Goal: Task Accomplishment & Management: Use online tool/utility

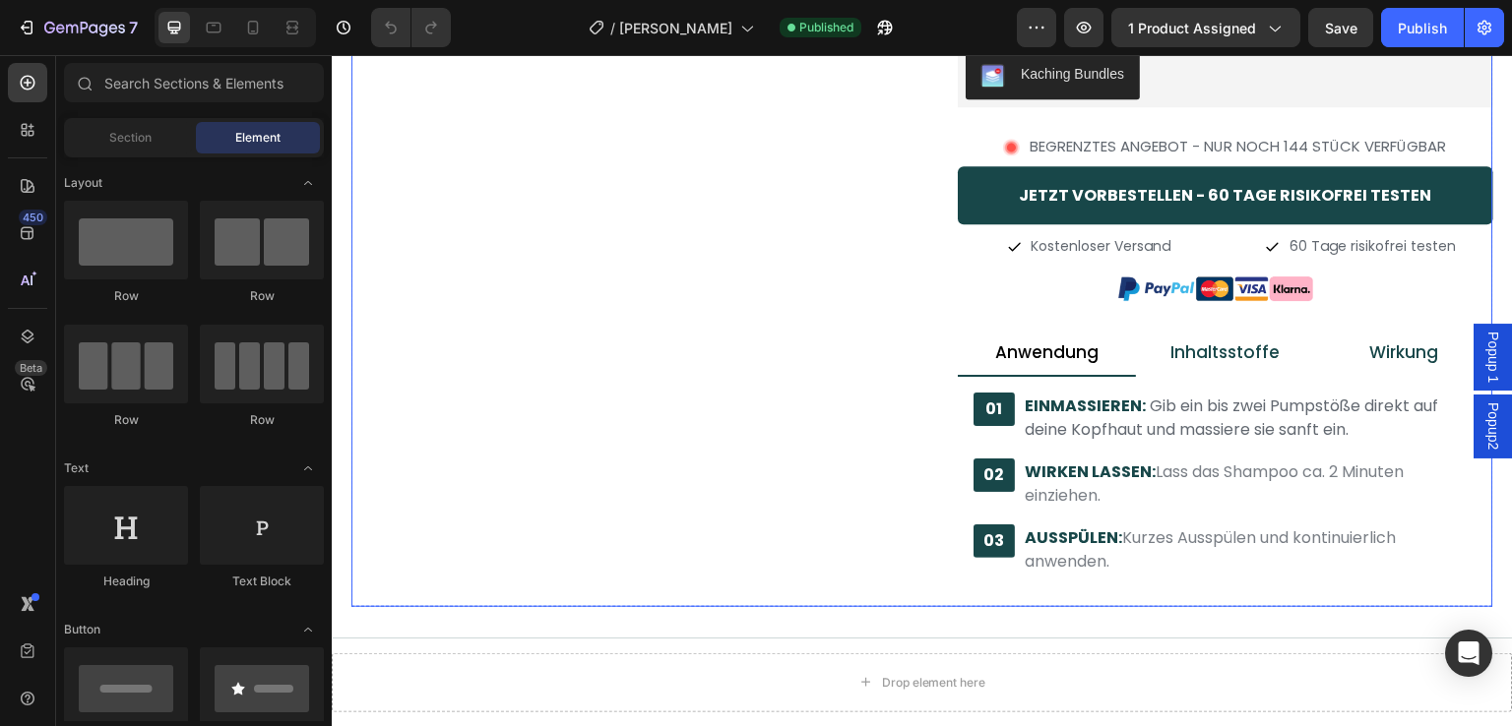
scroll to position [689, 0]
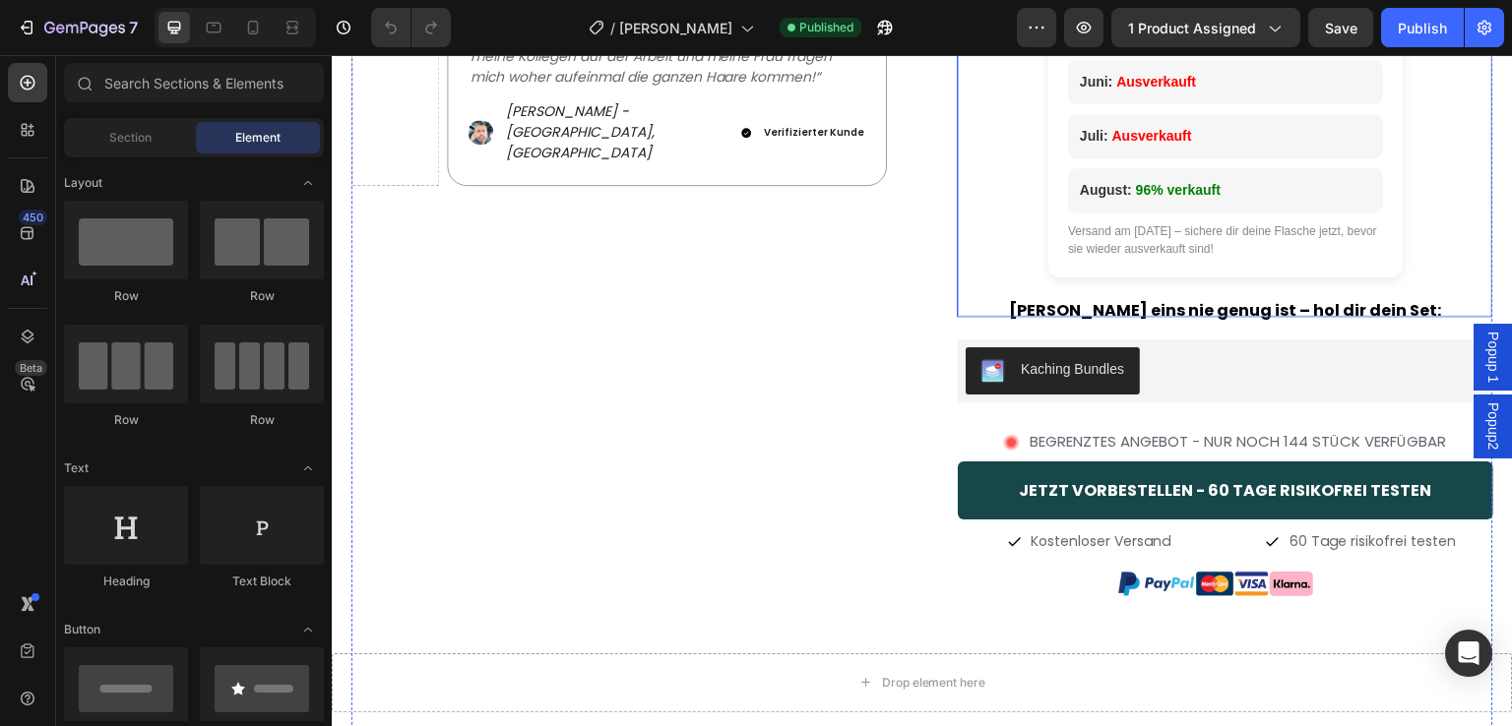
click at [1179, 244] on div "Versand am [DATE] – sichere dir deine Flasche jetzt, bevor sie wieder ausverkau…" at bounding box center [1225, 239] width 315 height 35
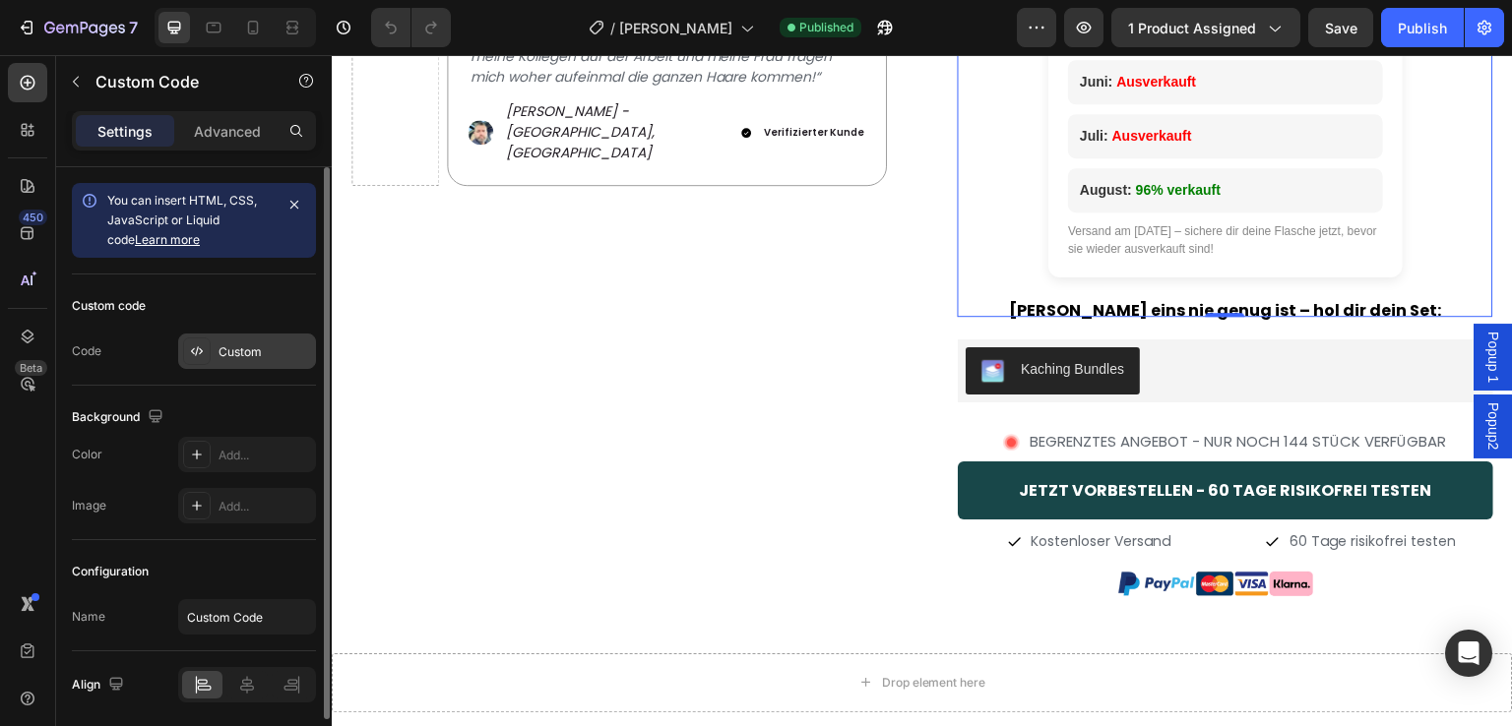
click at [250, 351] on div "Custom" at bounding box center [265, 353] width 93 height 18
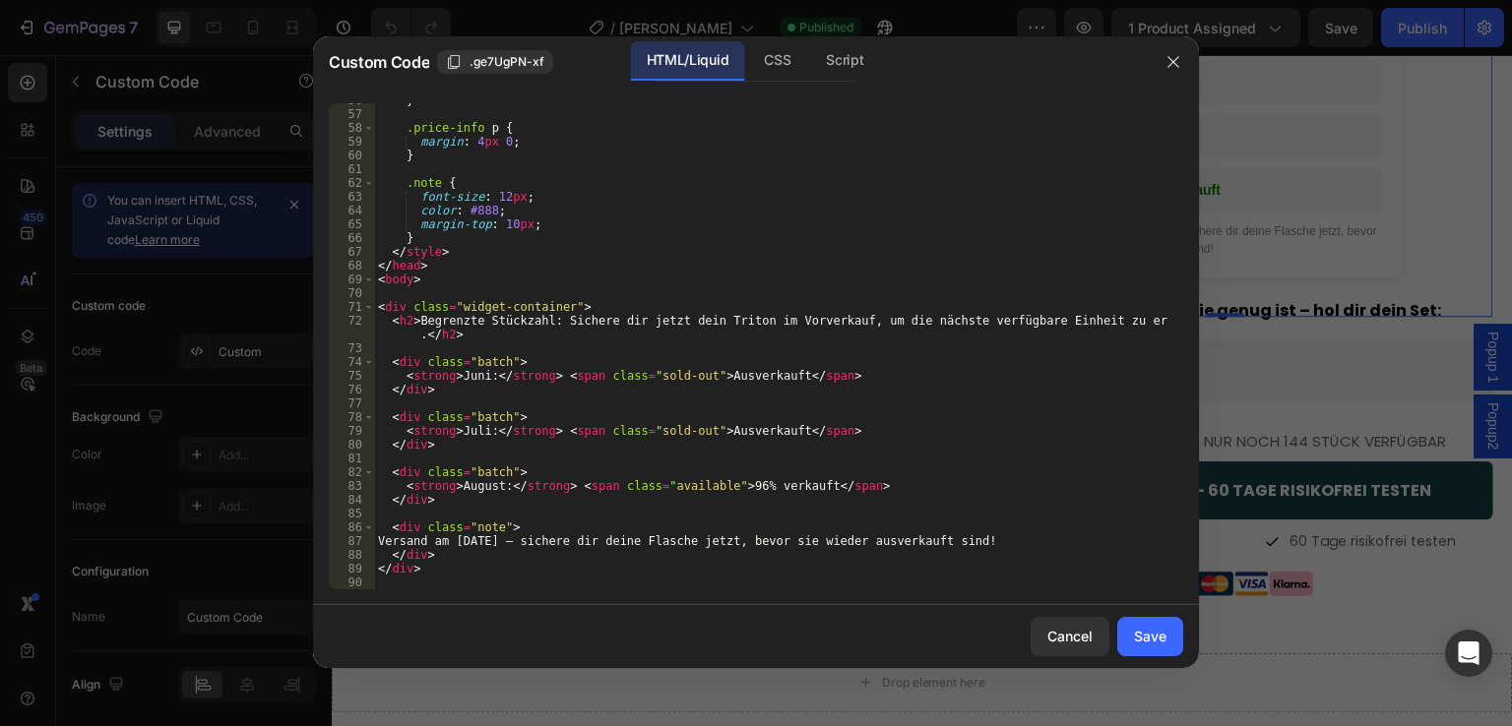
scroll to position [823, 0]
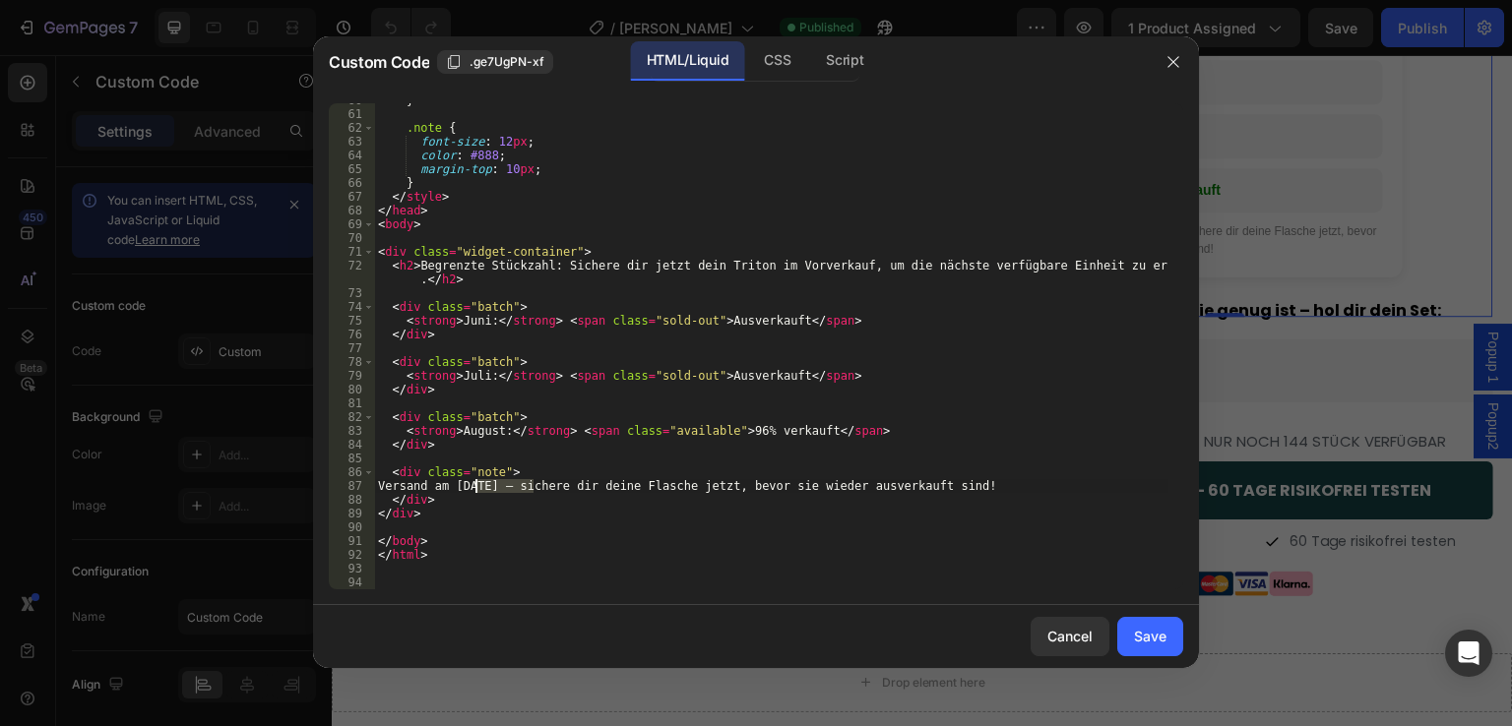
drag, startPoint x: 534, startPoint y: 487, endPoint x: 474, endPoint y: 488, distance: 59.1
click at [474, 488] on div "} .note { font-size : 12 px ; color : #888 ; margin-top : 10 px ; } </ style > …" at bounding box center [771, 351] width 794 height 514
drag, startPoint x: 480, startPoint y: 321, endPoint x: 469, endPoint y: 322, distance: 11.9
click at [469, 322] on div "} .note { font-size : 12 px ; color : #888 ; margin-top : 10 px ; } </ style > …" at bounding box center [771, 351] width 794 height 514
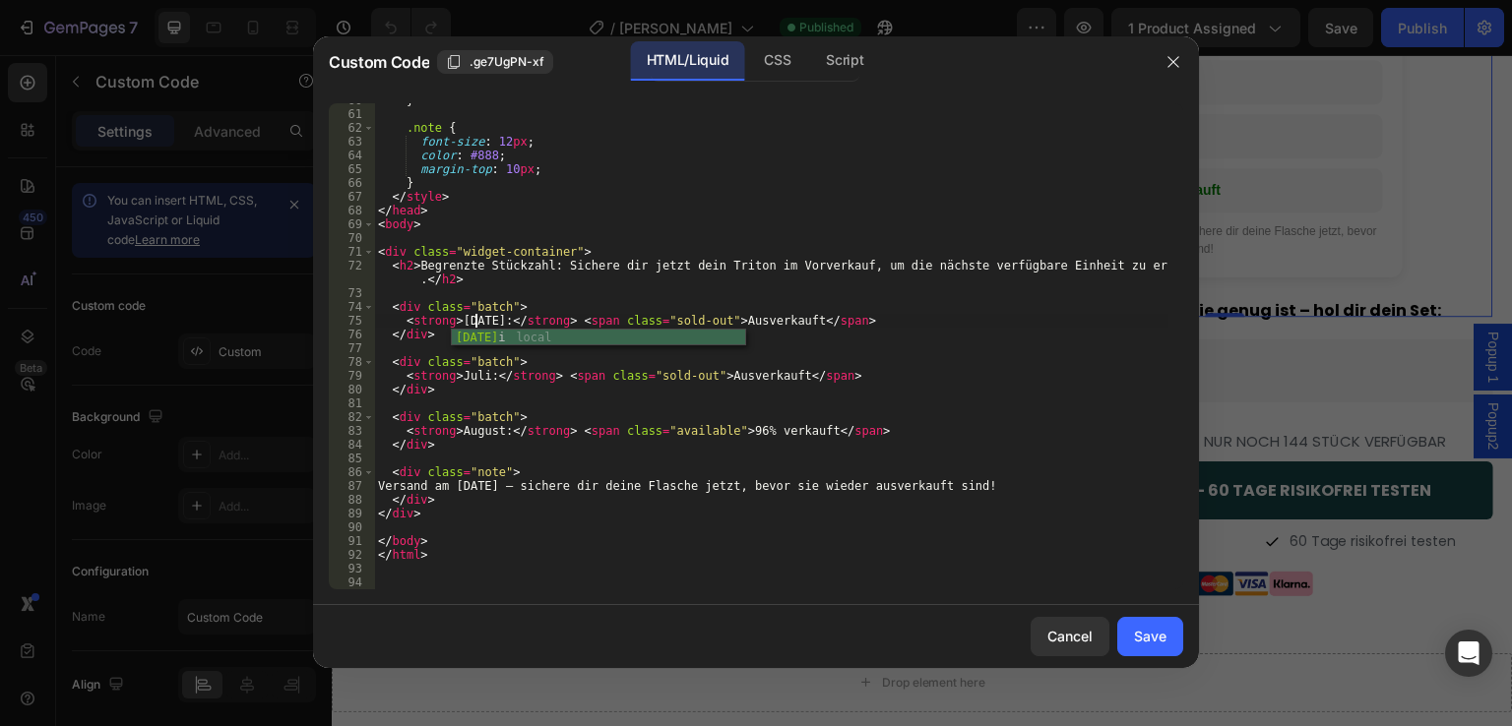
scroll to position [0, 8]
drag, startPoint x: 480, startPoint y: 376, endPoint x: 458, endPoint y: 377, distance: 22.7
click at [458, 377] on div "} .note { font-size : 12 px ; color : #888 ; margin-top : 10 px ; } </ style > …" at bounding box center [771, 351] width 794 height 514
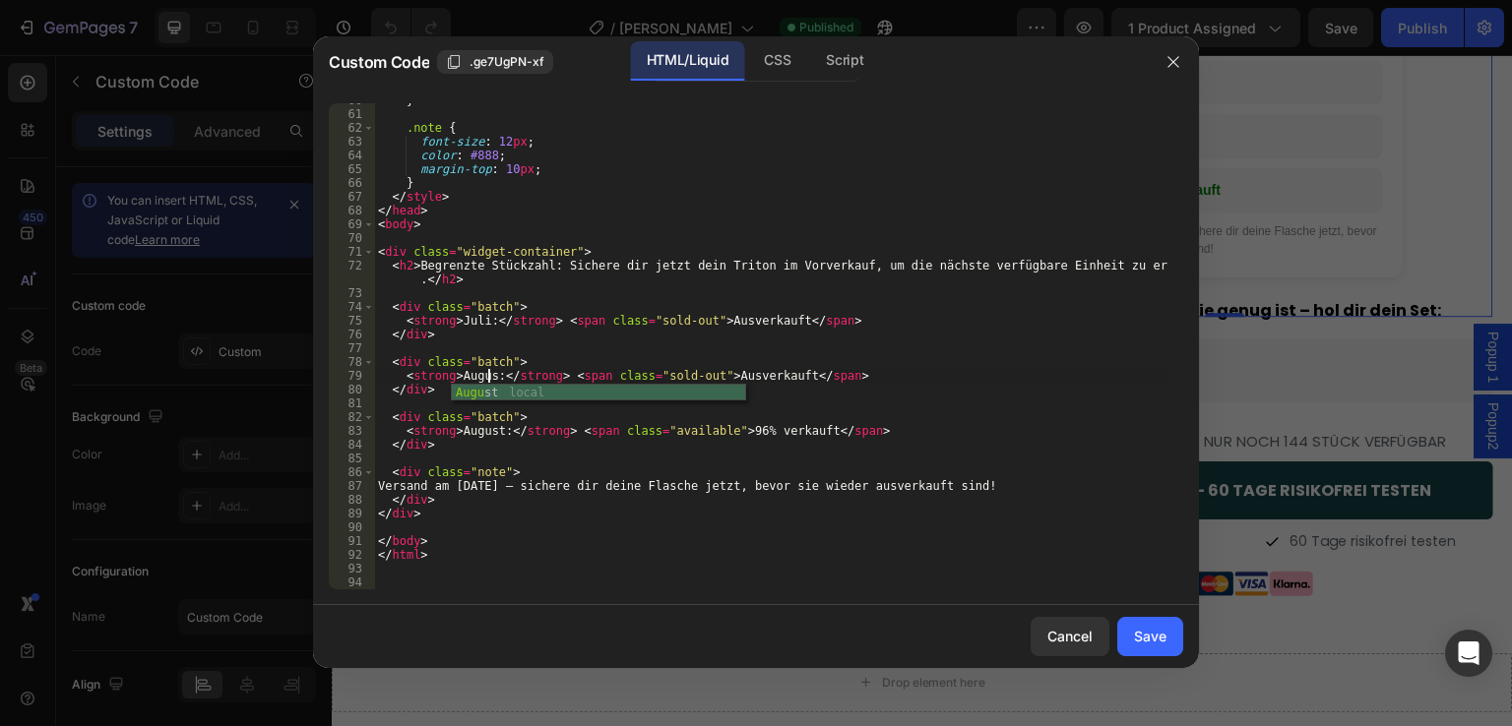
scroll to position [0, 10]
drag, startPoint x: 493, startPoint y: 432, endPoint x: 457, endPoint y: 434, distance: 36.5
click at [457, 434] on div "} .note { font-size : 12 px ; color : #888 ; margin-top : 10 px ; } </ style > …" at bounding box center [771, 351] width 794 height 514
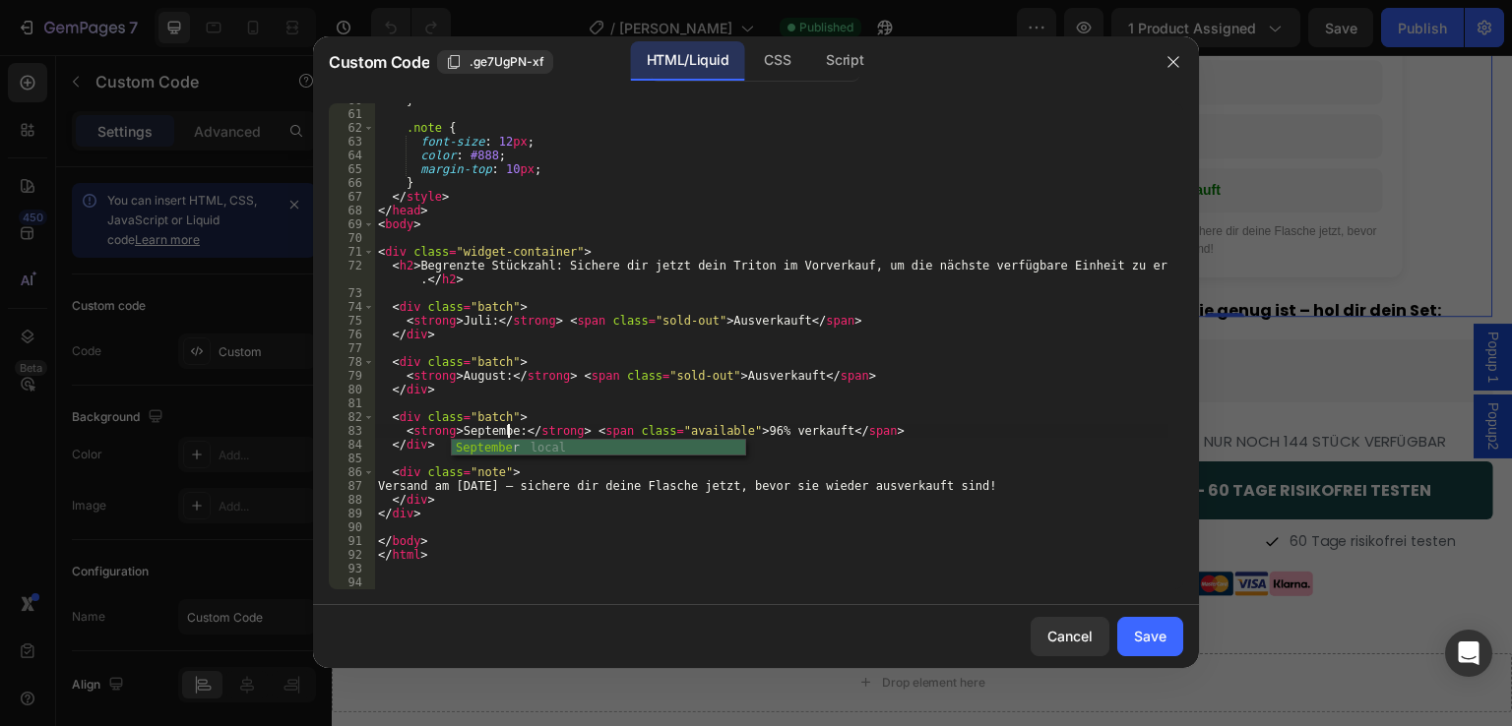
scroll to position [0, 12]
click at [750, 432] on div "} .note { font-size : 12 px ; color : #888 ; margin-top : 10 px ; } </ style > …" at bounding box center [771, 351] width 794 height 514
type textarea "<strong>September:</strong> <span class="available">92% verkauft</span>"
click at [807, 456] on div "} .note { font-size : 12 px ; color : #888 ; margin-top : 10 px ; } </ style > …" at bounding box center [771, 351] width 794 height 514
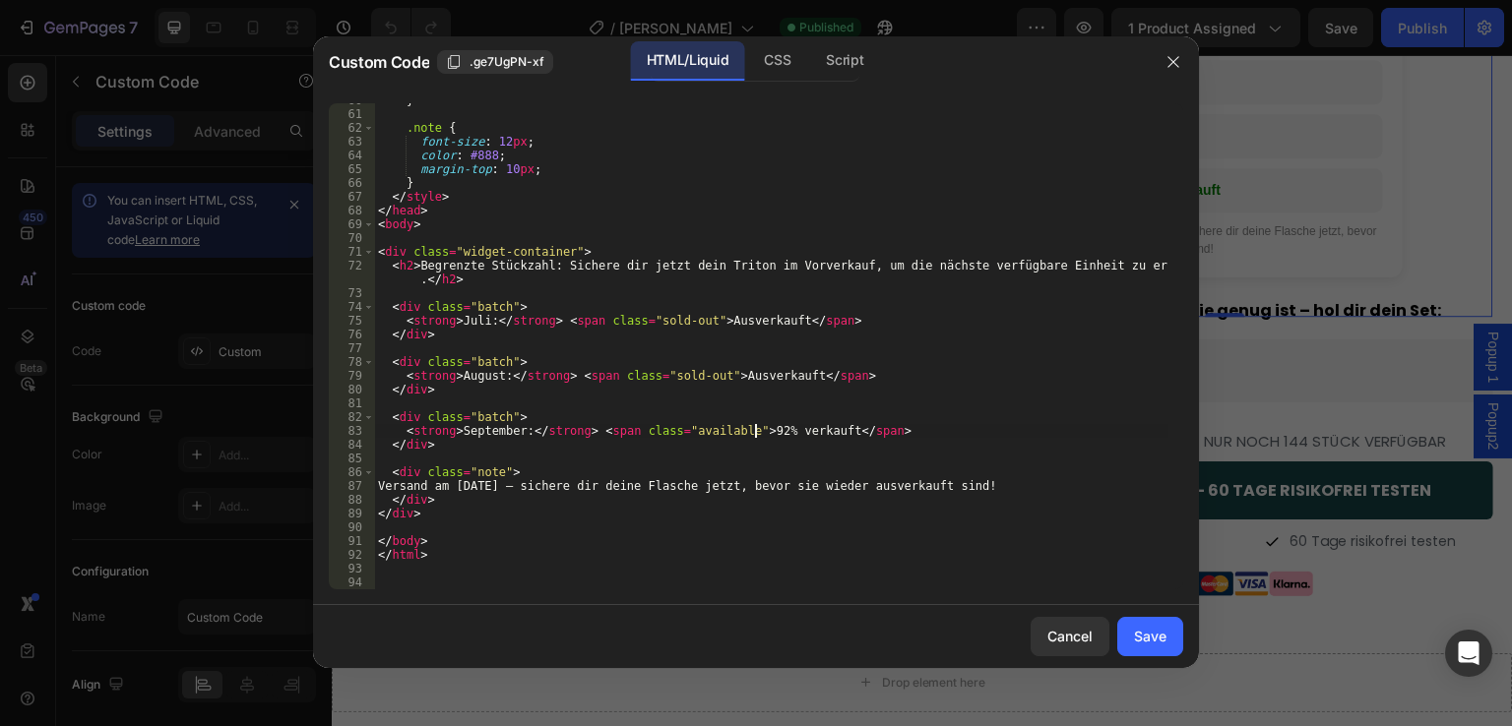
scroll to position [0, 0]
click at [1150, 638] on div "Save" at bounding box center [1150, 636] width 32 height 21
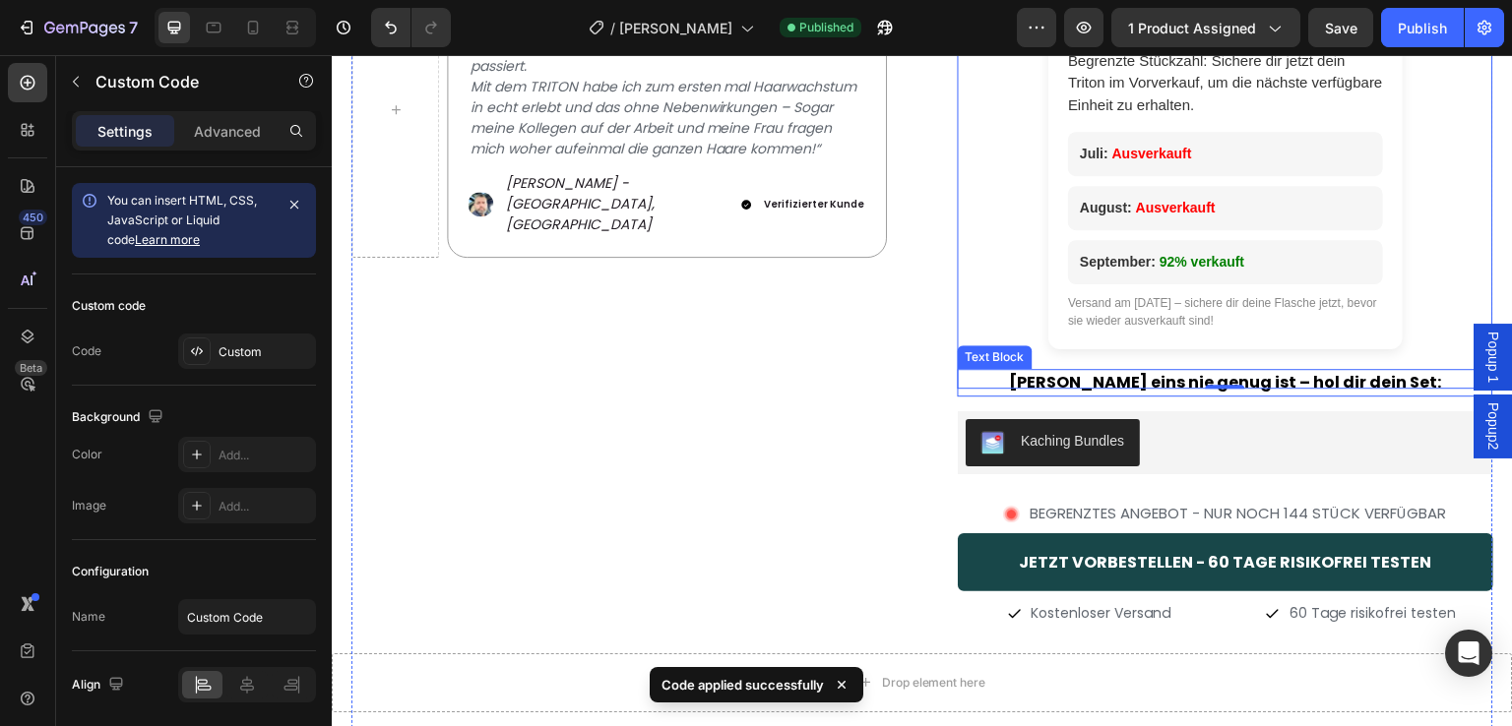
scroll to position [591, 0]
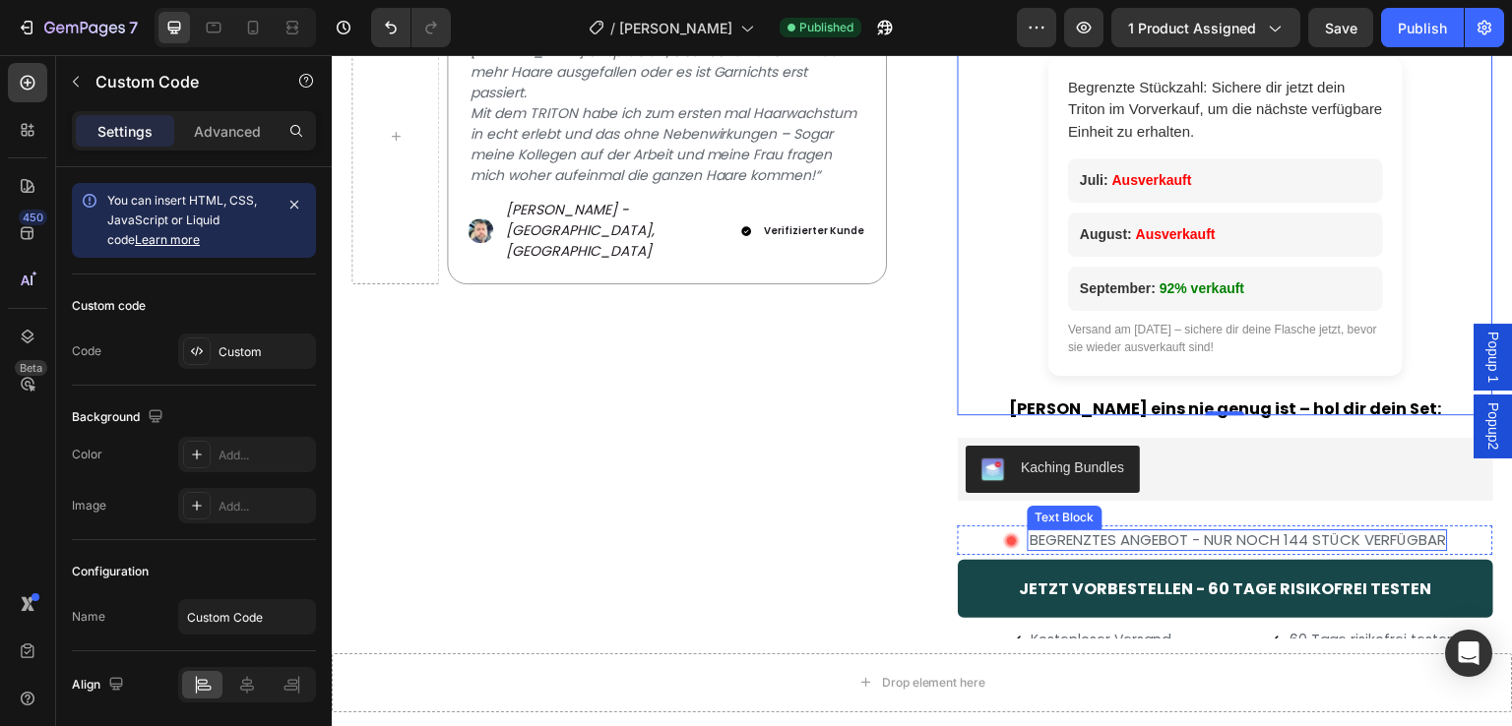
click at [1291, 541] on p "BEGRENZTES ANGEBOT - NUR NOCH 144 STÜCK VERFÜGBAR" at bounding box center [1238, 541] width 416 height 18
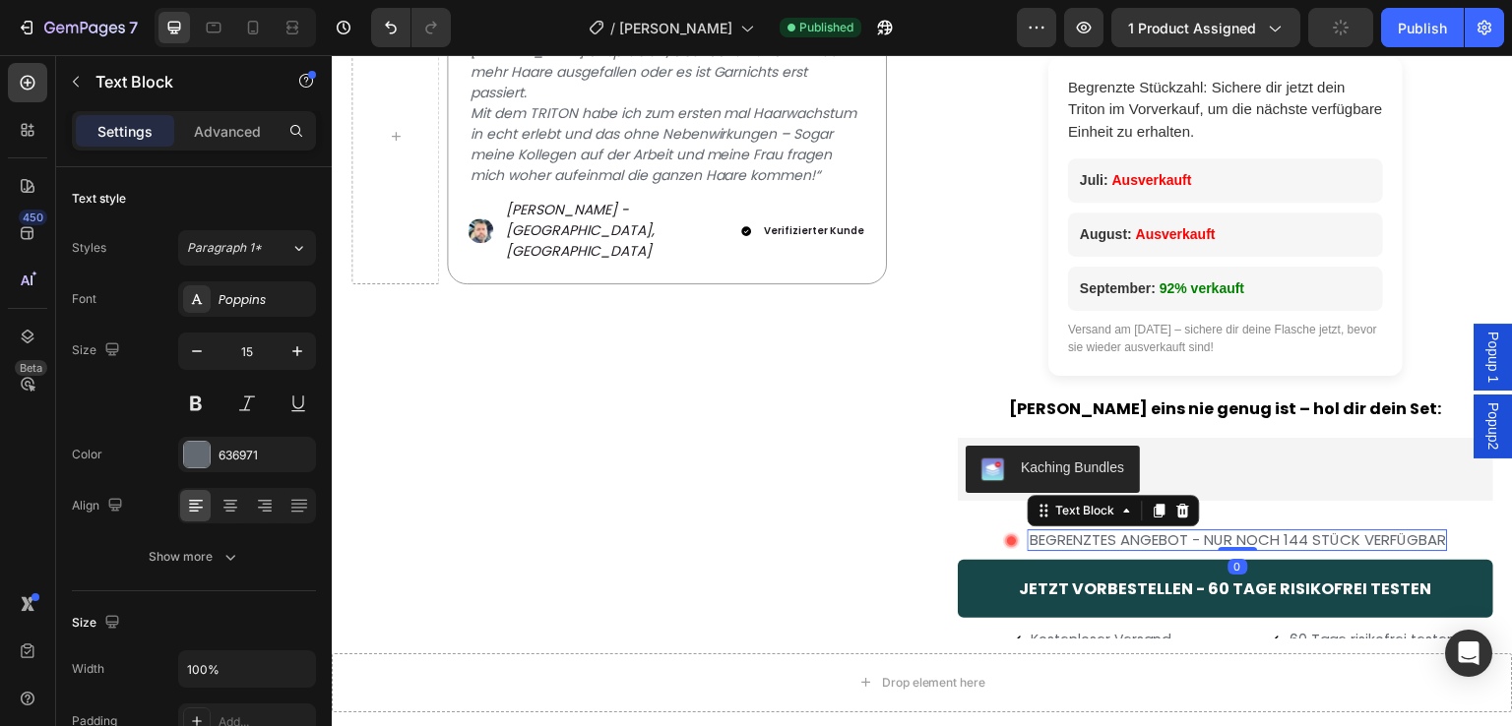
click at [1297, 539] on p "BEGRENZTES ANGEBOT - NUR NOCH 144 STÜCK VERFÜGBAR" at bounding box center [1238, 541] width 416 height 18
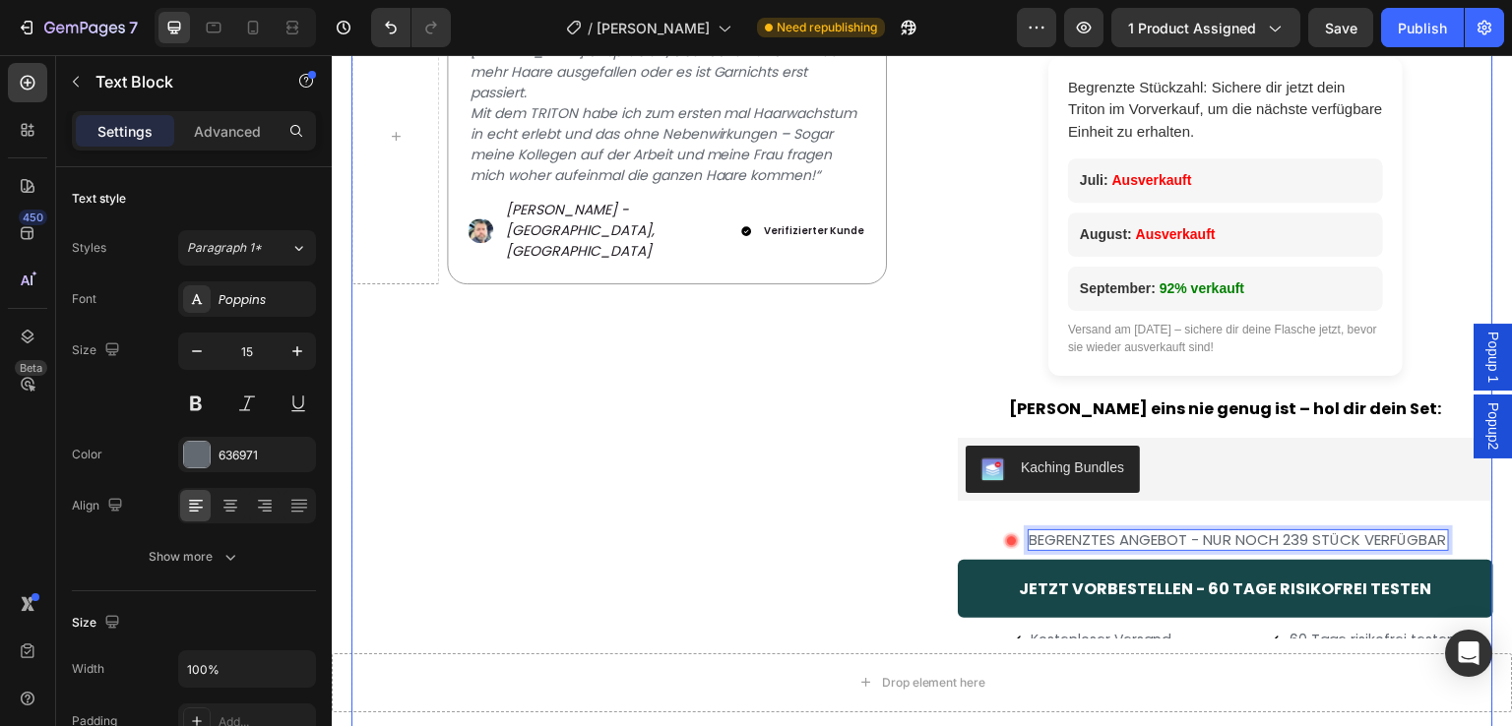
click at [1279, 503] on div "Image (1,695) Text Block 91% ERFOLGSQUOTE Text Block Row Drop element here Row …" at bounding box center [1225, 268] width 535 height 1465
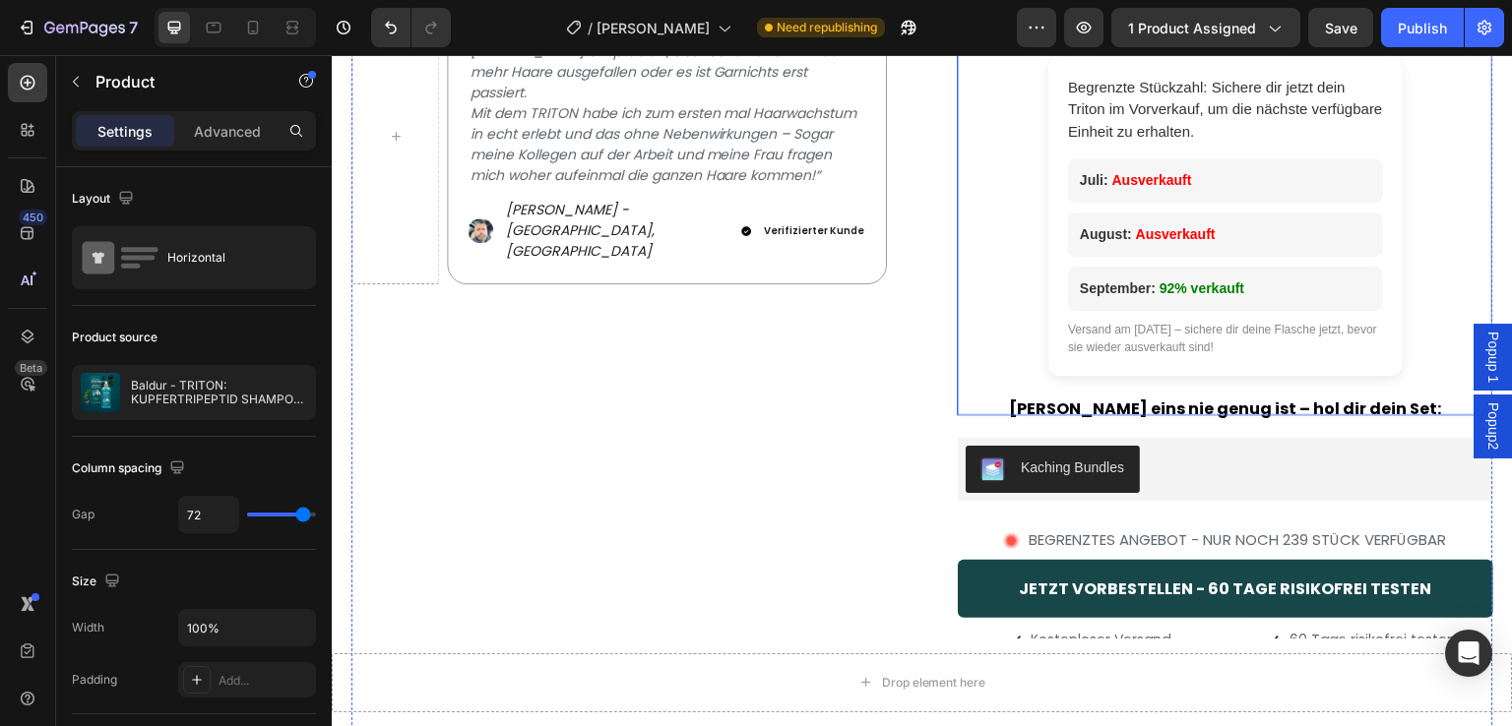
scroll to position [394, 0]
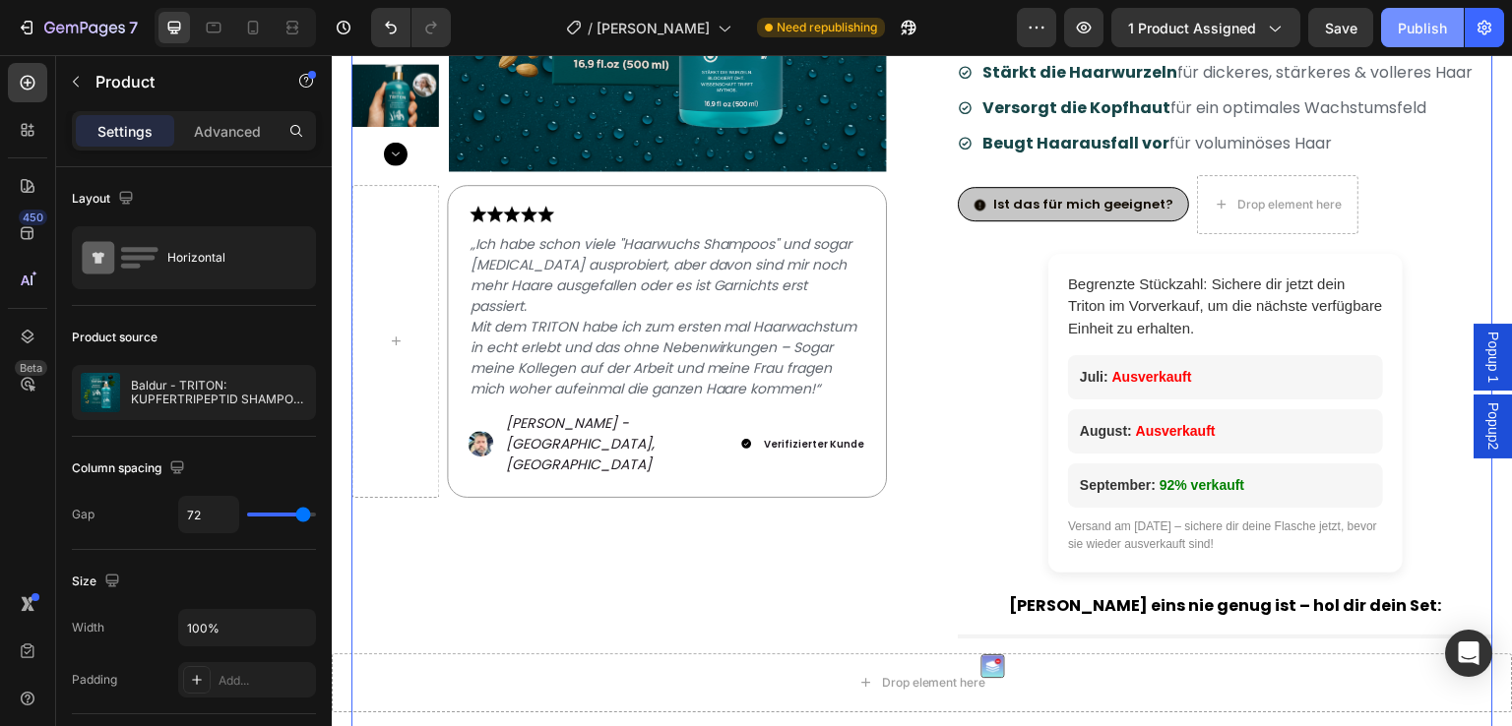
click at [1417, 35] on div "Publish" at bounding box center [1422, 28] width 49 height 21
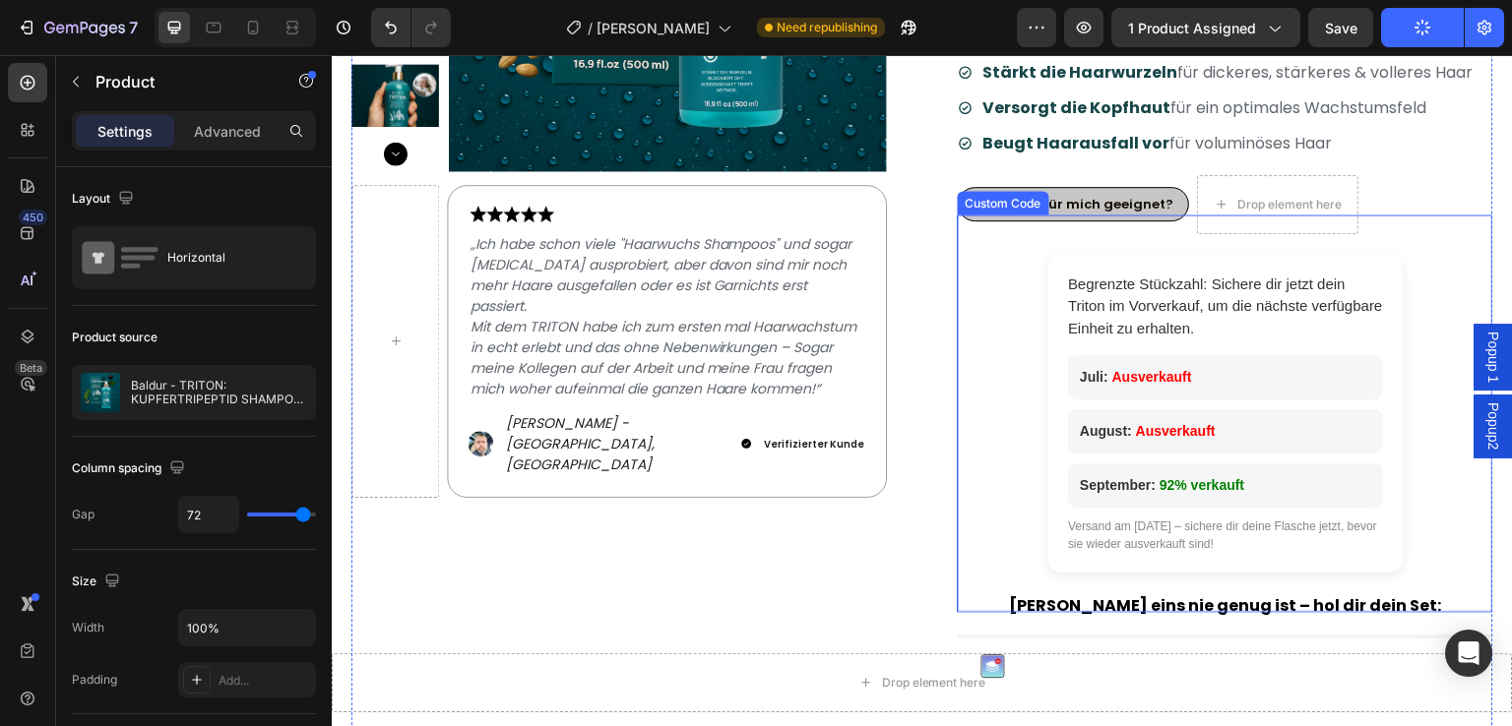
scroll to position [591, 0]
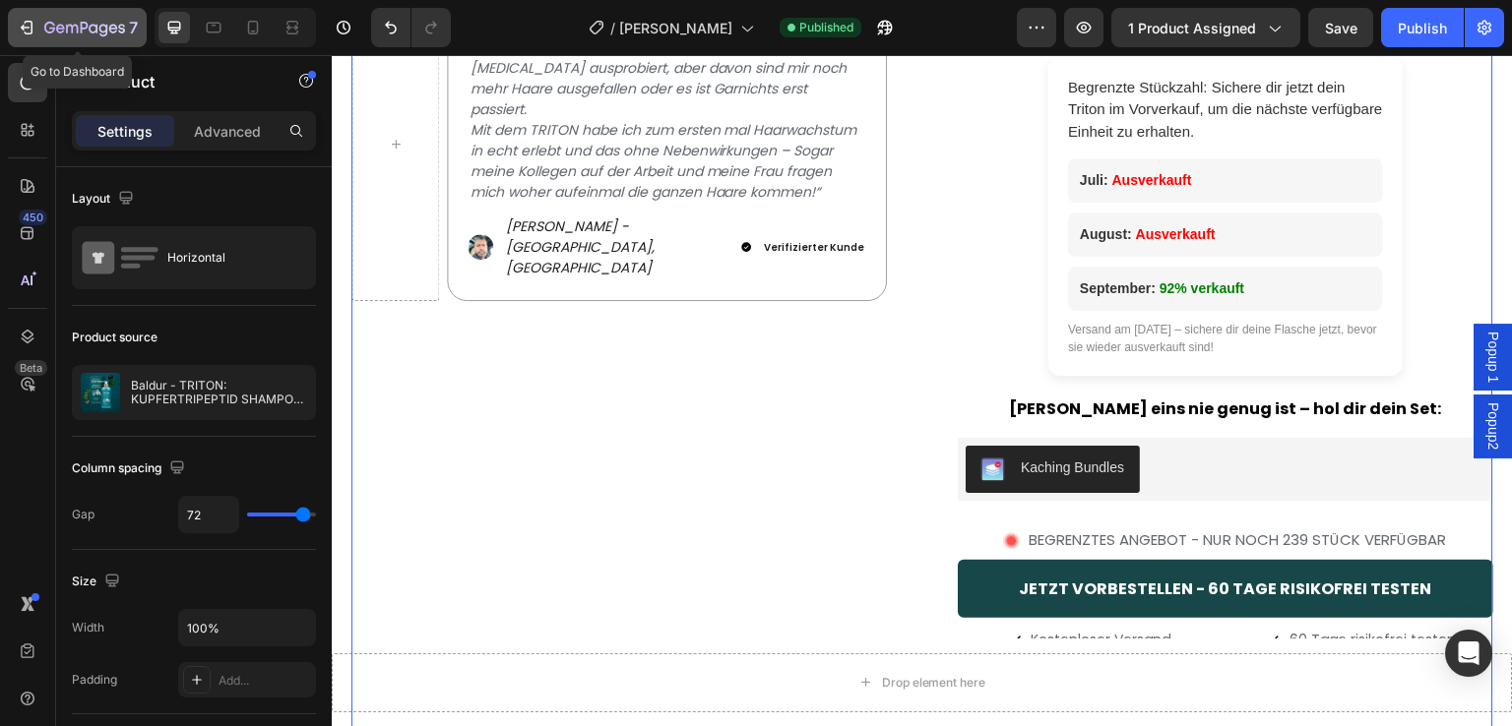
click at [25, 24] on icon "button" at bounding box center [27, 28] width 20 height 20
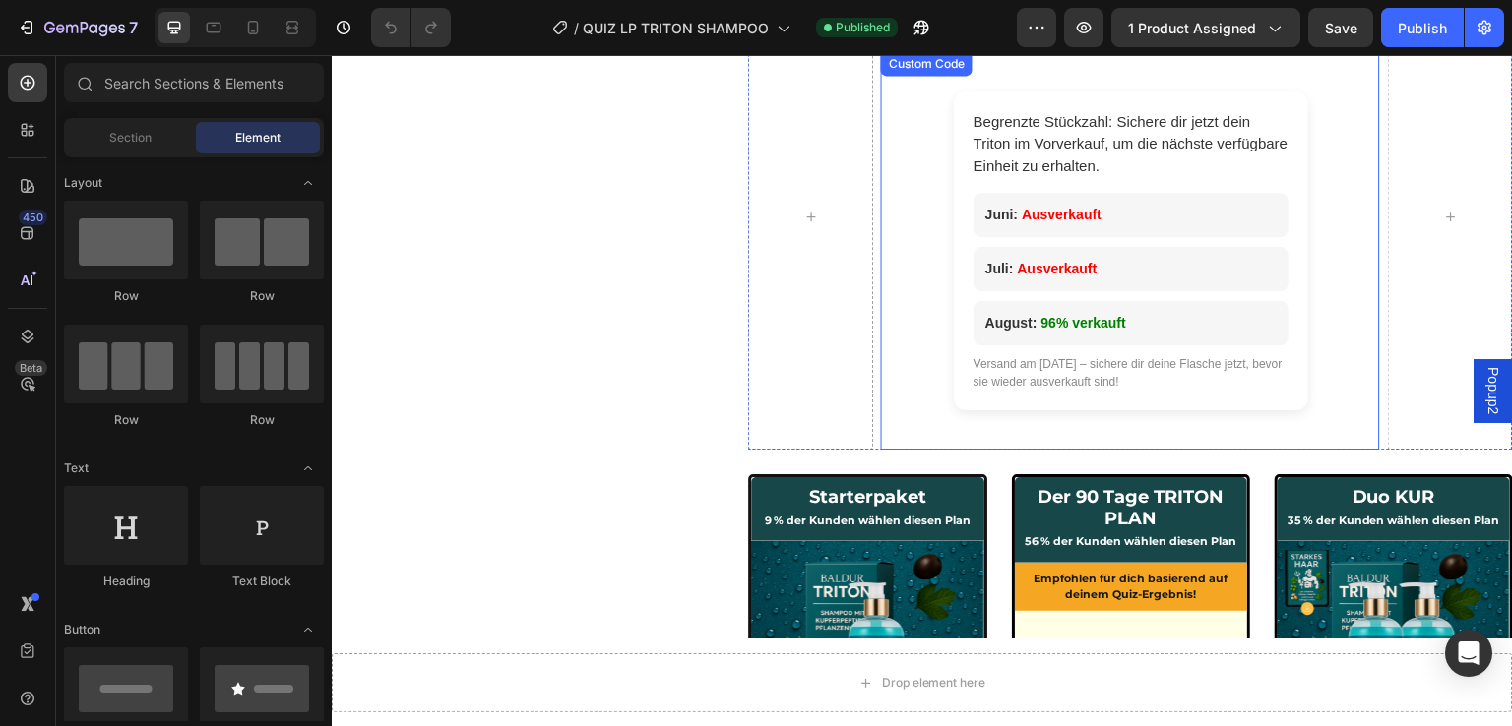
scroll to position [689, 0]
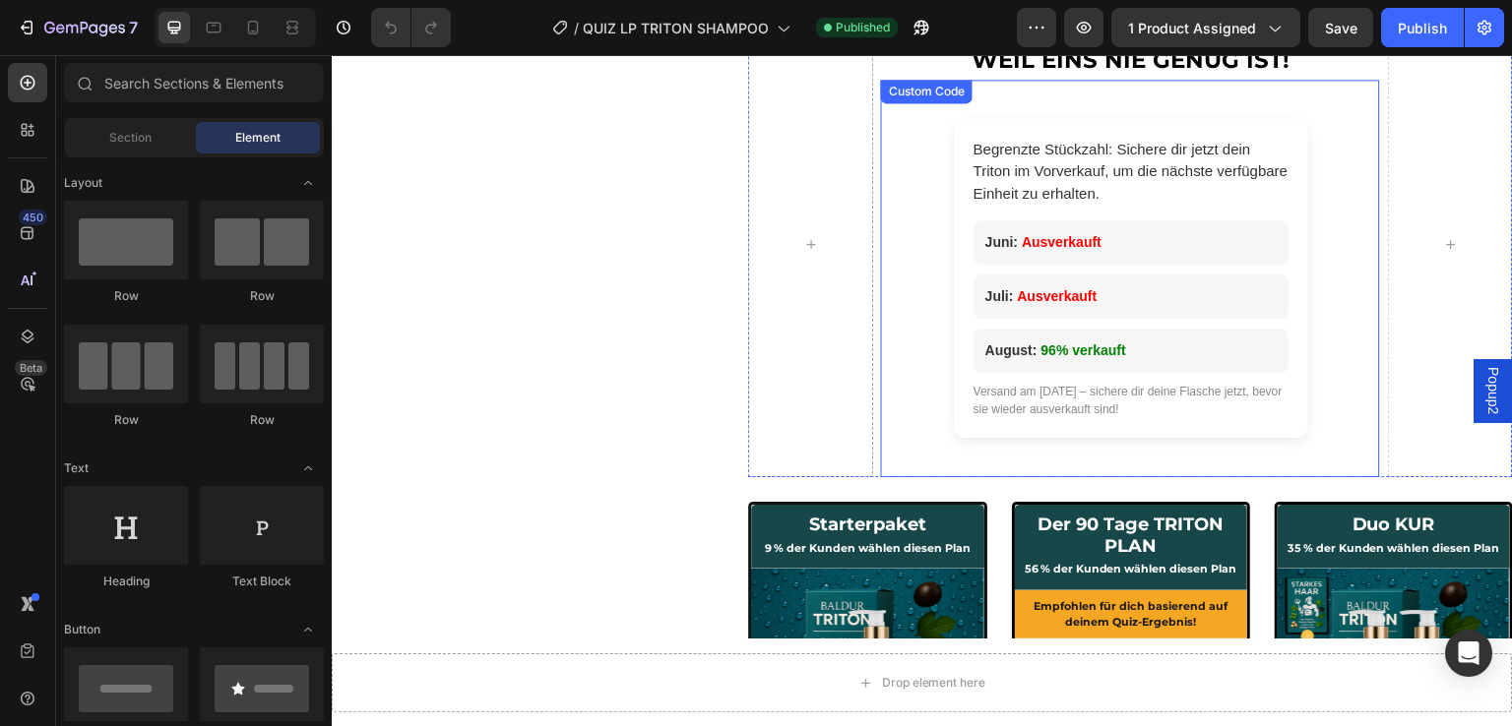
click at [1087, 404] on div "Versand am 28 August – sichere dir deine Flasche jetzt, bevor sie wieder ausver…" at bounding box center [1131, 400] width 315 height 35
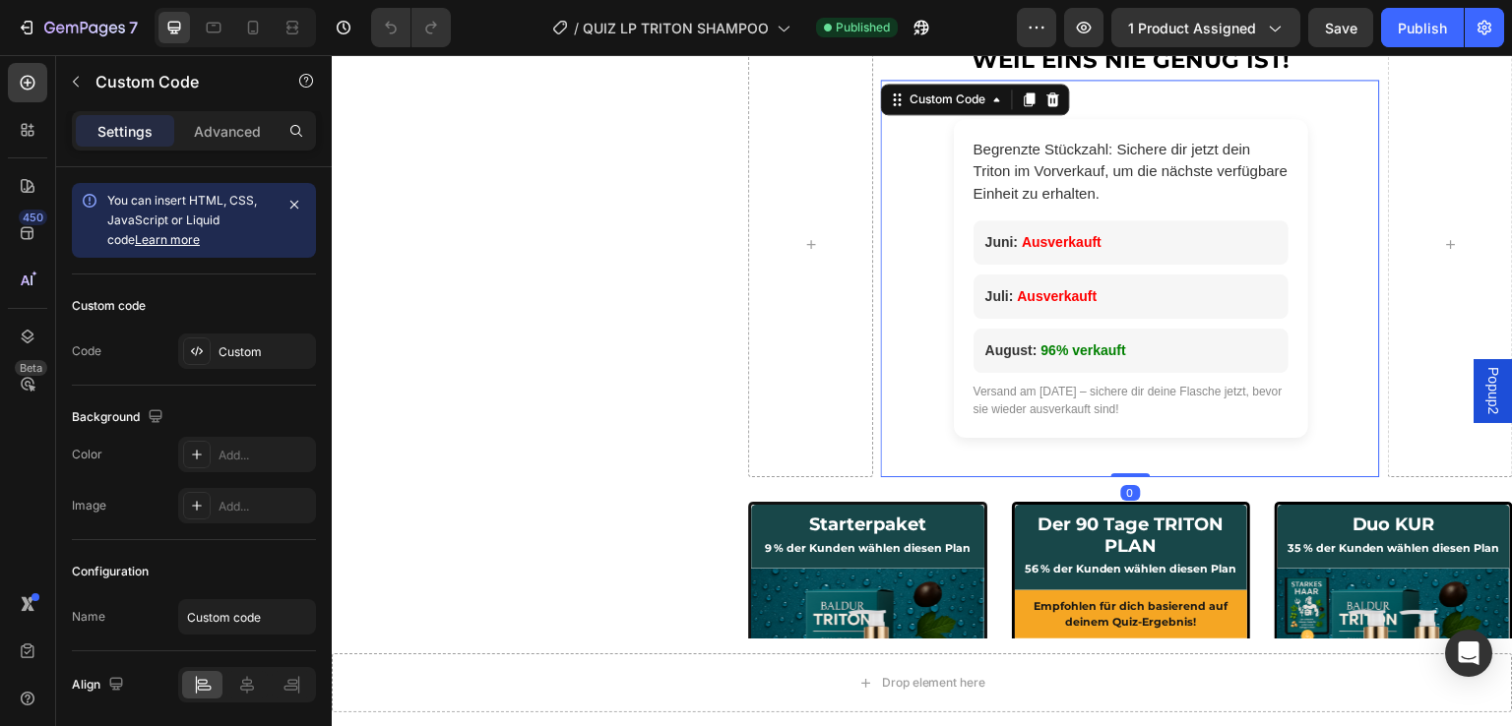
click at [1047, 392] on div "Versand am 28 August – sichere dir deine Flasche jetzt, bevor sie wieder ausver…" at bounding box center [1131, 400] width 315 height 35
click at [1042, 389] on div "Versand am [DATE] – sichere dir deine Flasche jetzt, bevor sie wieder ausverkau…" at bounding box center [1131, 400] width 315 height 35
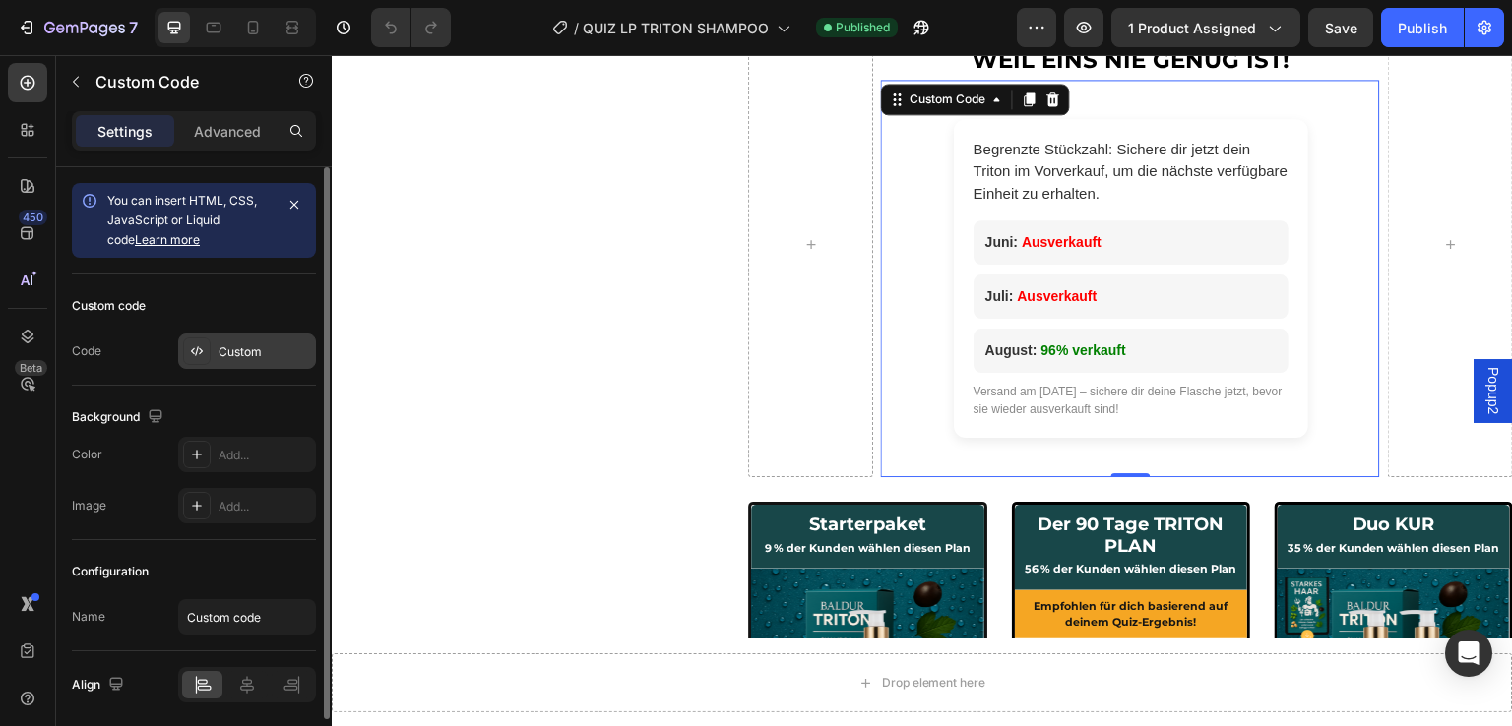
click at [240, 367] on div "Custom" at bounding box center [247, 351] width 138 height 35
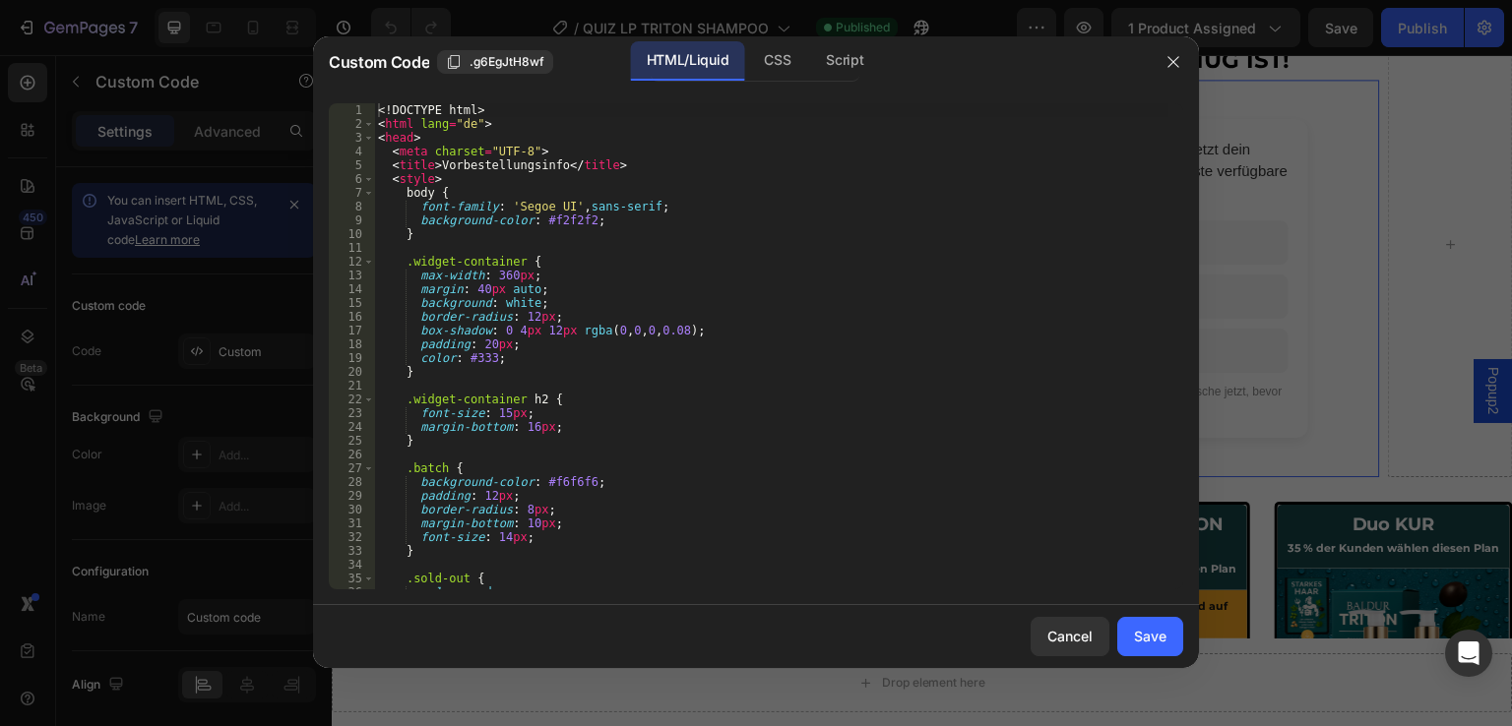
click at [252, 353] on div at bounding box center [756, 363] width 1512 height 726
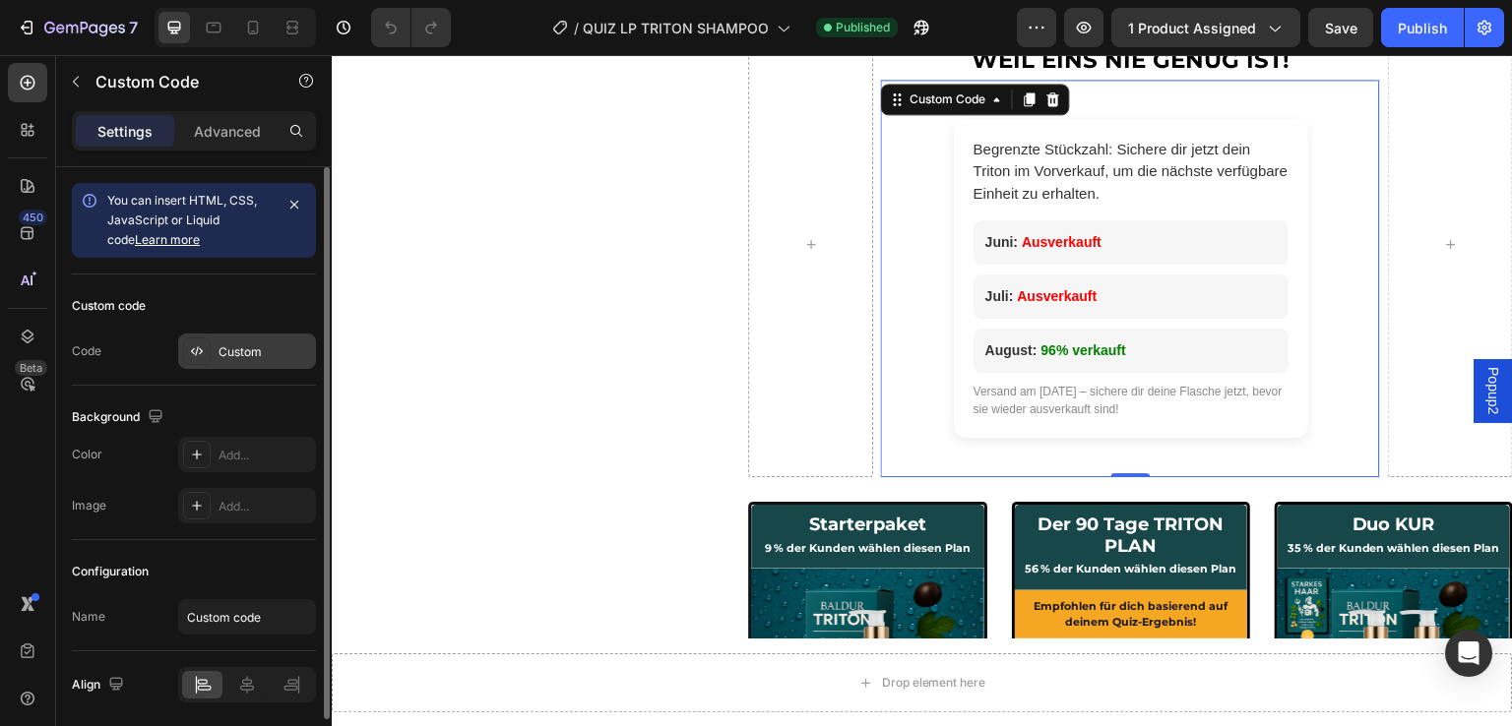
click at [212, 346] on div "Custom" at bounding box center [247, 351] width 138 height 35
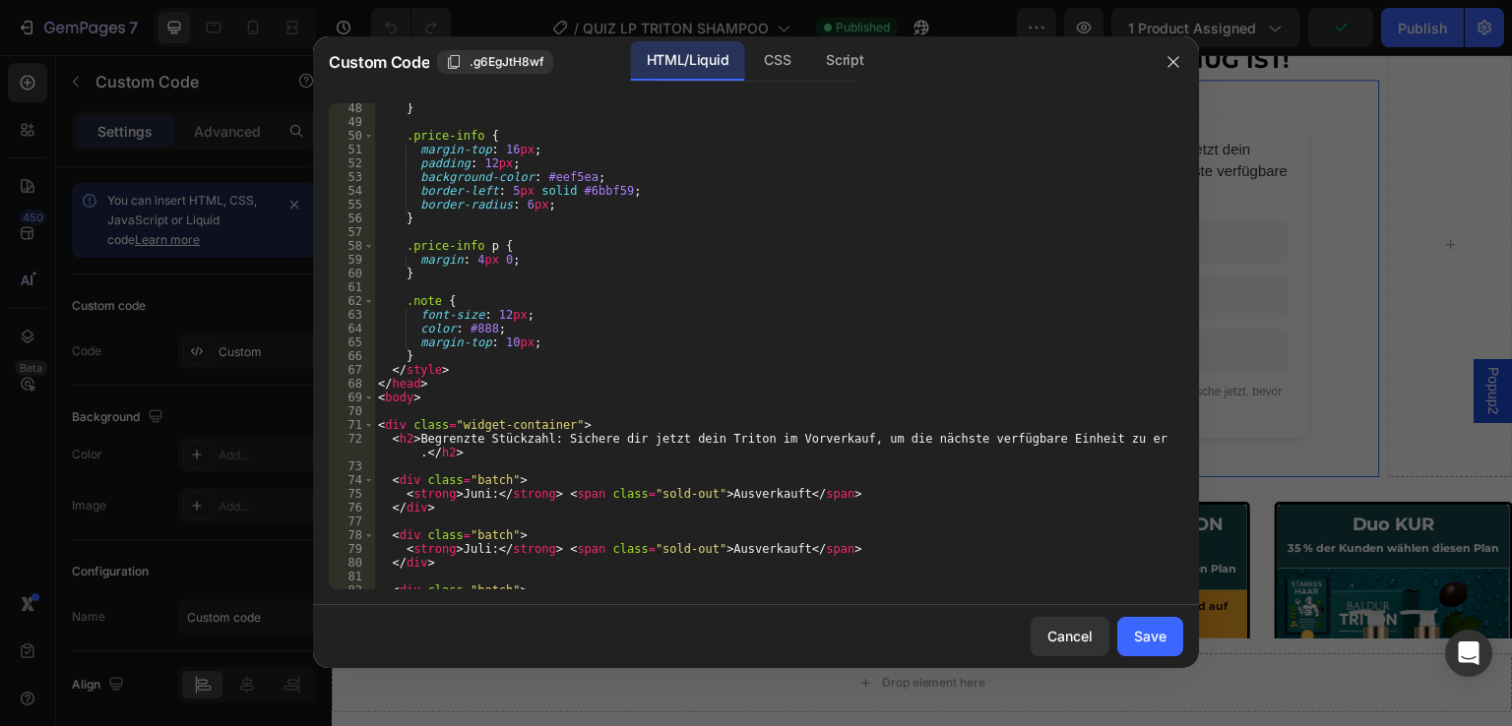
scroll to position [823, 0]
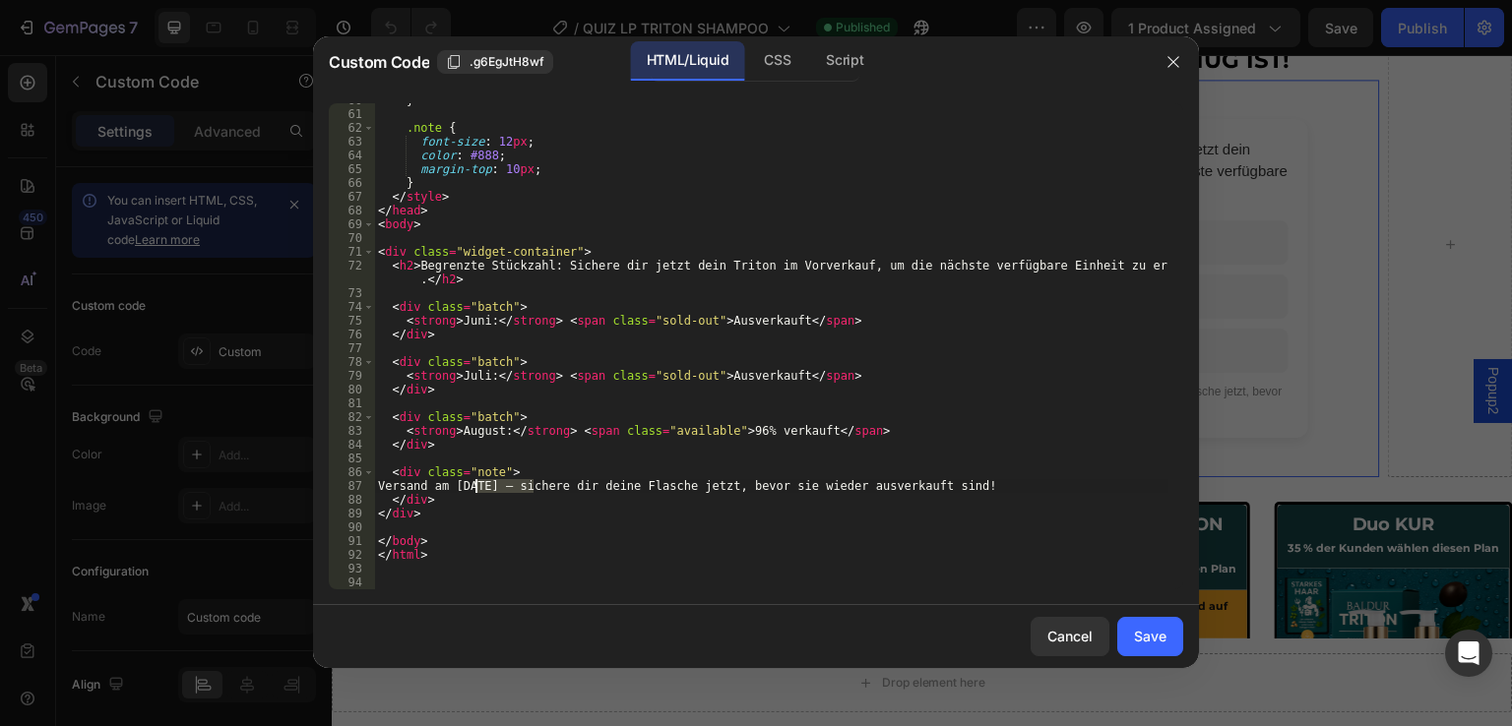
drag, startPoint x: 534, startPoint y: 487, endPoint x: 476, endPoint y: 483, distance: 57.2
click at [476, 483] on div "} .note { font-size : 12 px ; color : #888 ; margin-top : 10 px ; } </ style > …" at bounding box center [771, 351] width 794 height 514
drag, startPoint x: 480, startPoint y: 322, endPoint x: 470, endPoint y: 322, distance: 10.8
click at [470, 322] on div "} .note { font-size : 12 px ; color : #888 ; margin-top : 10 px ; } </ style > …" at bounding box center [771, 351] width 794 height 514
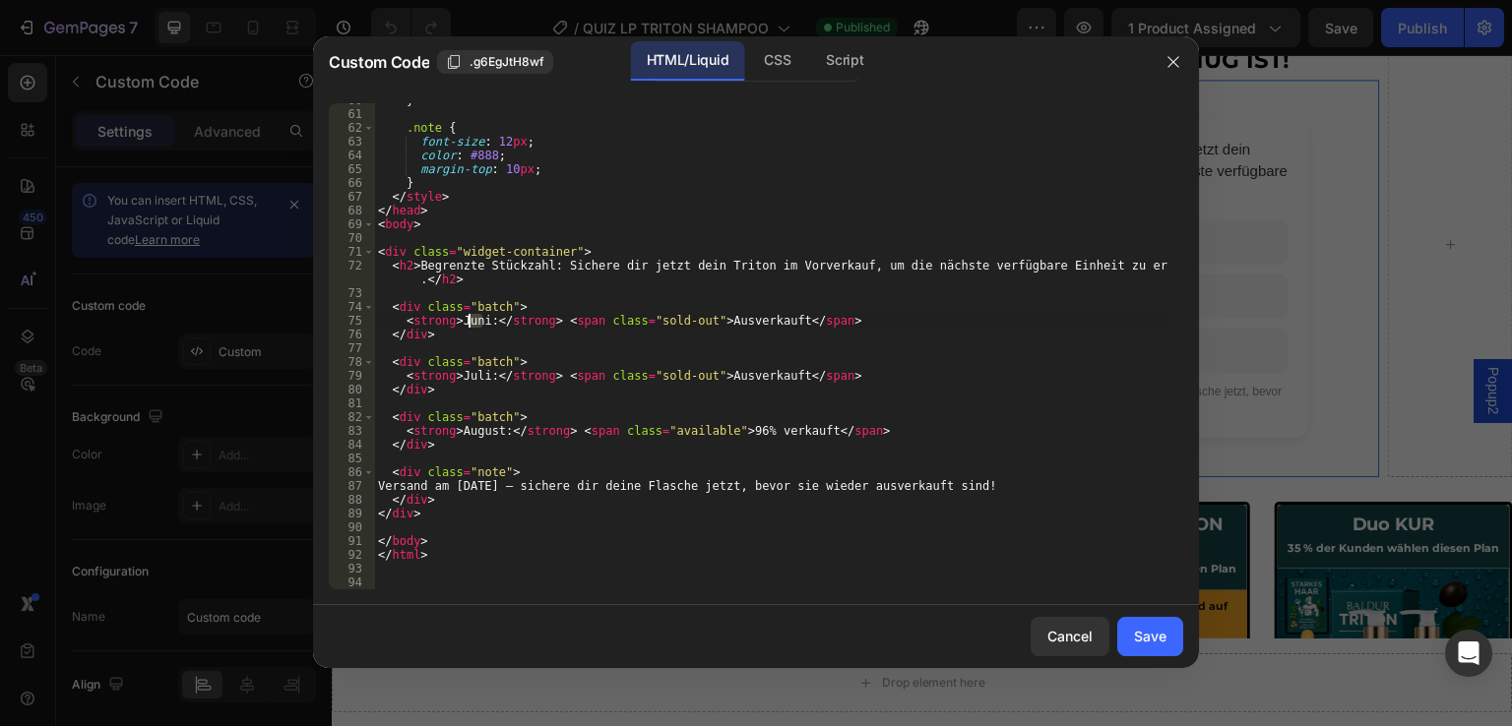
scroll to position [0, 8]
drag, startPoint x: 479, startPoint y: 377, endPoint x: 455, endPoint y: 375, distance: 24.7
click at [455, 375] on div "} .note { font-size : 12 px ; color : #888 ; margin-top : 10 px ; } </ style > …" at bounding box center [771, 351] width 794 height 514
drag, startPoint x: 493, startPoint y: 431, endPoint x: 456, endPoint y: 431, distance: 37.4
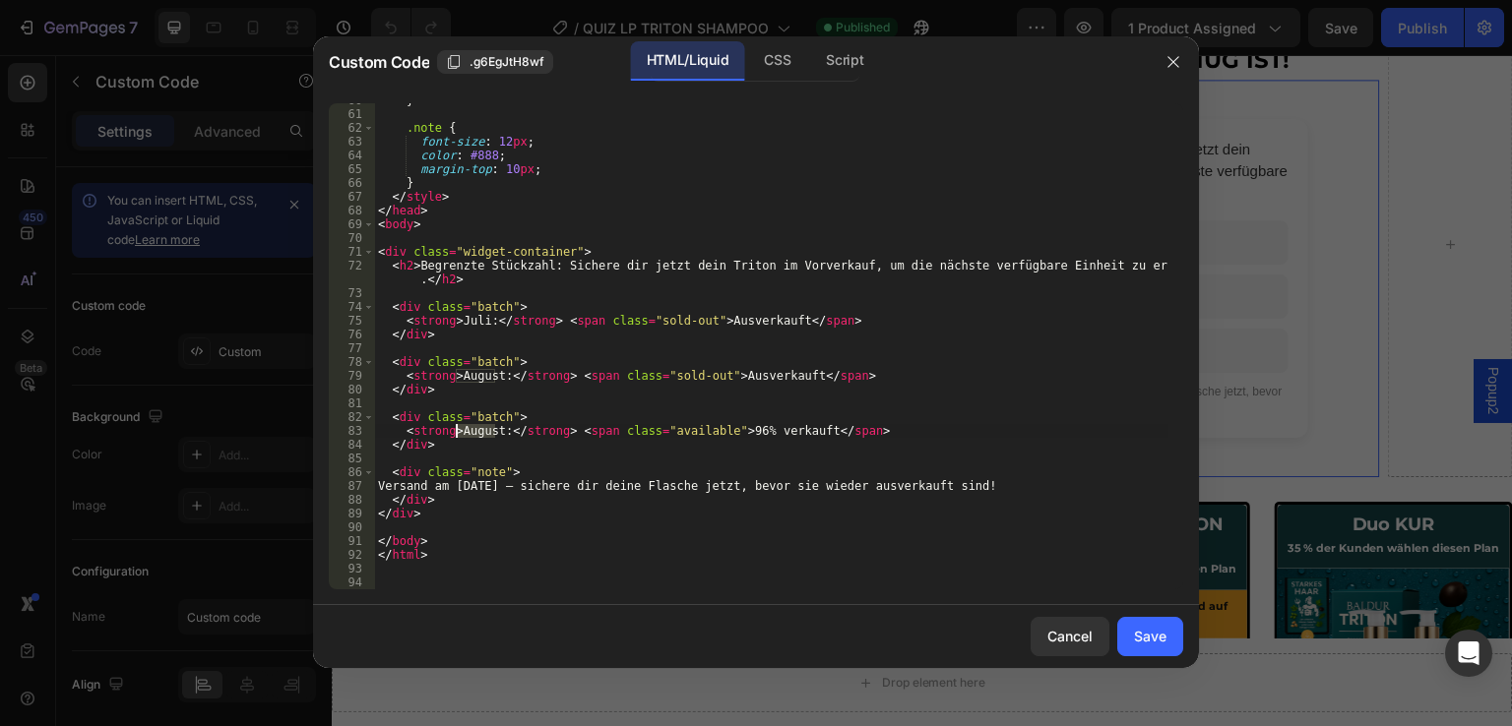
click at [456, 431] on div "} .note { font-size : 12 px ; color : #888 ; margin-top : 10 px ; } </ style > …" at bounding box center [771, 351] width 794 height 514
click at [750, 430] on div "} .note { font-size : 12 px ; color : #888 ; margin-top : 10 px ; } </ style > …" at bounding box center [771, 351] width 794 height 514
type textarea "<strong>September:</strong> <span class="available">92% verkauft</span>"
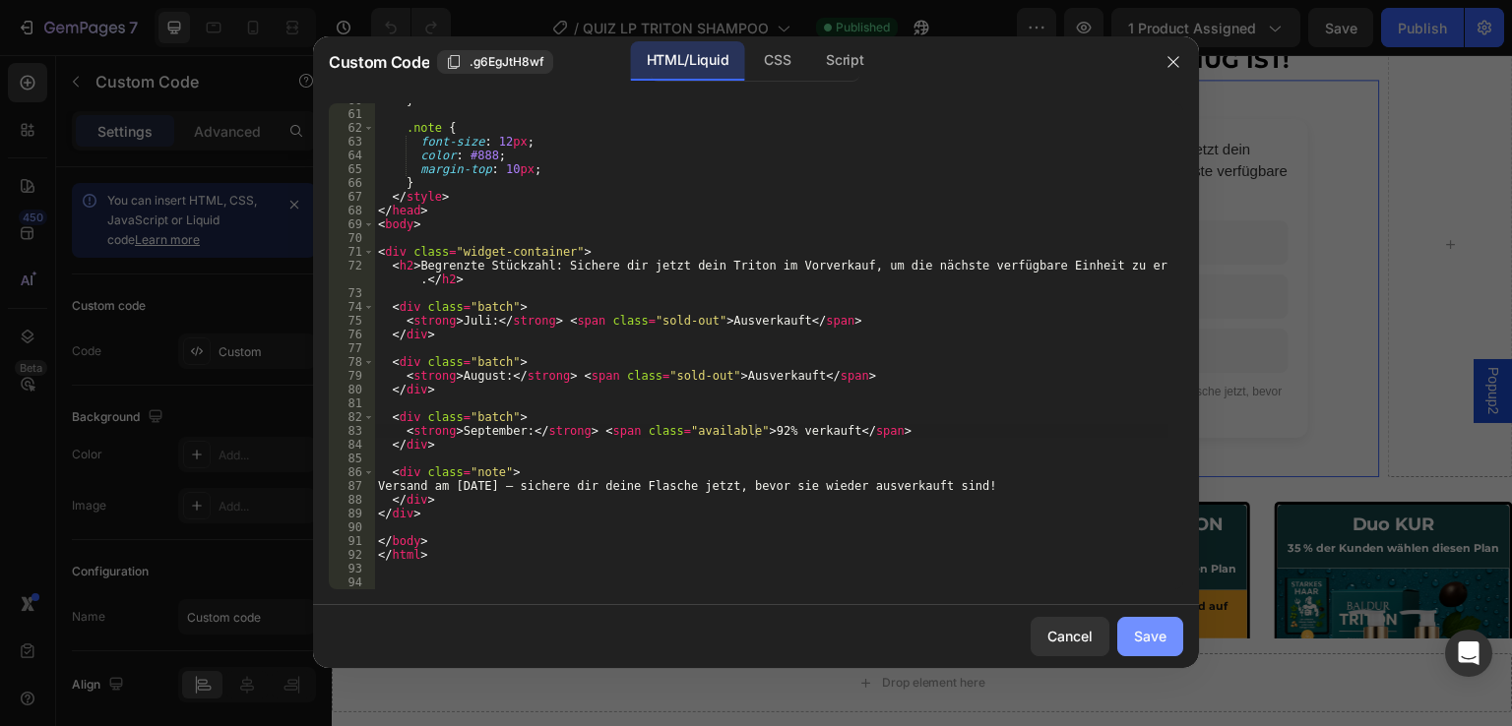
click at [1162, 642] on div "Save" at bounding box center [1150, 636] width 32 height 21
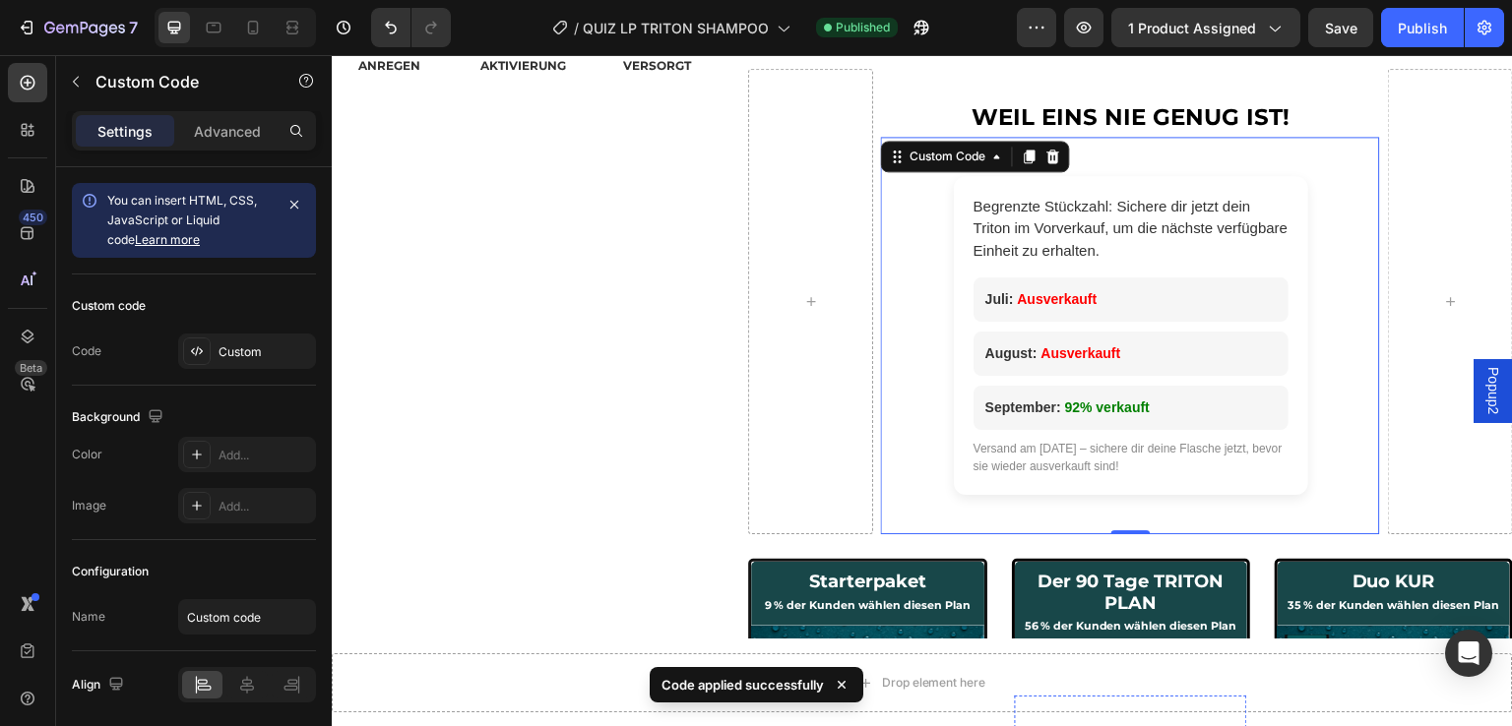
scroll to position [591, 0]
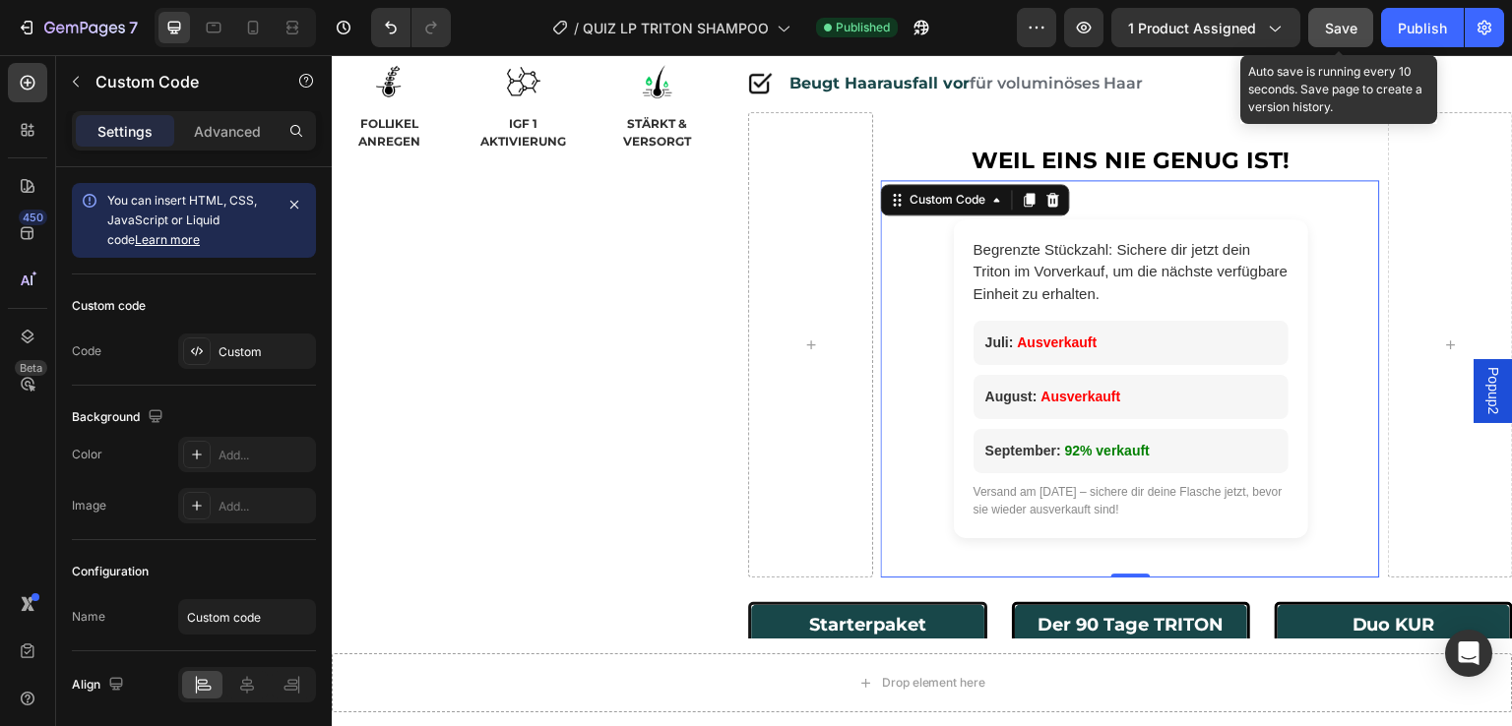
click at [1336, 29] on span "Save" at bounding box center [1341, 28] width 32 height 17
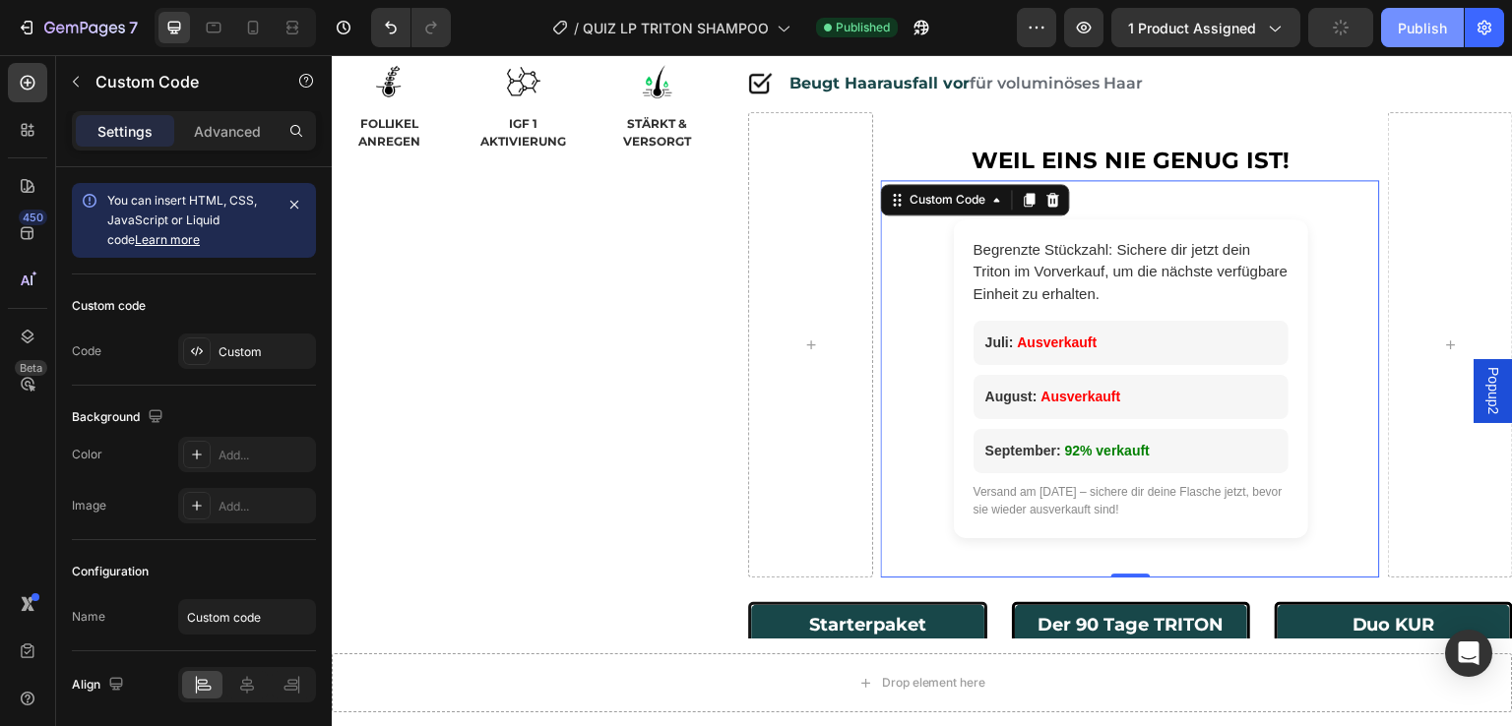
click at [1412, 29] on div "Publish" at bounding box center [1422, 28] width 49 height 21
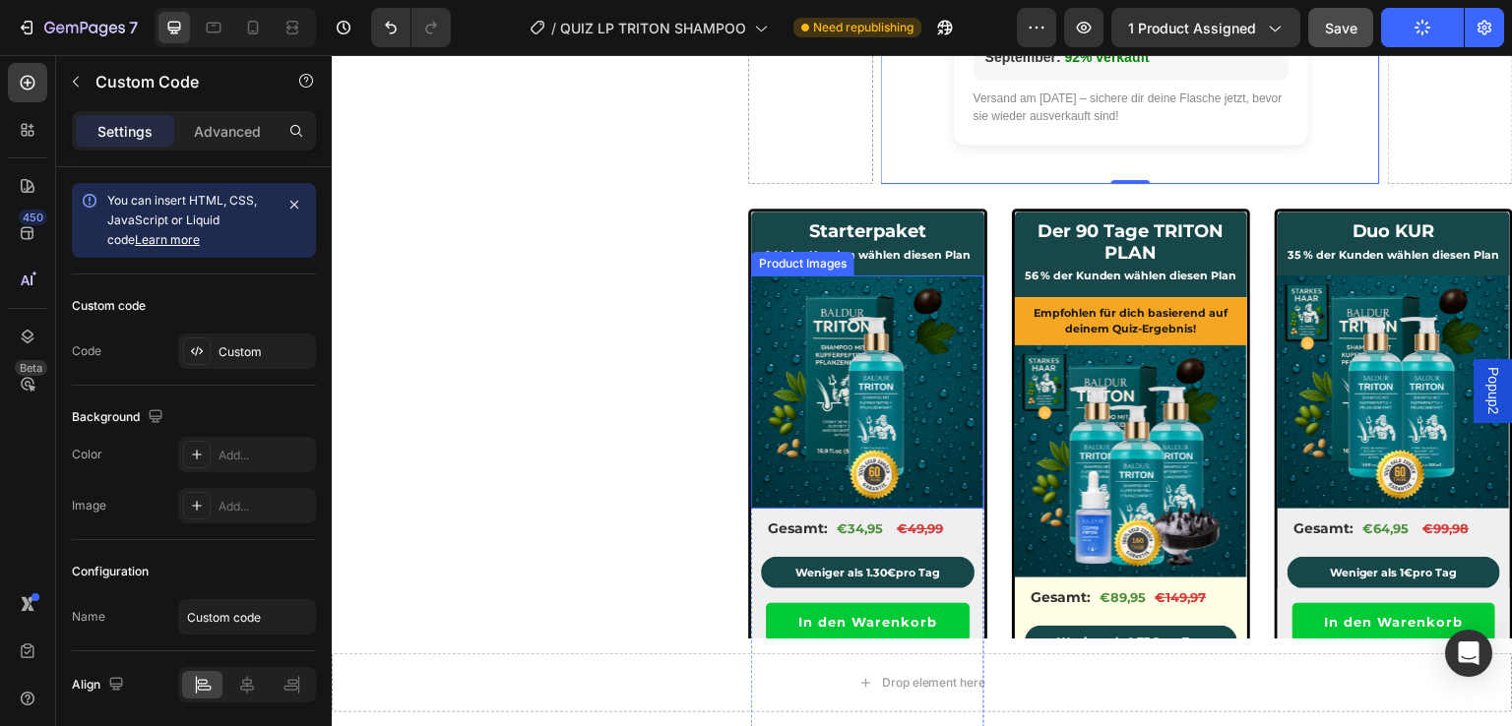
scroll to position [1280, 0]
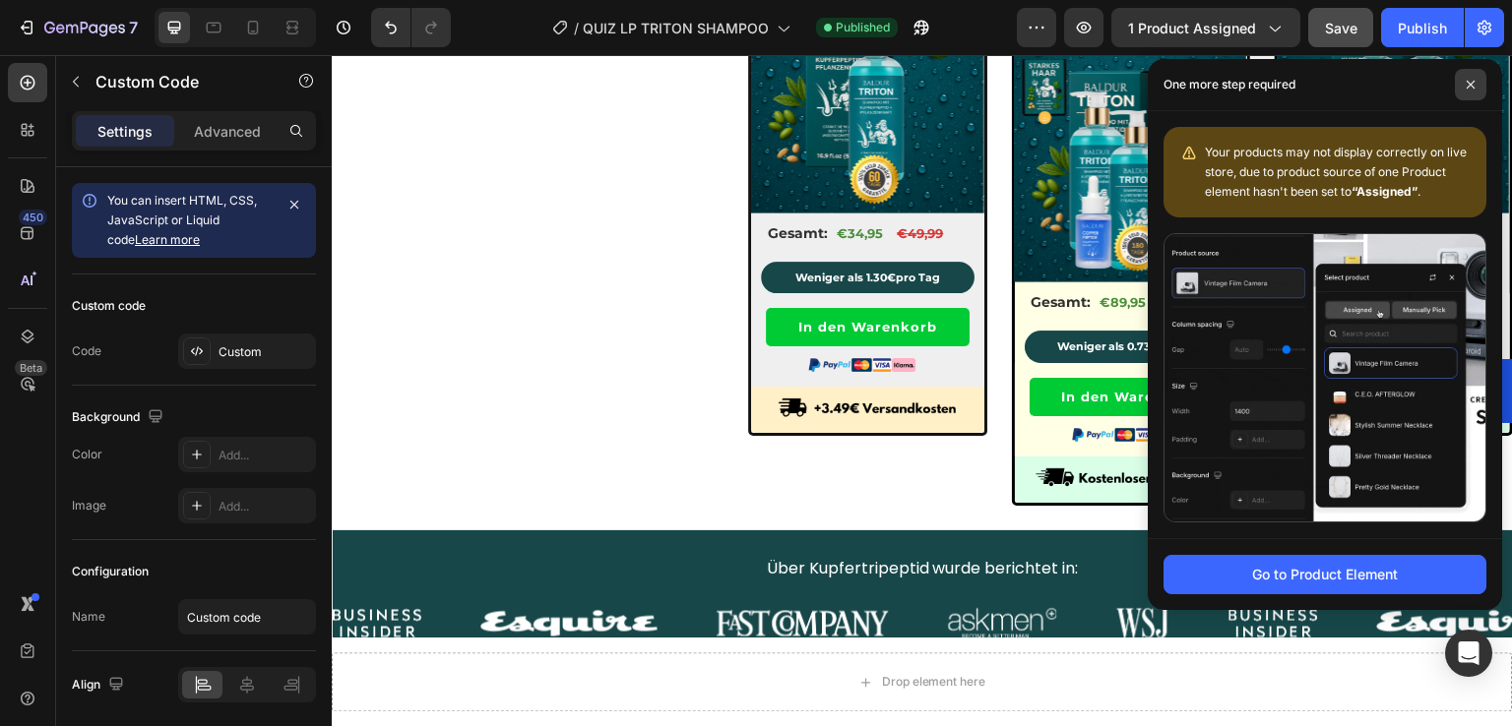
click at [1474, 84] on icon at bounding box center [1471, 85] width 10 height 10
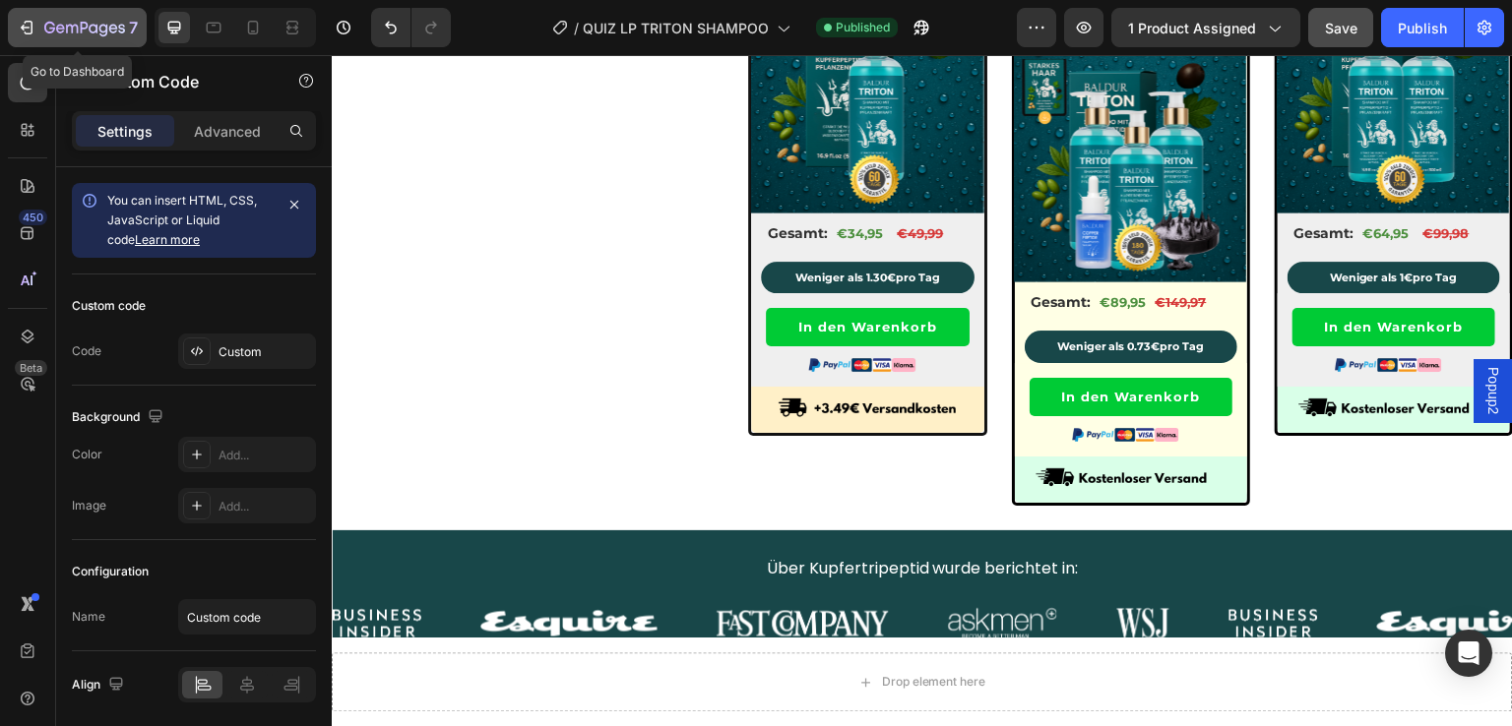
click at [66, 27] on icon "button" at bounding box center [72, 29] width 12 height 9
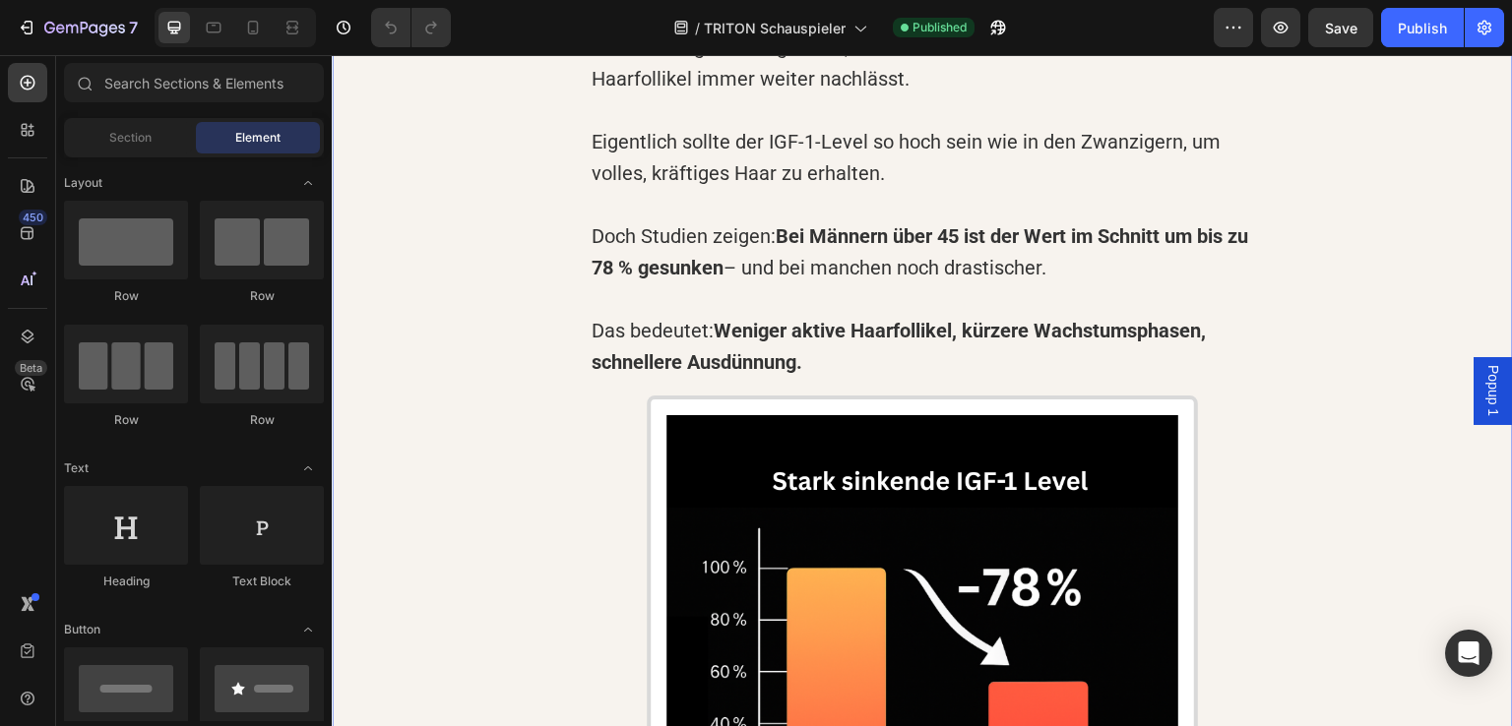
scroll to position [2658, 0]
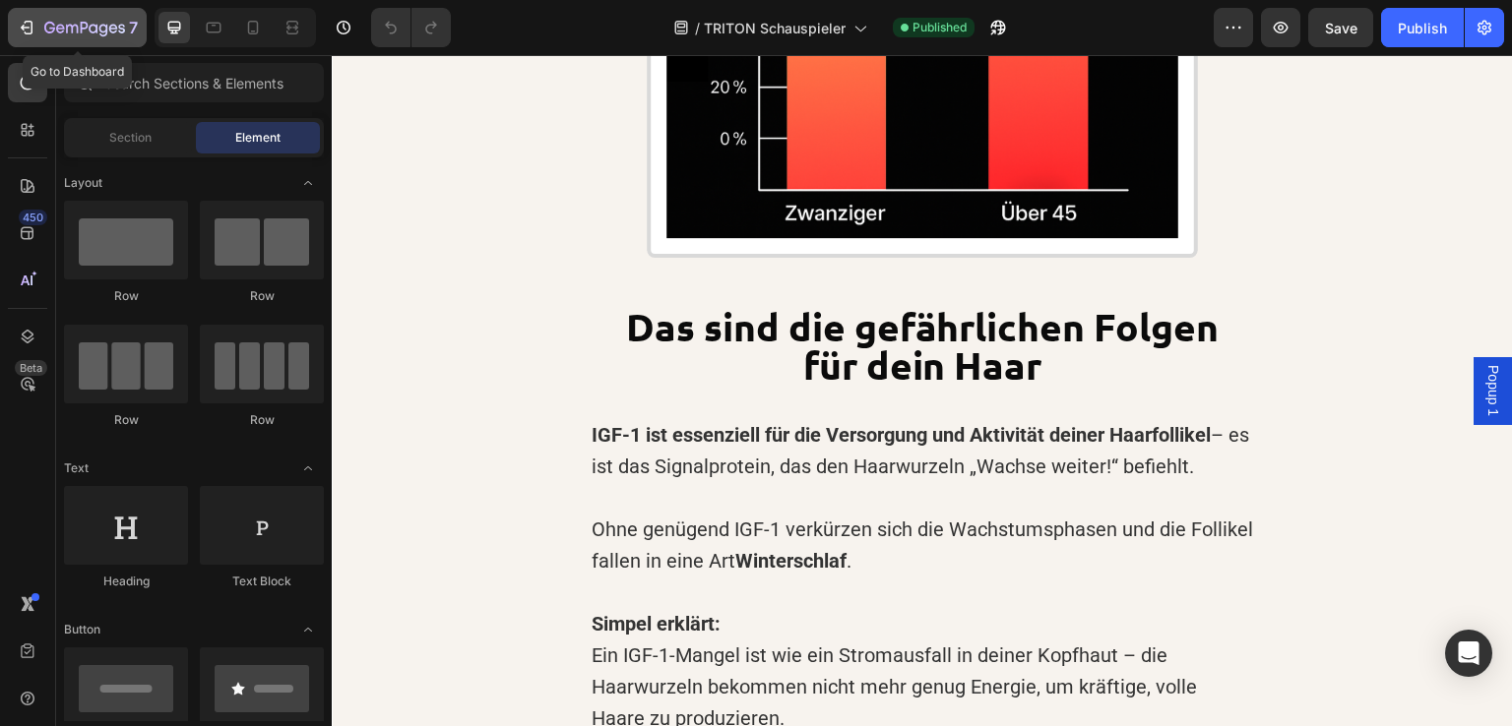
click at [27, 29] on icon "button" at bounding box center [27, 28] width 20 height 20
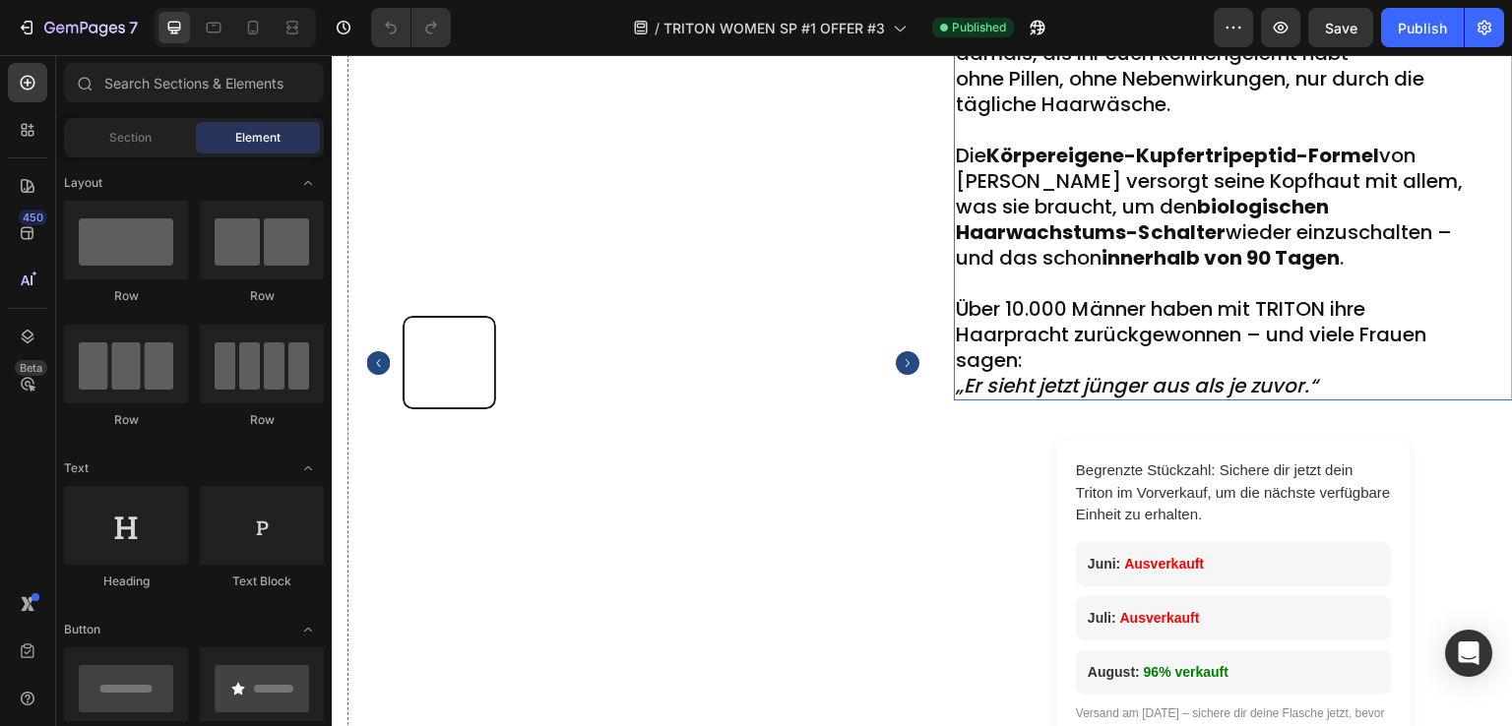
scroll to position [2362, 0]
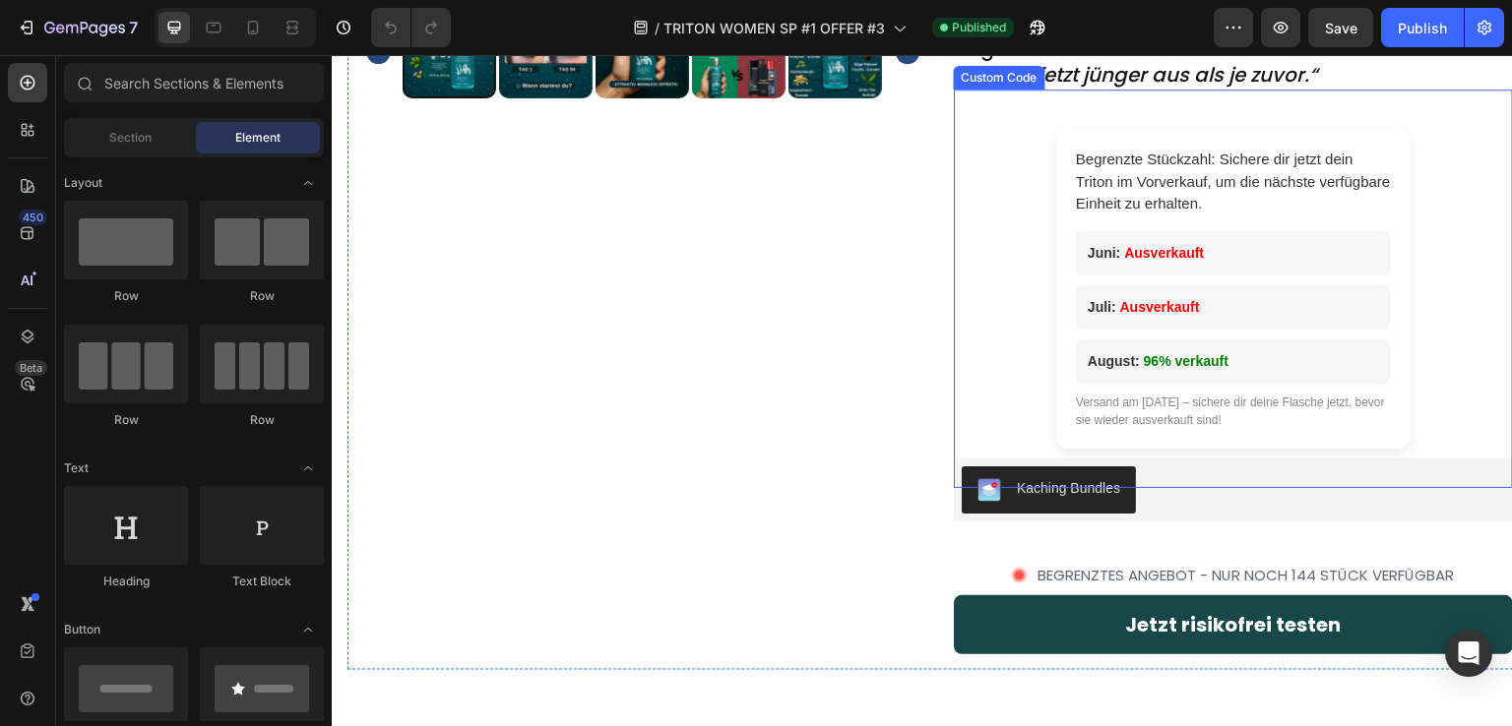
click at [1148, 411] on div "Versand am 28 August – sichere dir deine Flasche jetzt, bevor sie wieder ausver…" at bounding box center [1233, 411] width 315 height 35
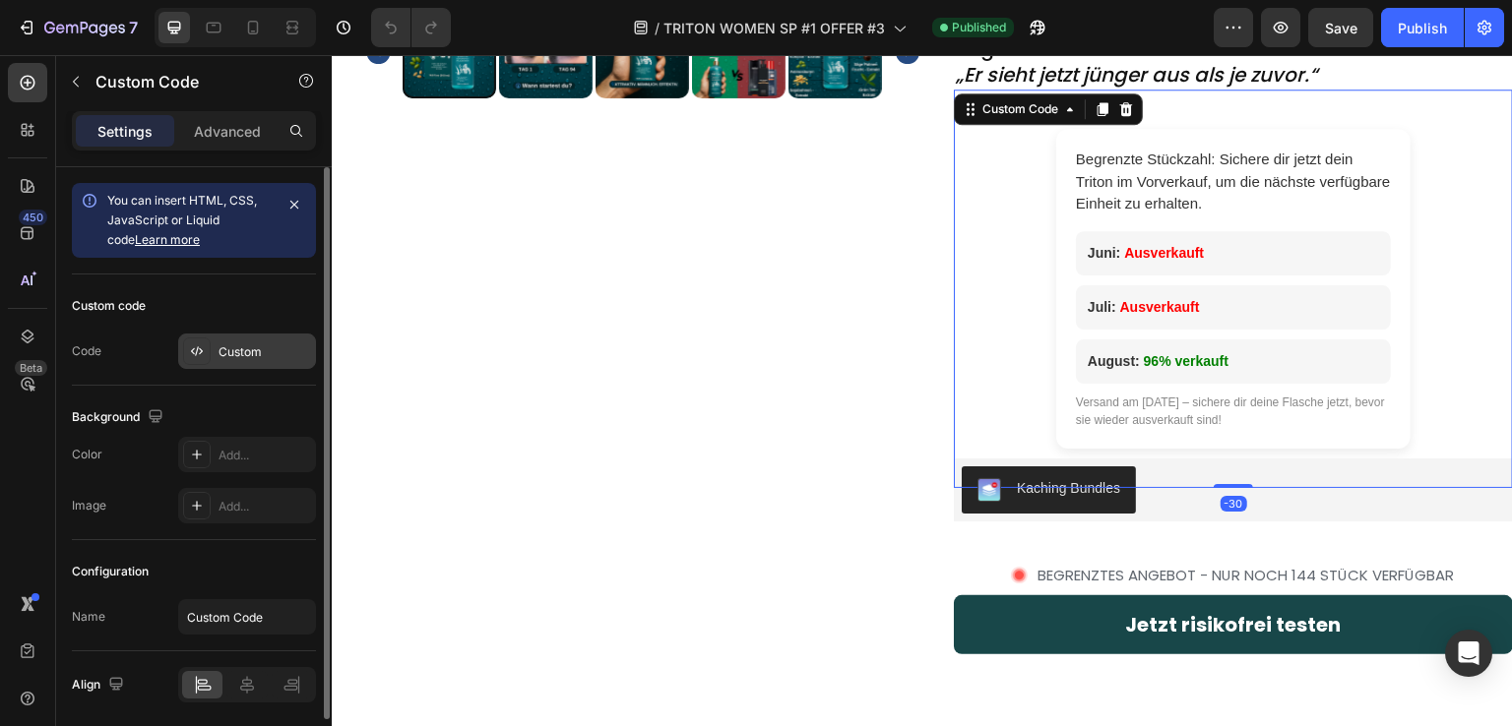
click at [224, 346] on div "Custom" at bounding box center [265, 353] width 93 height 18
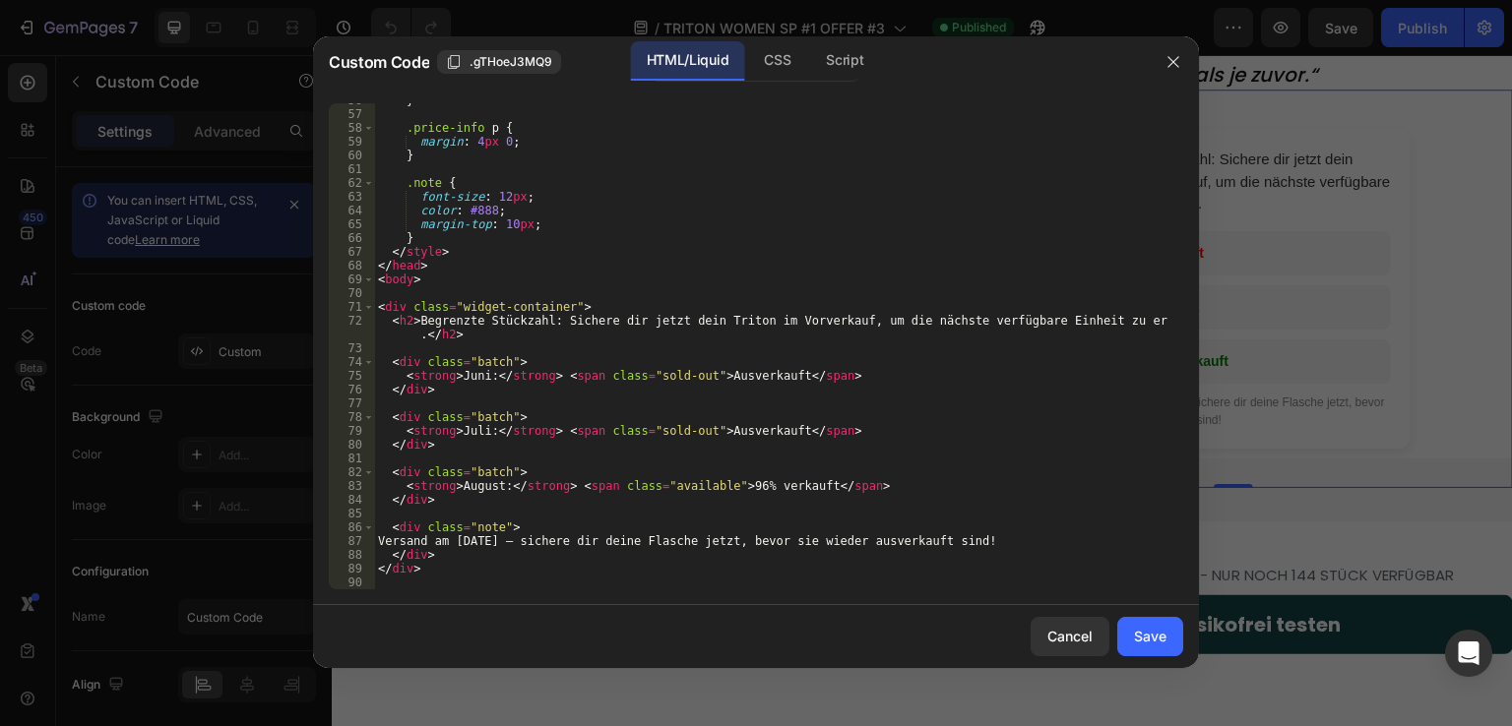
scroll to position [823, 0]
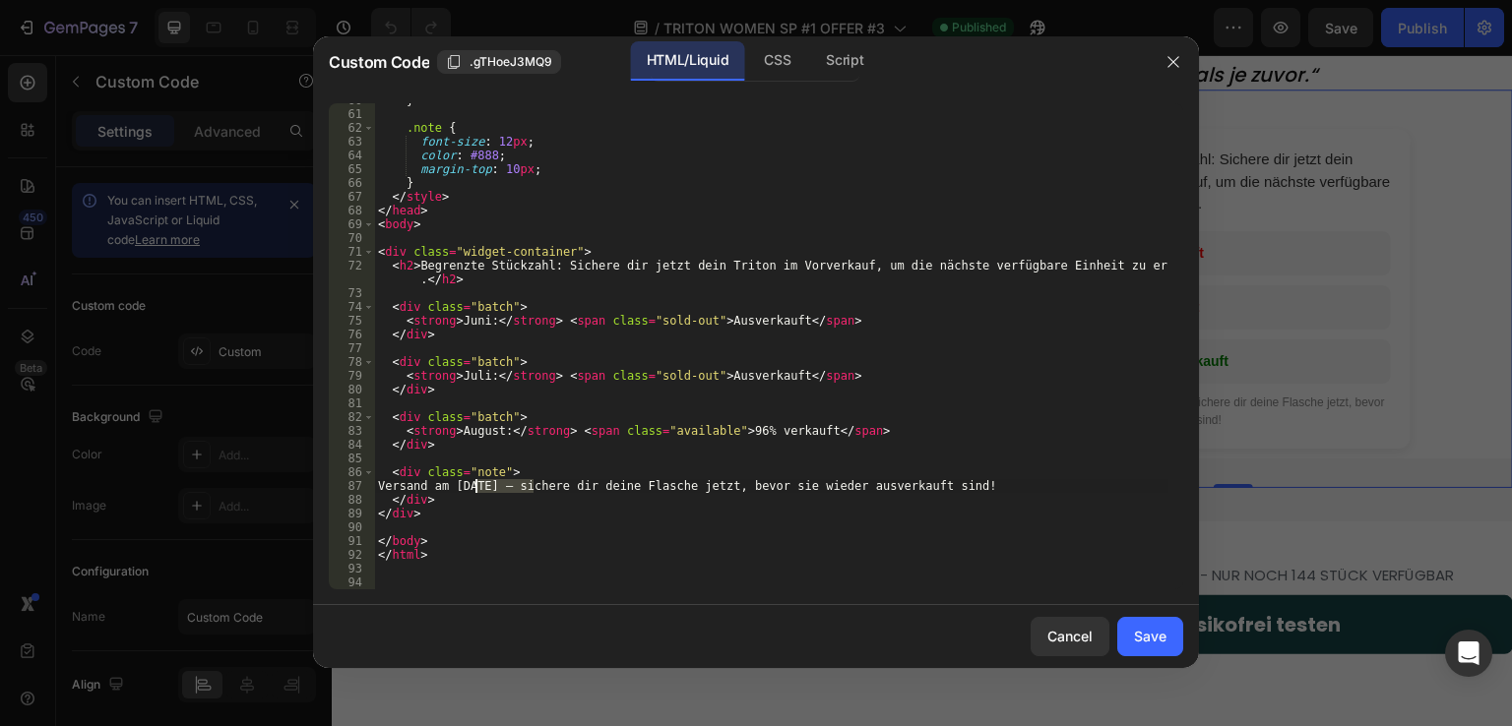
drag, startPoint x: 533, startPoint y: 489, endPoint x: 474, endPoint y: 489, distance: 58.1
click at [474, 489] on div "} .note { font-size : 12 px ; color : #888 ; margin-top : 10 px ; } </ style > …" at bounding box center [771, 351] width 794 height 514
drag, startPoint x: 480, startPoint y: 322, endPoint x: 470, endPoint y: 323, distance: 10.9
click at [470, 323] on div "} .note { font-size : 12 px ; color : #888 ; margin-top : 10 px ; } </ style > …" at bounding box center [771, 351] width 794 height 514
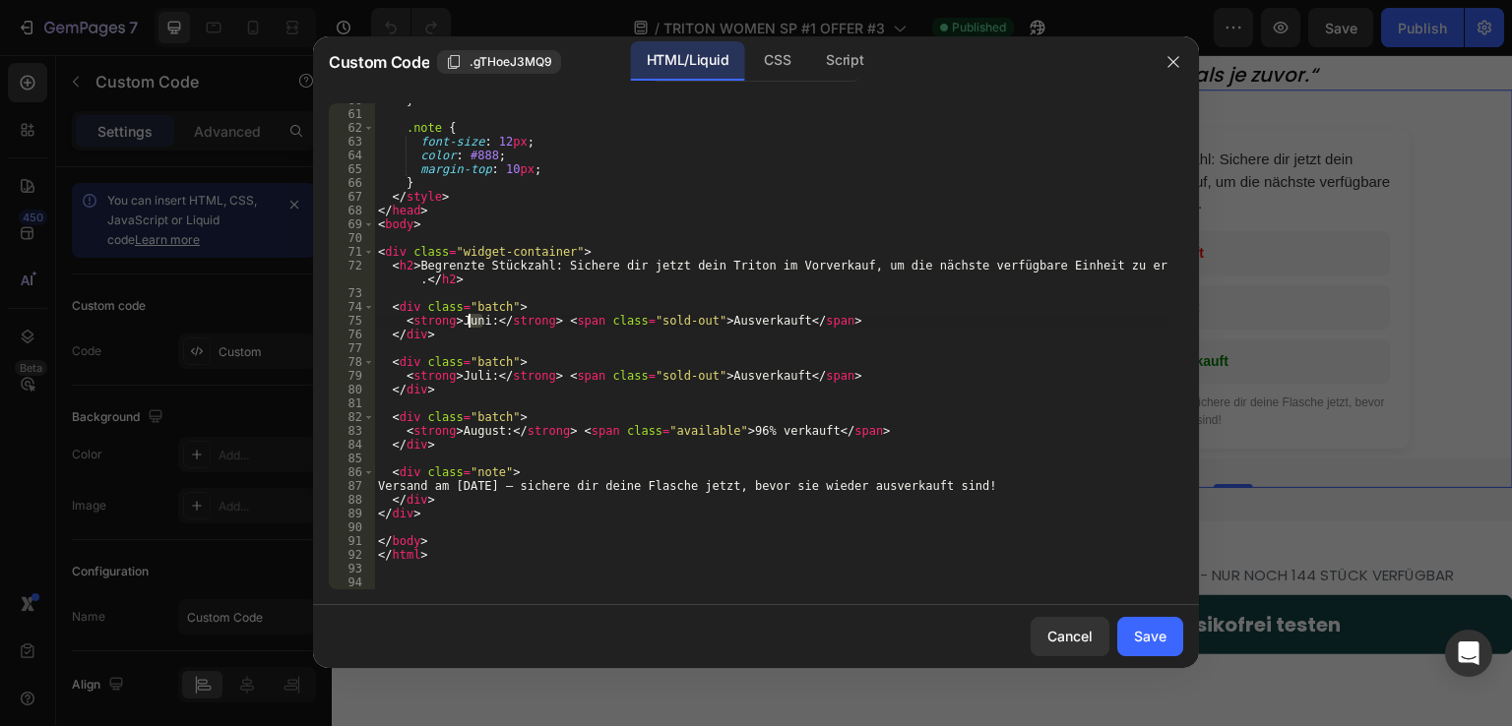
scroll to position [0, 8]
drag, startPoint x: 479, startPoint y: 379, endPoint x: 458, endPoint y: 379, distance: 21.7
click at [458, 379] on div "} .note { font-size : 12 px ; color : #888 ; margin-top : 10 px ; } </ style > …" at bounding box center [771, 351] width 794 height 514
drag, startPoint x: 492, startPoint y: 432, endPoint x: 457, endPoint y: 433, distance: 35.5
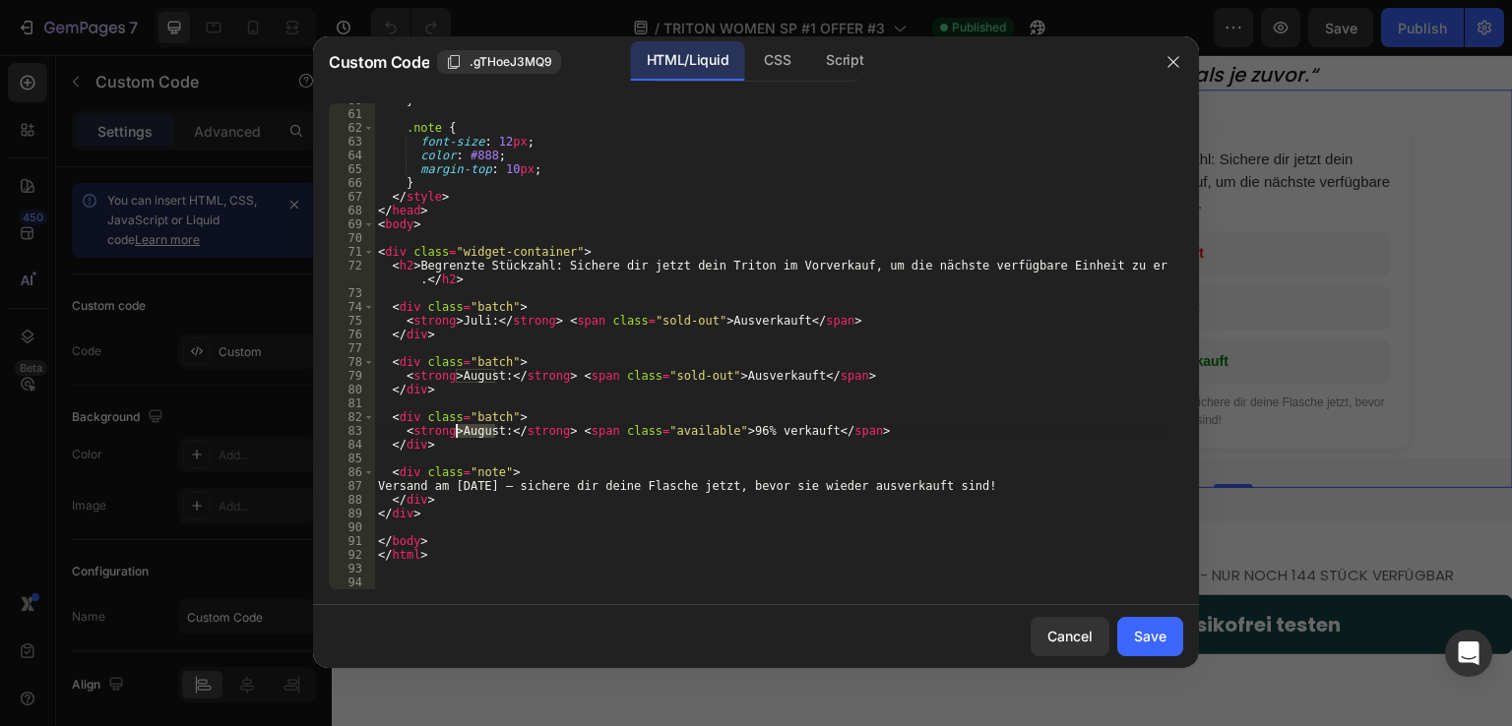
click at [457, 433] on div "} .note { font-size : 12 px ; color : #888 ; margin-top : 10 px ; } </ style > …" at bounding box center [771, 351] width 794 height 514
type textarea "<strong>September:</strong> <span class="available">96% verkauft</span>"
click at [1171, 630] on button "Save" at bounding box center [1150, 636] width 66 height 39
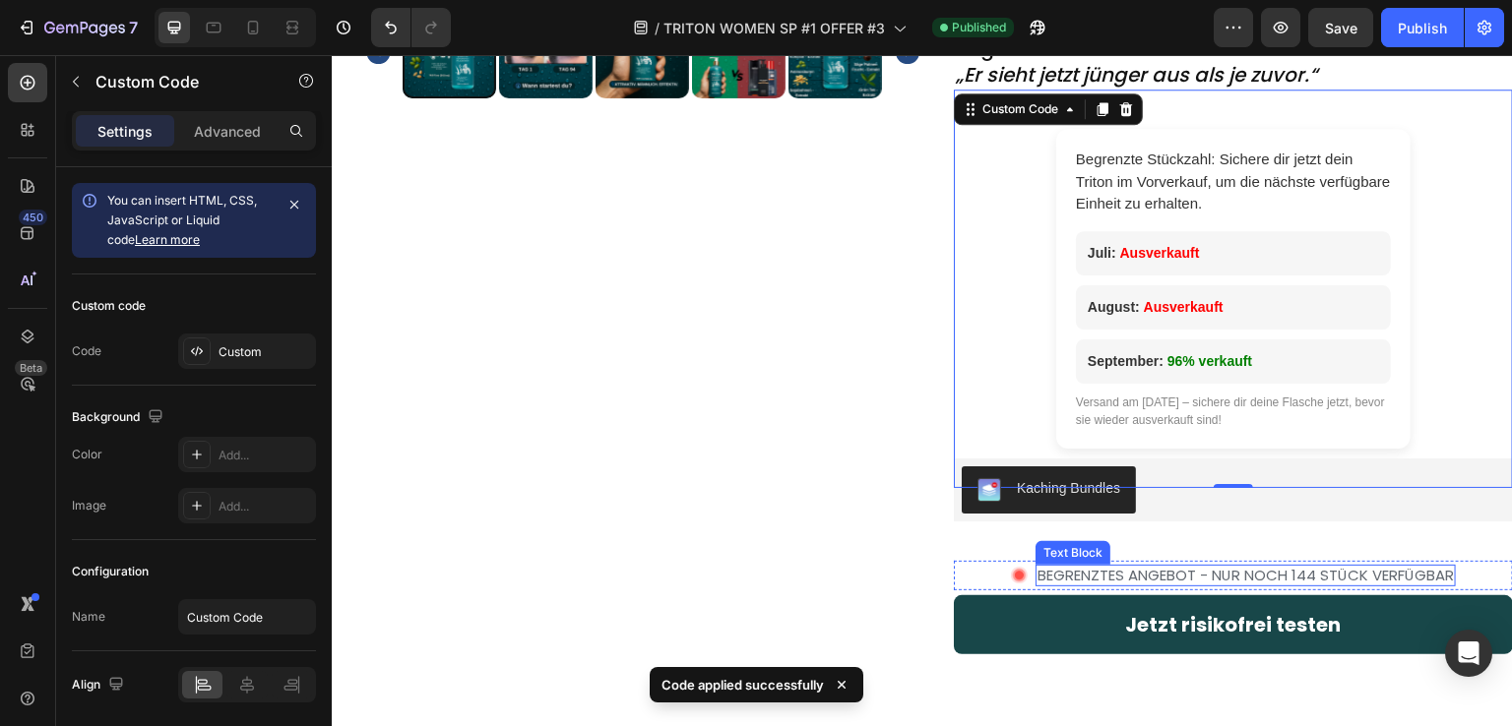
click at [1247, 578] on p "BEGRENZTES ANGEBOT - NUR NOCH 144 STÜCK VERFÜGBAR" at bounding box center [1246, 576] width 416 height 18
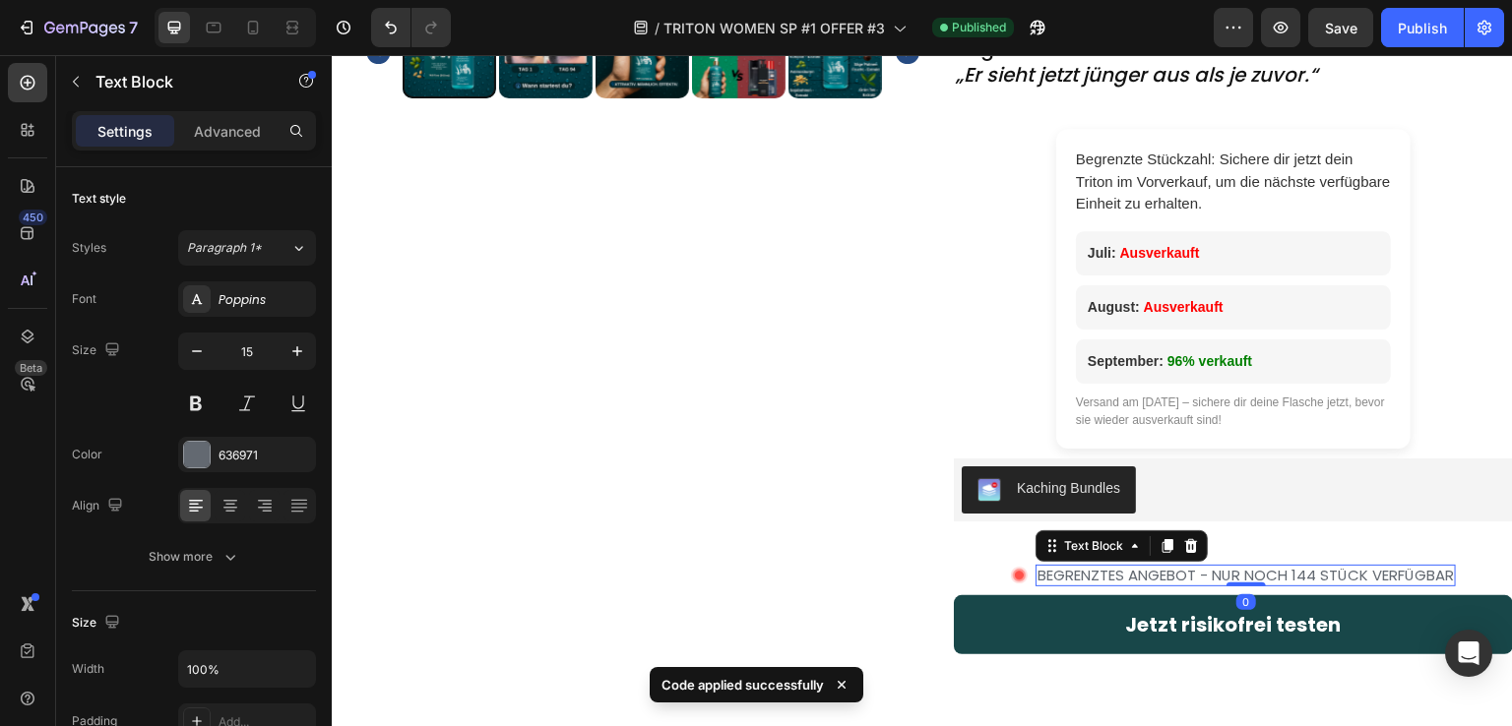
click at [1293, 579] on p "BEGRENZTES ANGEBOT - NUR NOCH 144 STÜCK VERFÜGBAR" at bounding box center [1246, 576] width 416 height 18
drag, startPoint x: 1306, startPoint y: 576, endPoint x: 1283, endPoint y: 575, distance: 23.6
click at [1283, 575] on p "BEGRENZTES ANGEBOT - NUR NOCH 144 STÜCK VERFÜGBAR" at bounding box center [1246, 576] width 416 height 18
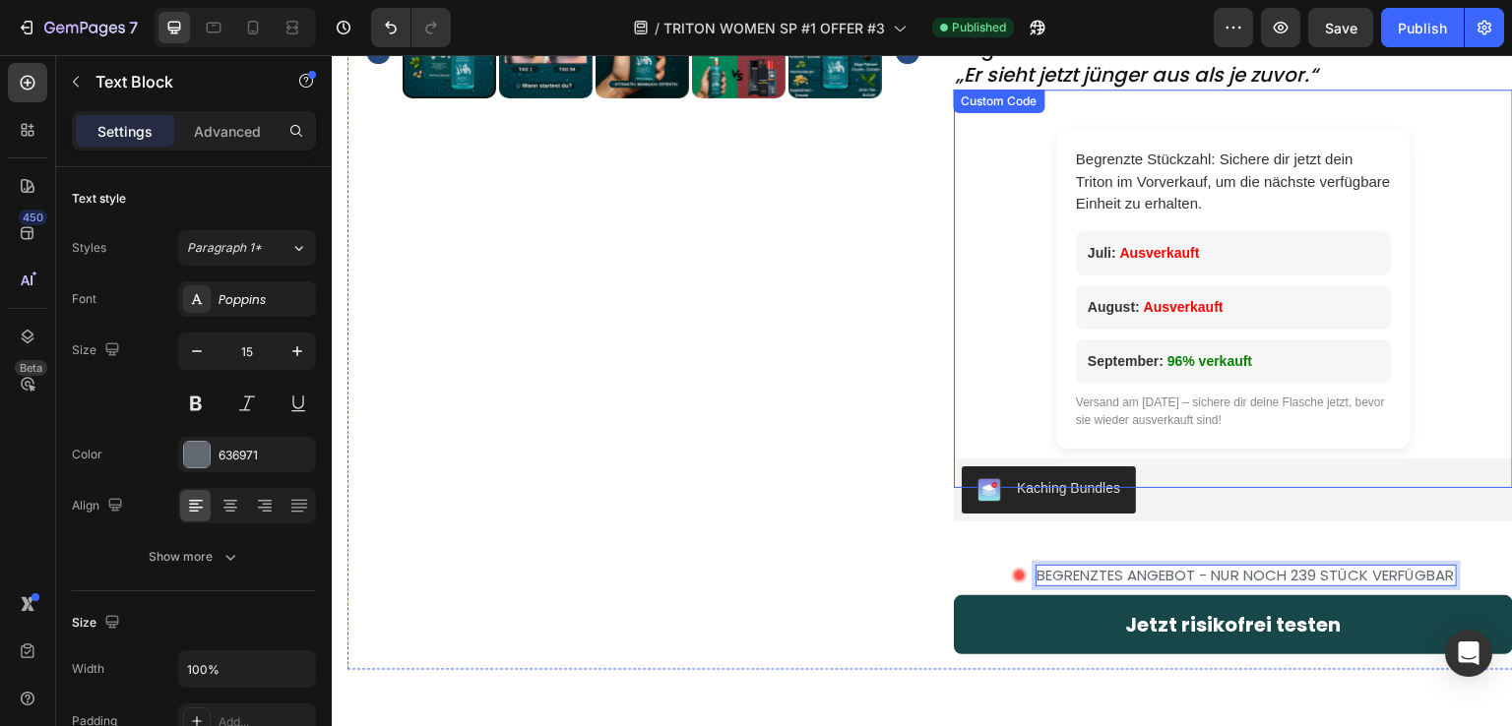
click at [1267, 396] on div "Versand am [DATE] – sichere dir deine Flasche jetzt, bevor sie wieder ausverkau…" at bounding box center [1233, 411] width 315 height 35
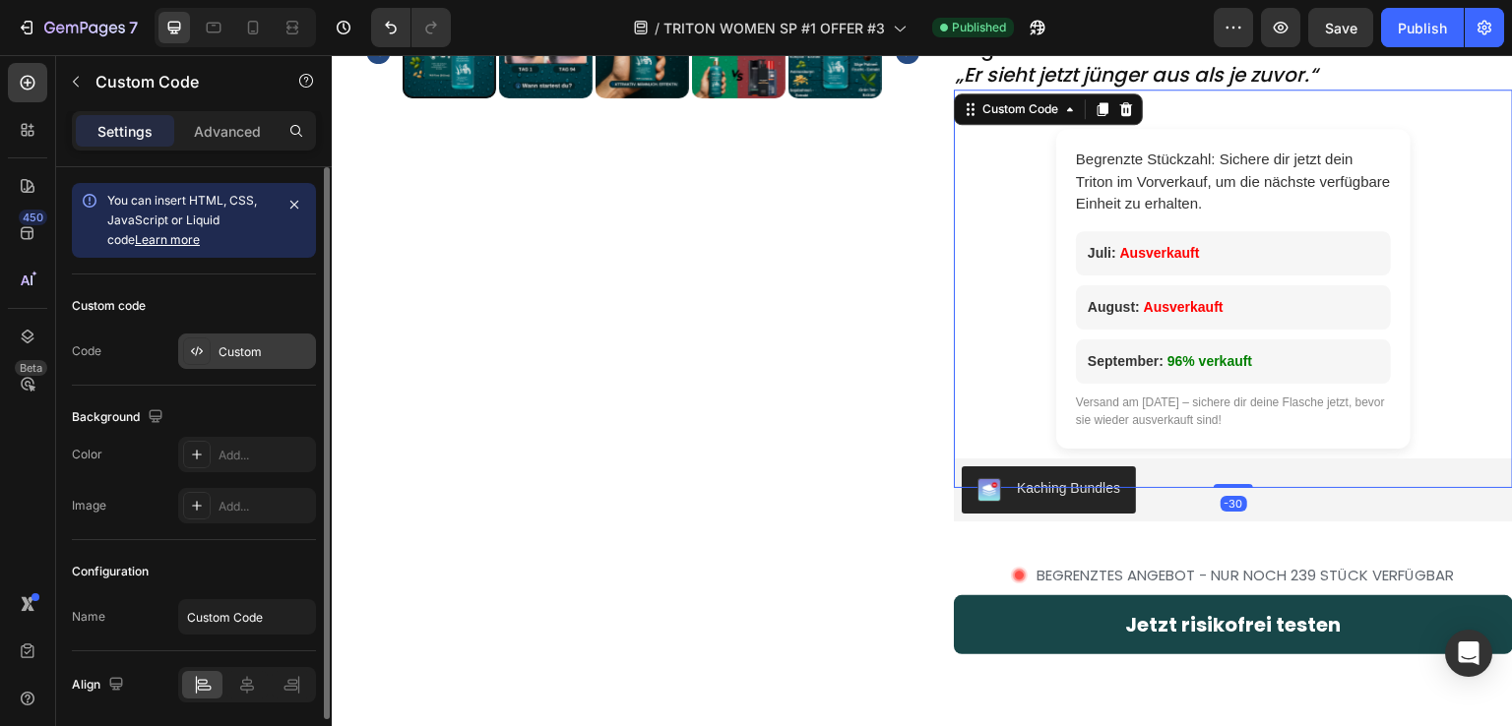
click at [249, 351] on div "Custom" at bounding box center [265, 353] width 93 height 18
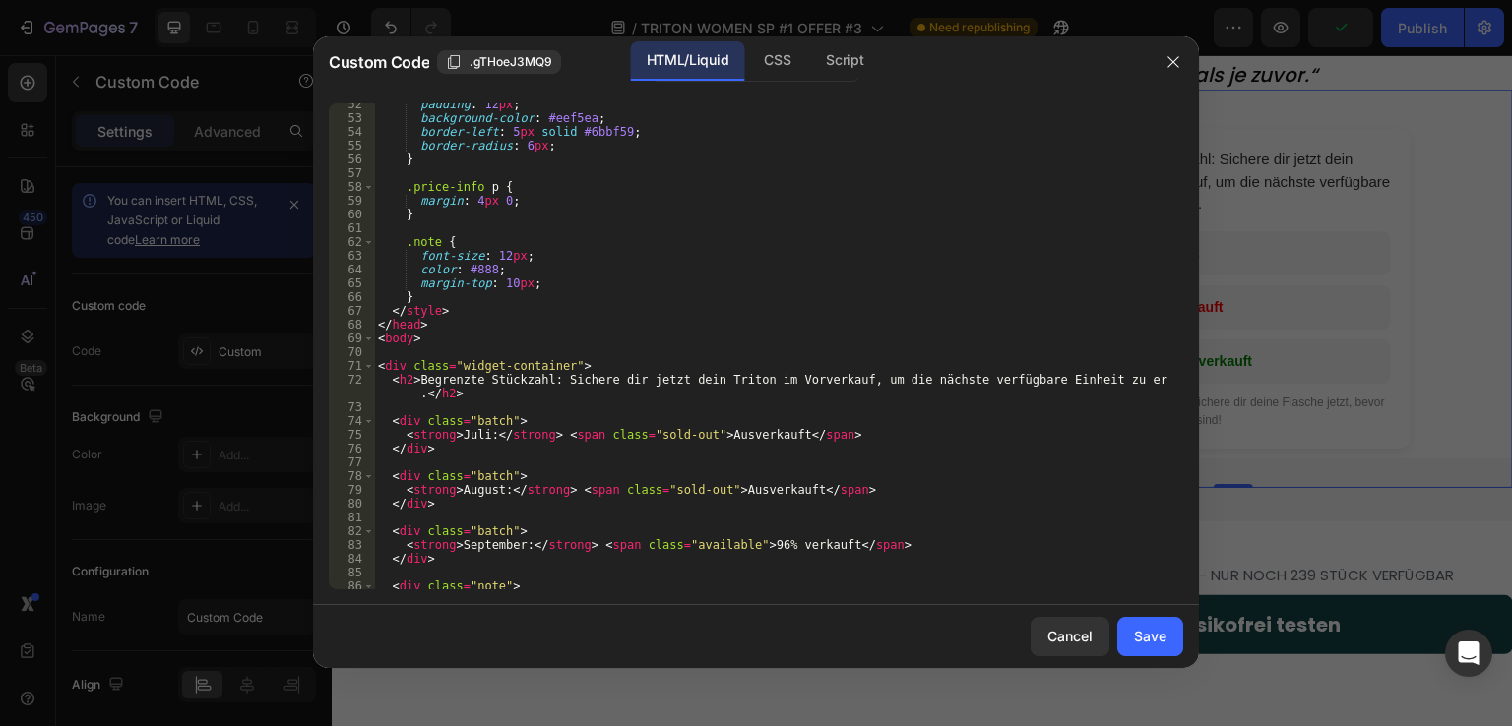
scroll to position [823, 0]
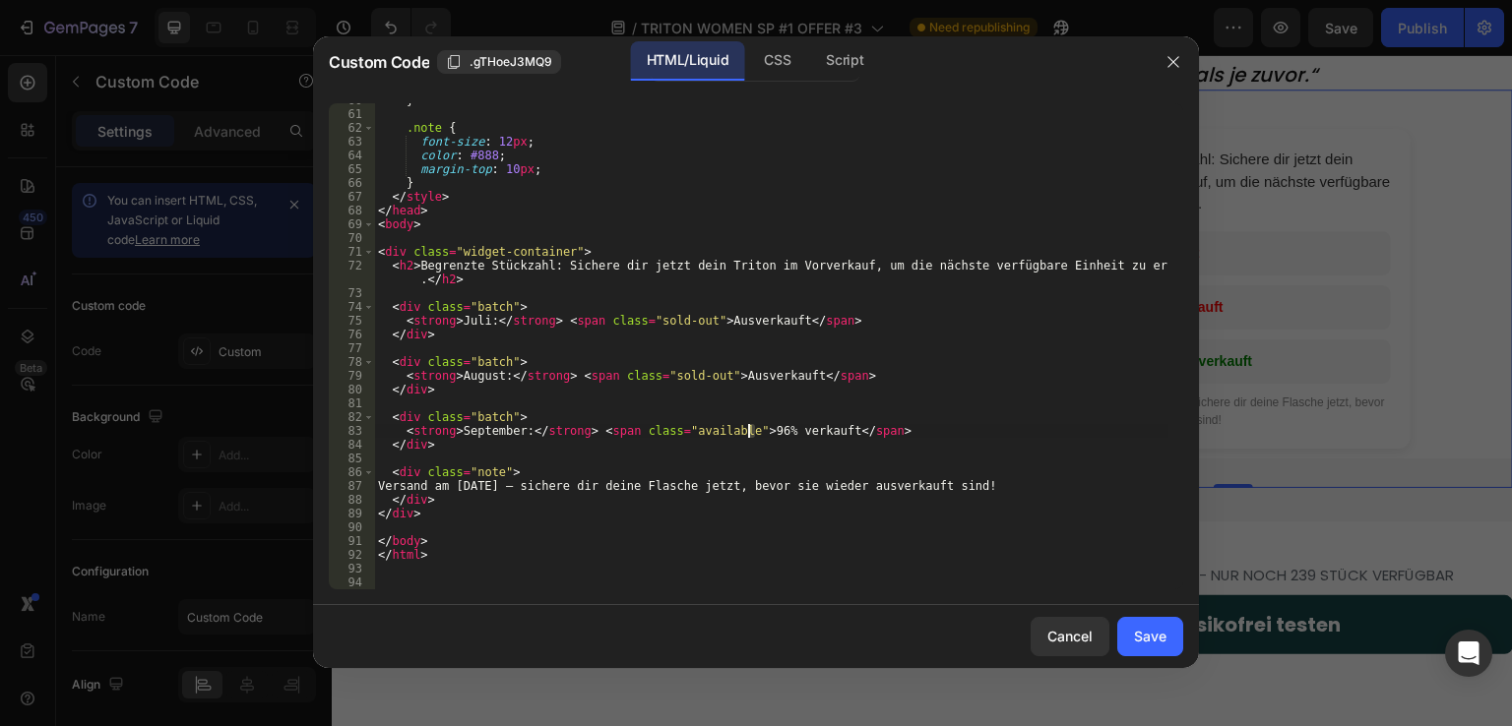
click at [751, 429] on div "} .note { font-size : 12 px ; color : #888 ; margin-top : 10 px ; } </ style > …" at bounding box center [771, 351] width 794 height 514
type textarea "<strong>September:</strong> <span class="available">92% verkauft</span>"
click at [1159, 637] on div "Save" at bounding box center [1150, 636] width 32 height 21
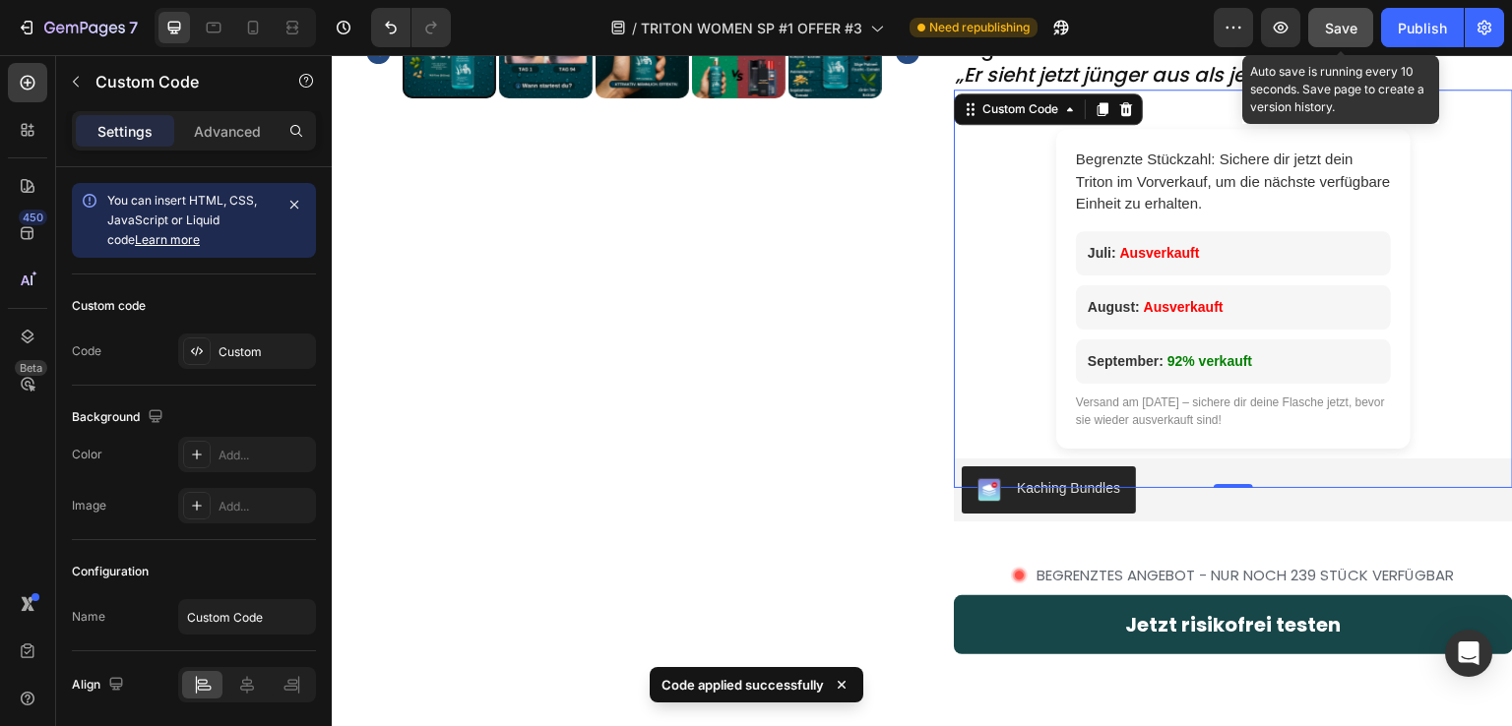
click at [1338, 20] on span "Save" at bounding box center [1341, 28] width 32 height 17
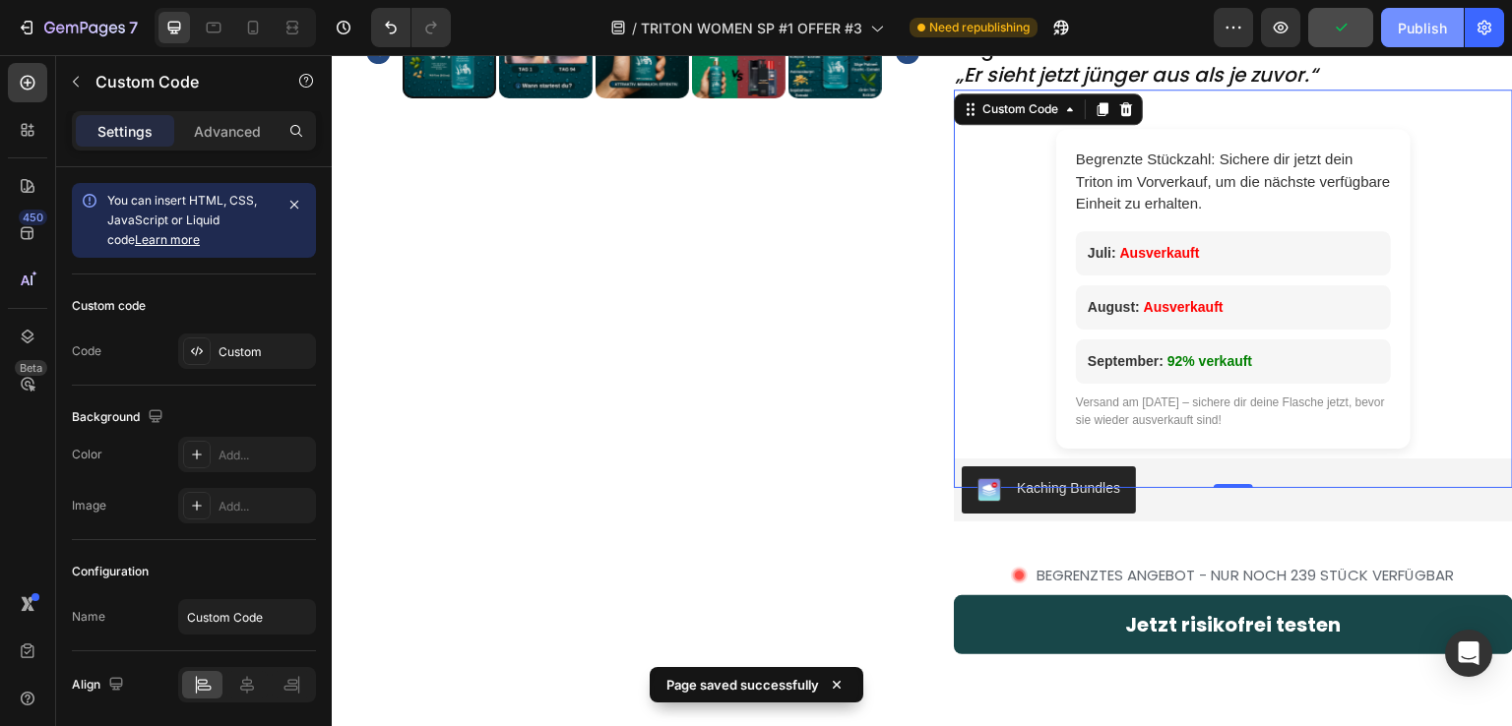
click at [1418, 31] on div "Publish" at bounding box center [1422, 28] width 49 height 21
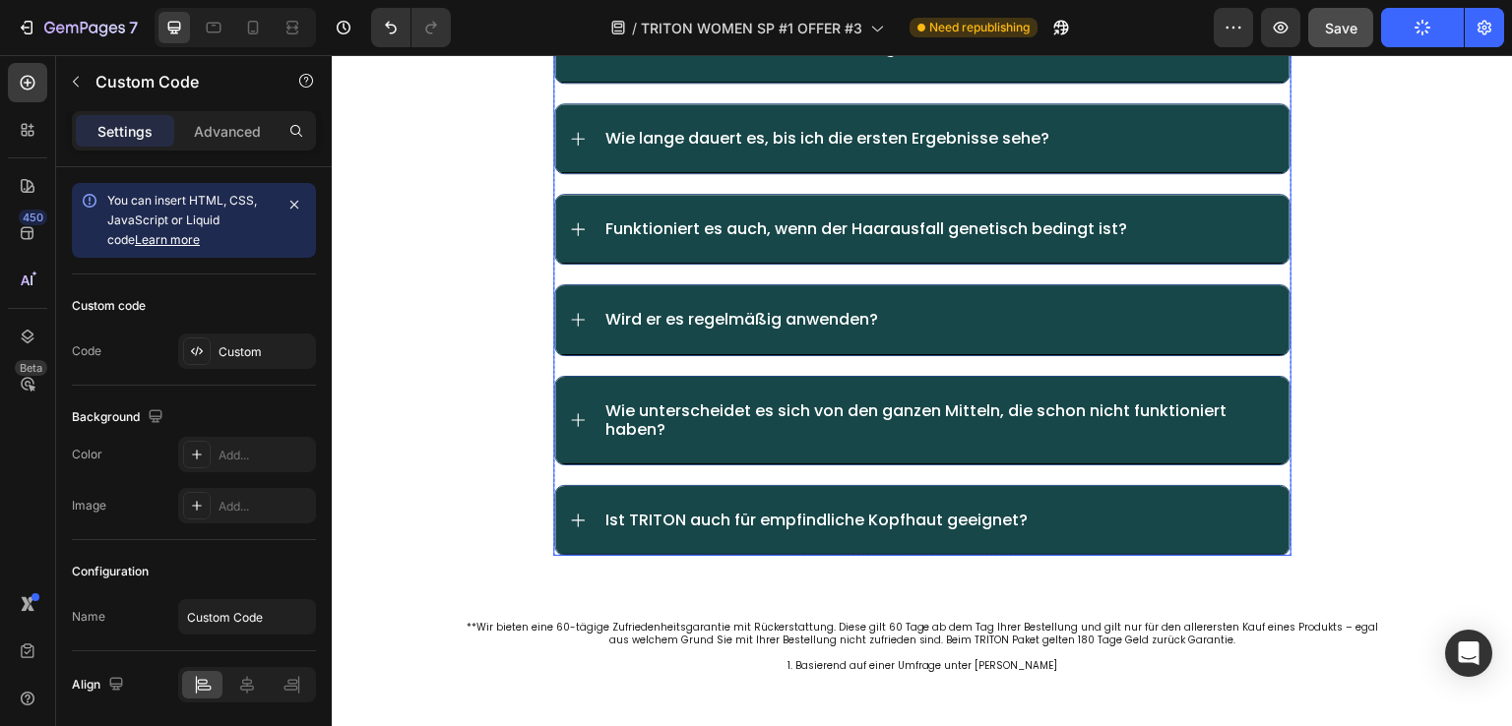
scroll to position [8162, 0]
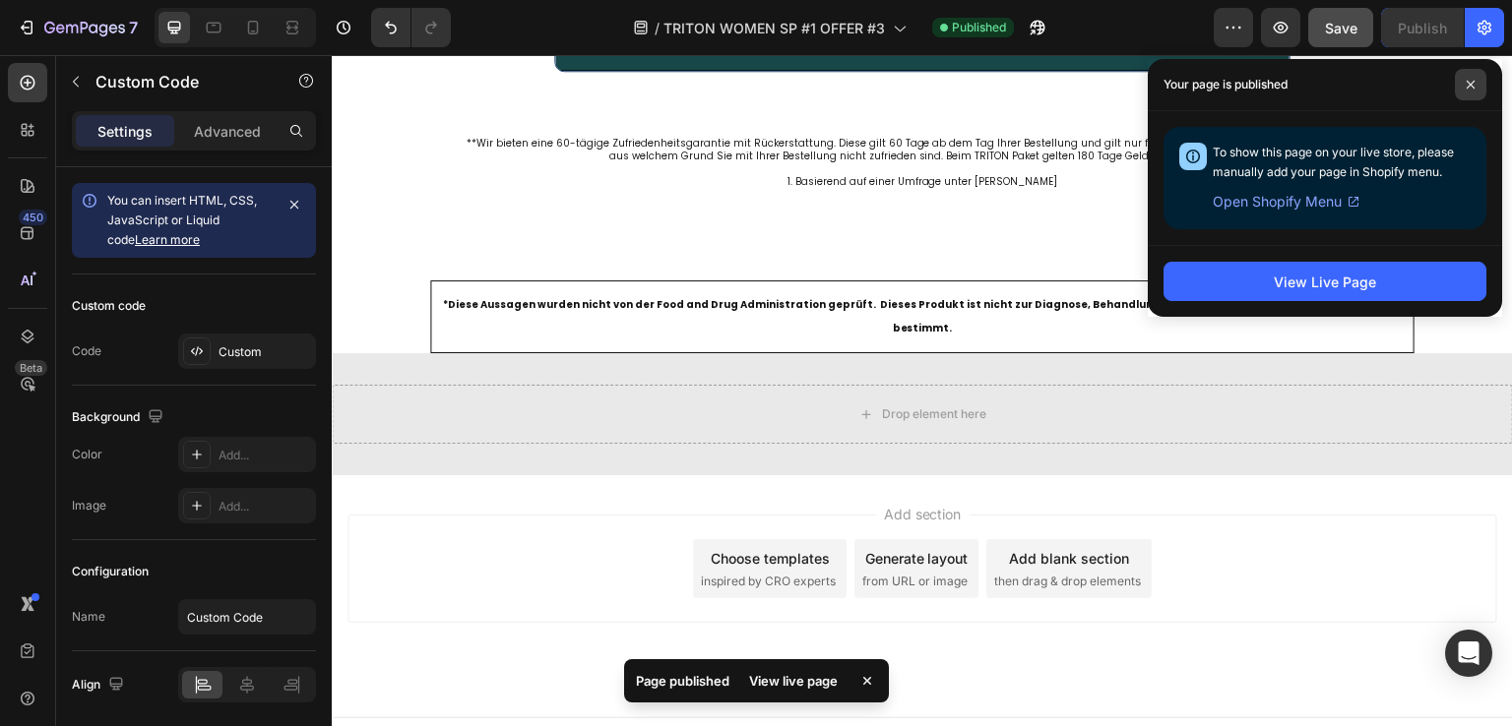
click at [1477, 83] on span at bounding box center [1470, 84] width 31 height 31
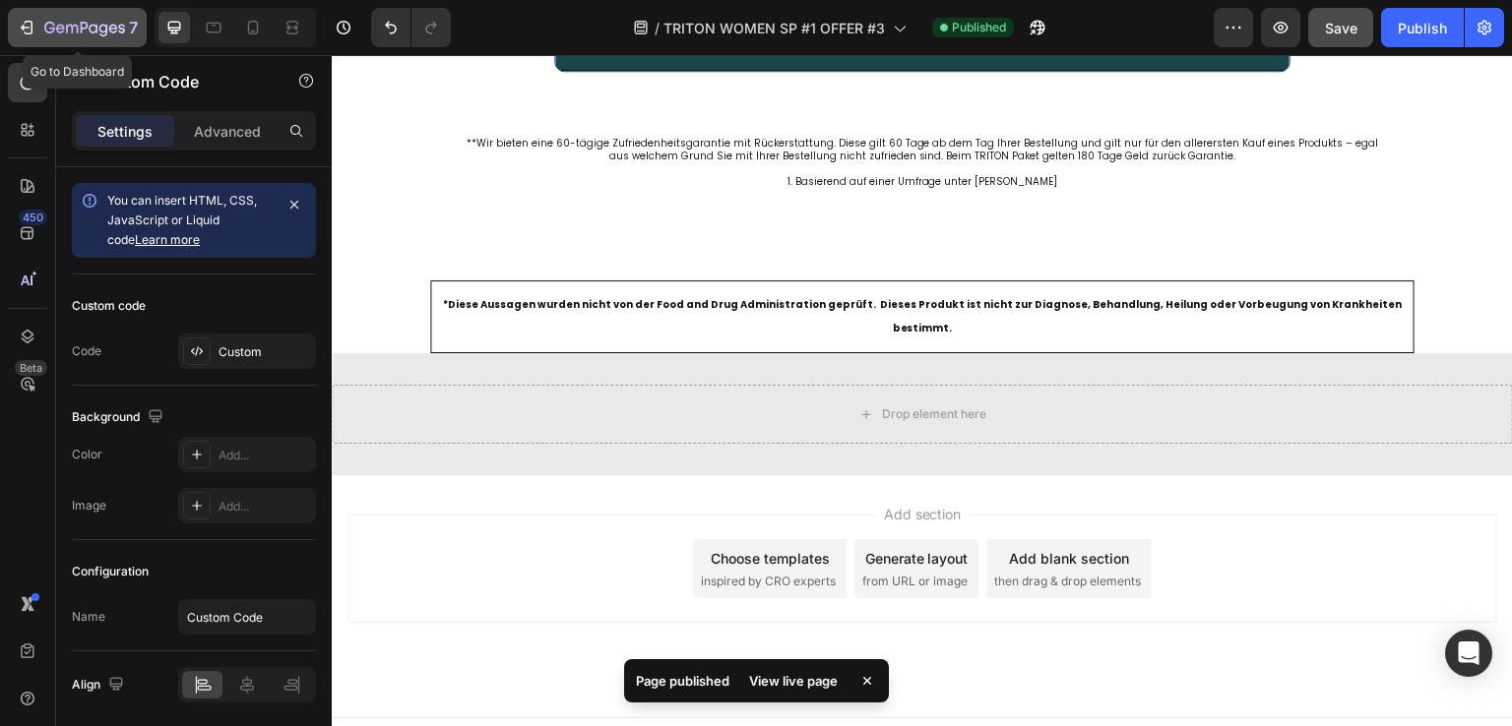
click at [33, 27] on icon "button" at bounding box center [27, 28] width 20 height 20
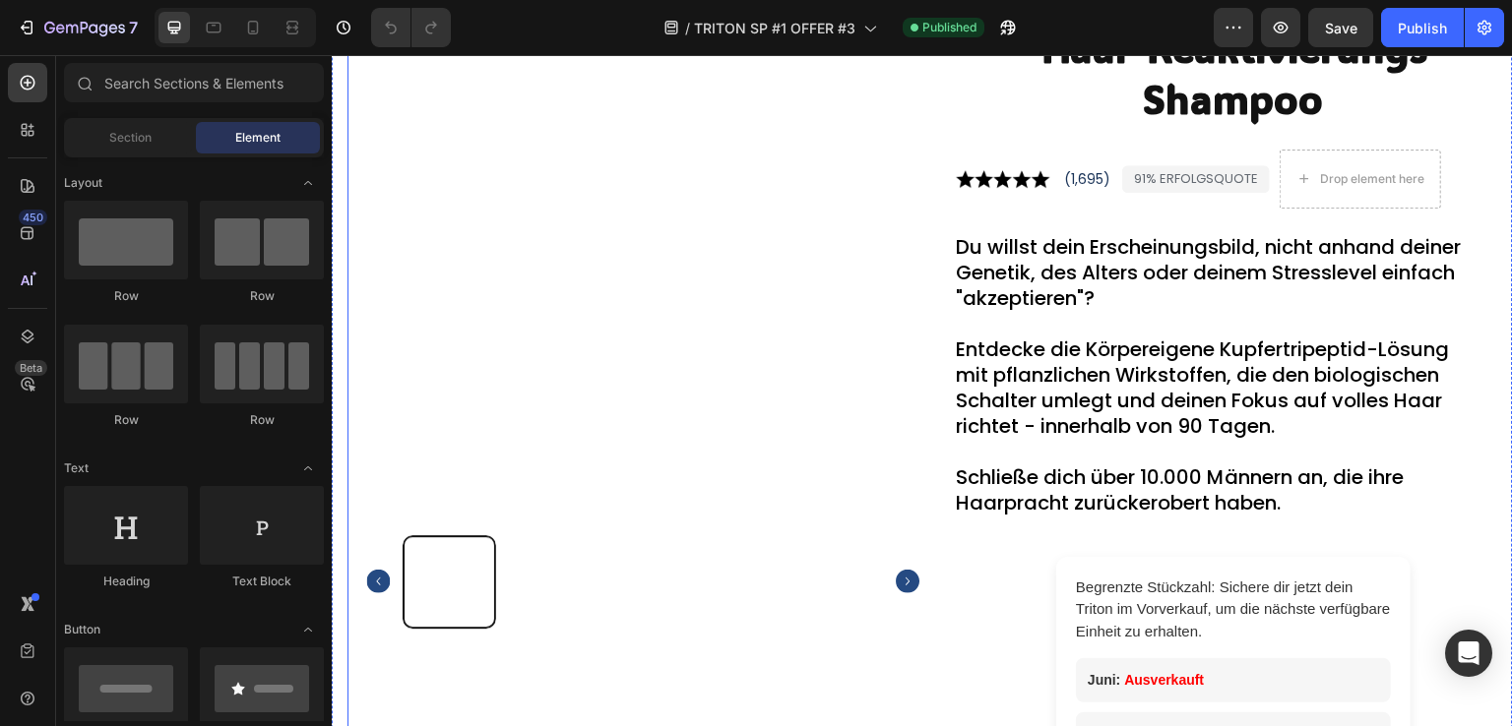
scroll to position [2067, 0]
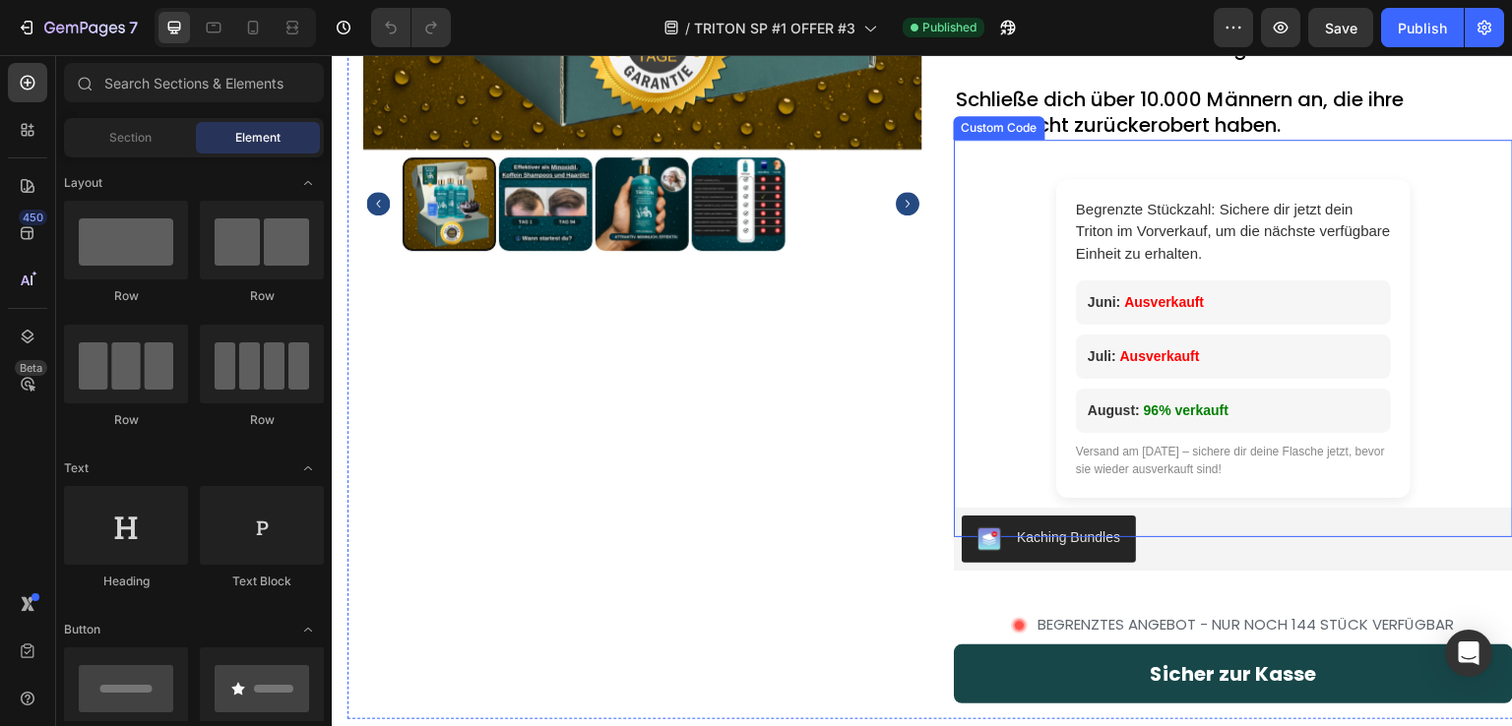
click at [1301, 247] on h2 "Begrenzte Stückzahl: Sichere dir jetzt dein Triton im Vorverkauf, um die nächst…" at bounding box center [1233, 232] width 315 height 67
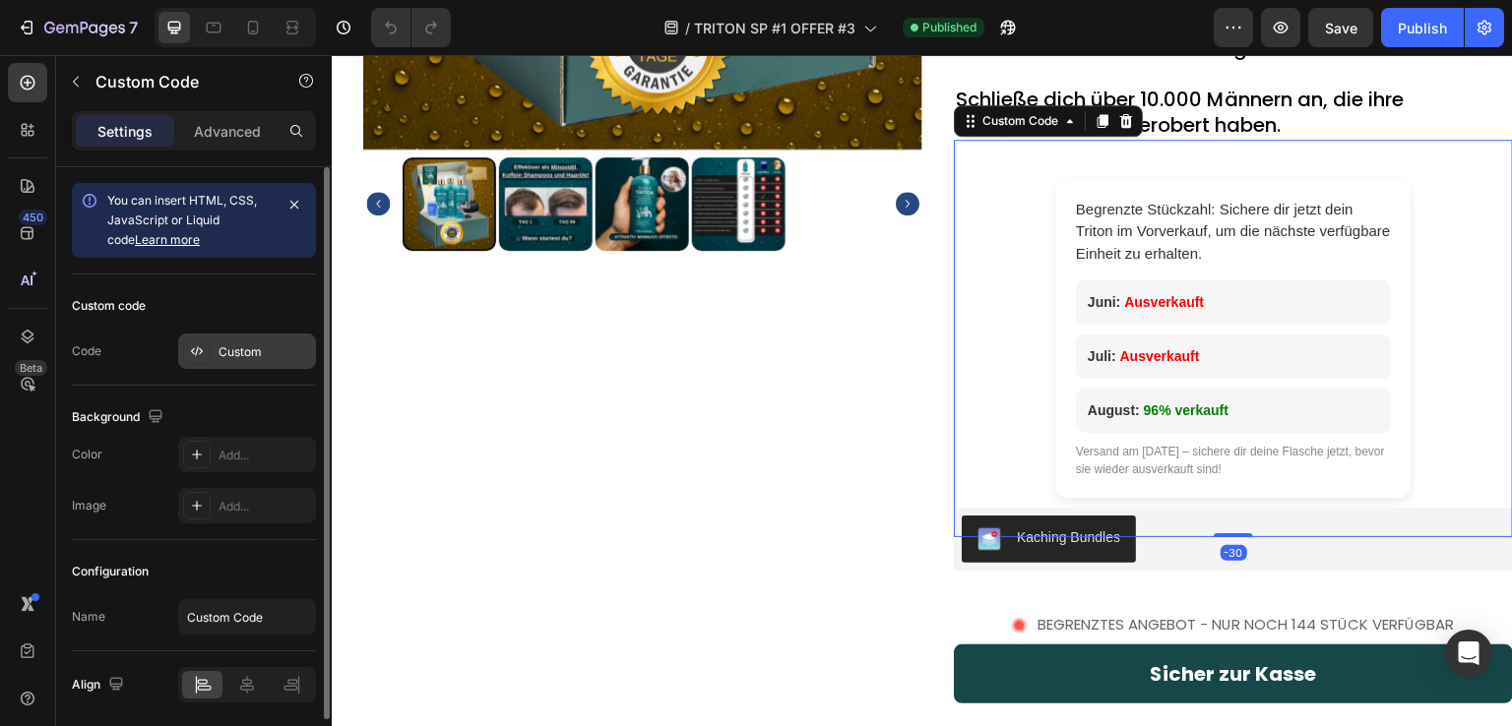
click at [232, 357] on div "Custom" at bounding box center [265, 353] width 93 height 18
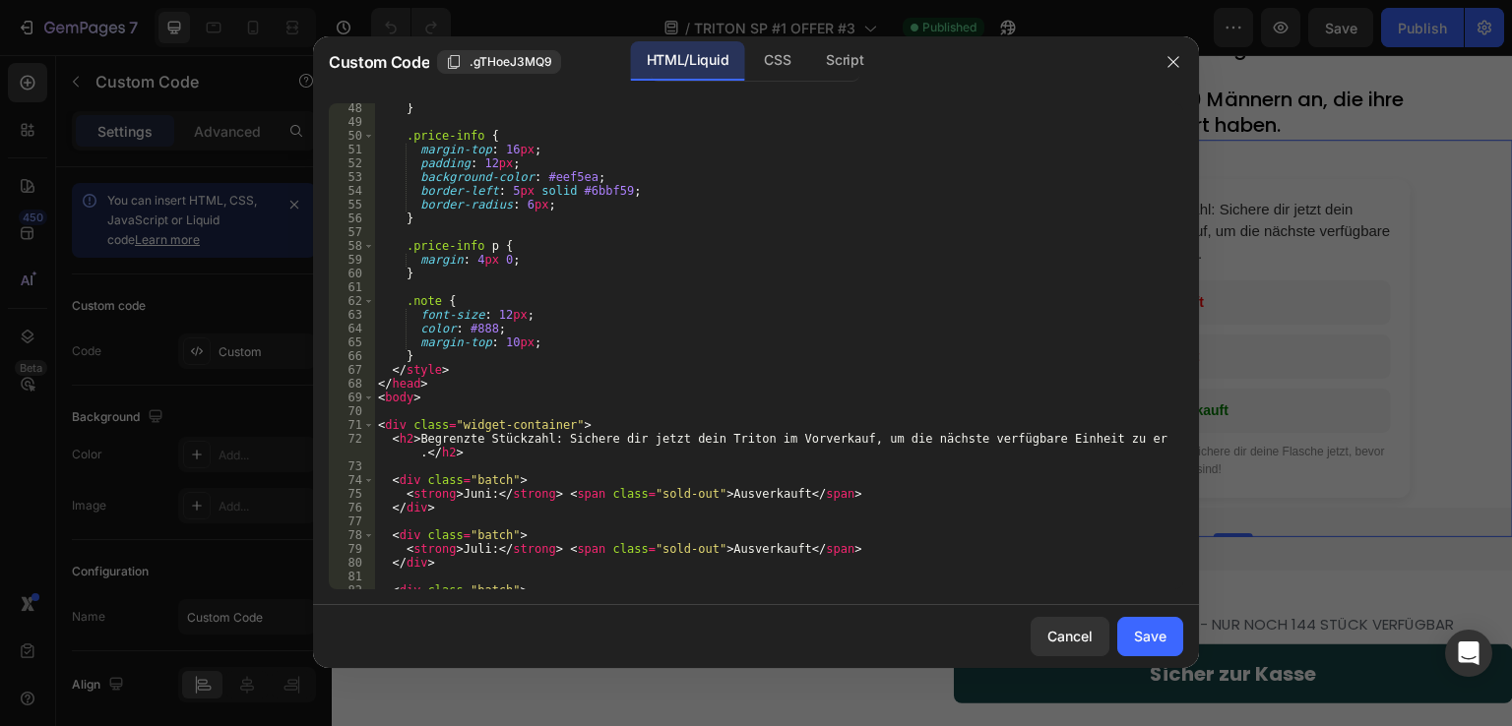
scroll to position [823, 0]
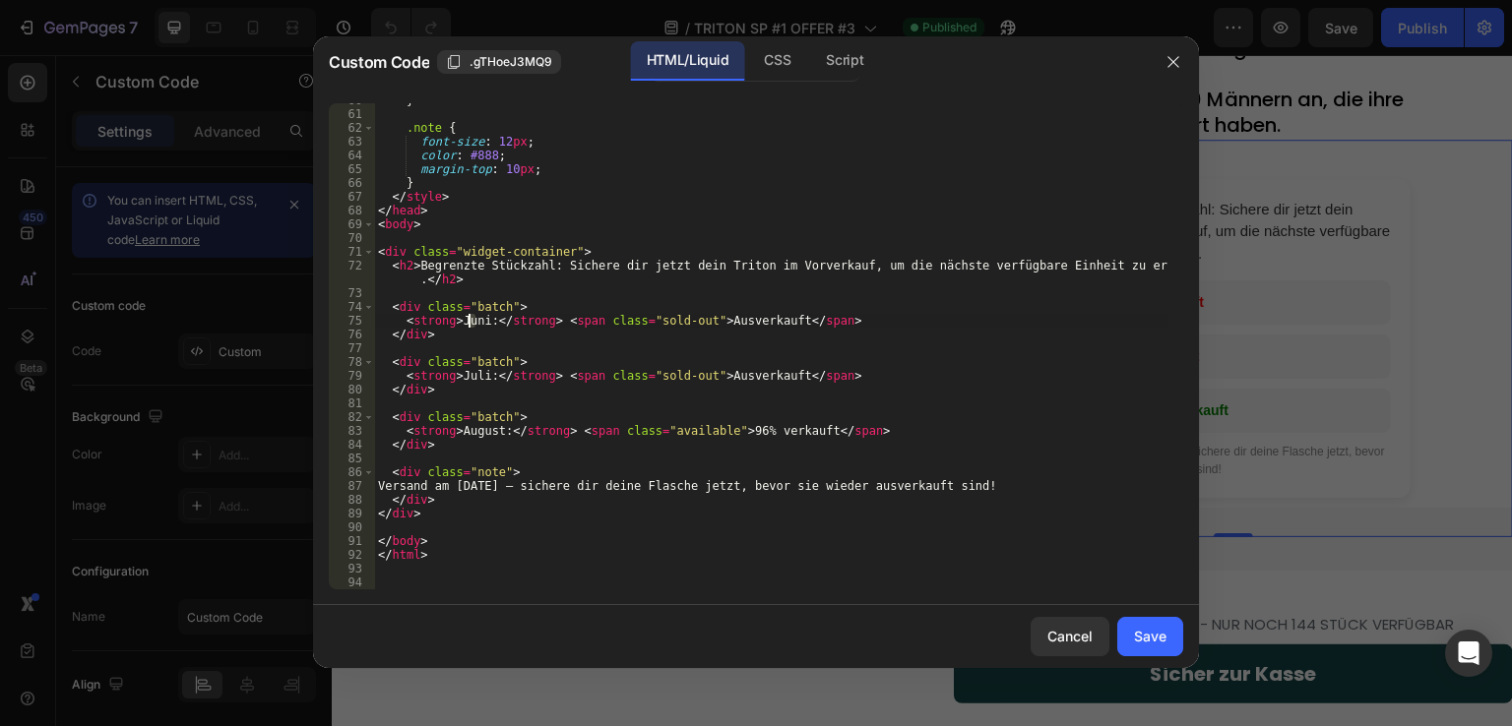
click at [471, 320] on div "} .note { font-size : 12 px ; color : #888 ; margin-top : 10 px ; } </ style > …" at bounding box center [771, 351] width 794 height 514
click at [476, 322] on div "} .note { font-size : 12 px ; color : #888 ; margin-top : 10 px ; } </ style > …" at bounding box center [771, 346] width 794 height 486
drag, startPoint x: 480, startPoint y: 378, endPoint x: 458, endPoint y: 378, distance: 22.6
click at [458, 378] on div "} .note { font-size : 12 px ; color : #888 ; margin-top : 10 px ; } </ style > …" at bounding box center [771, 351] width 794 height 514
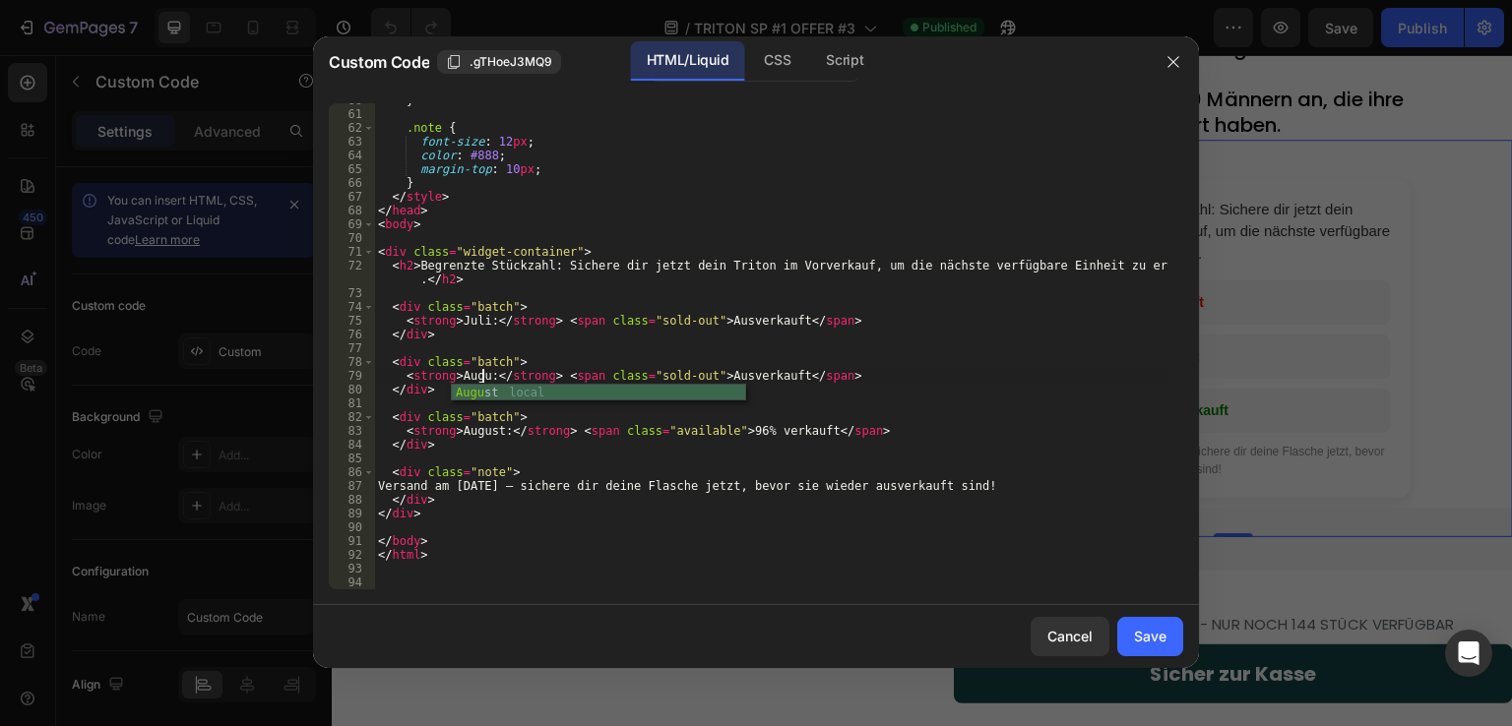
scroll to position [0, 10]
drag, startPoint x: 493, startPoint y: 432, endPoint x: 457, endPoint y: 436, distance: 36.6
click at [457, 436] on div "} .note { font-size : 12 px ; color : #888 ; margin-top : 10 px ; } </ style > …" at bounding box center [771, 351] width 794 height 514
drag, startPoint x: 534, startPoint y: 485, endPoint x: 472, endPoint y: 490, distance: 61.2
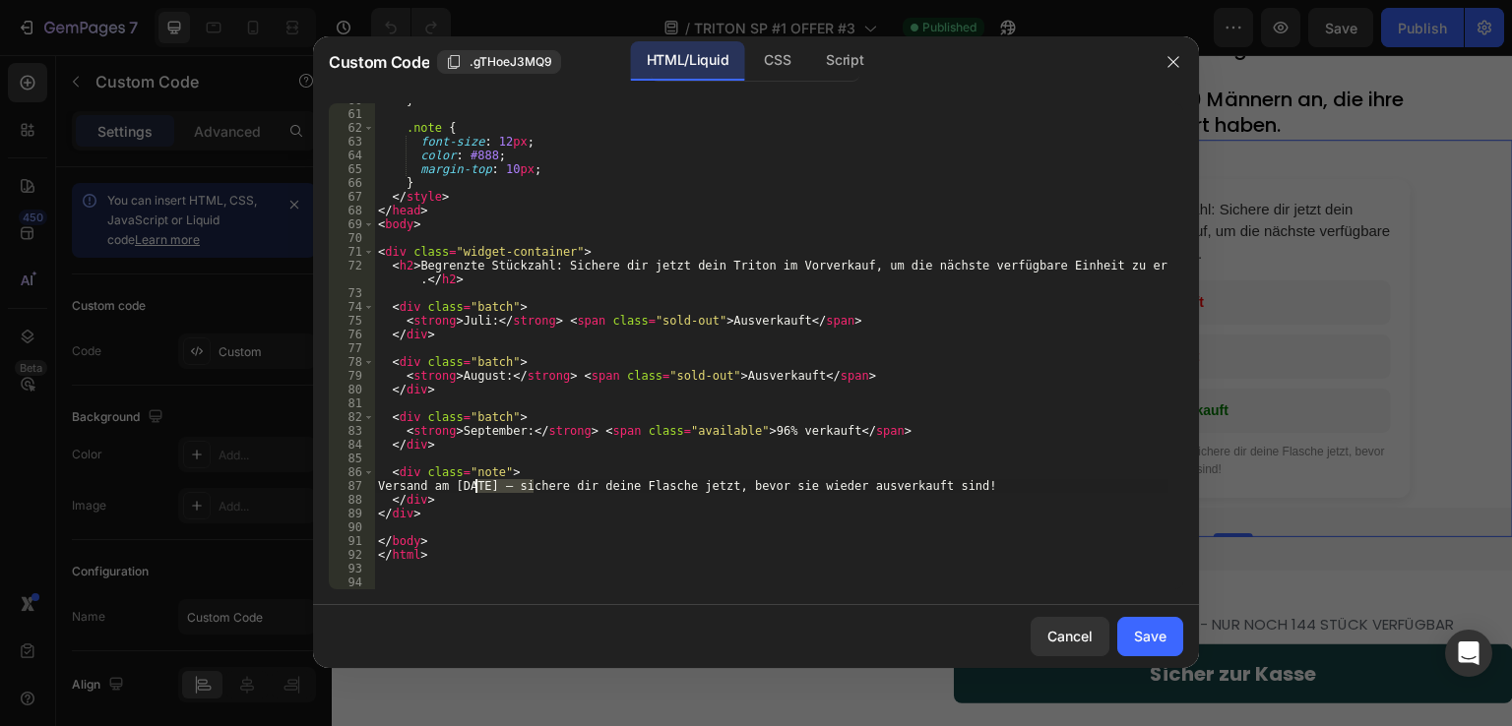
click at [472, 490] on div "} .note { font-size : 12 px ; color : #888 ; margin-top : 10 px ; } </ style > …" at bounding box center [771, 351] width 794 height 514
click at [749, 430] on div "} .note { font-size : 12 px ; color : #888 ; margin-top : 10 px ; } </ style > …" at bounding box center [771, 351] width 794 height 514
type textarea "<strong>September:</strong> <span class="available">92% verkauft</span>"
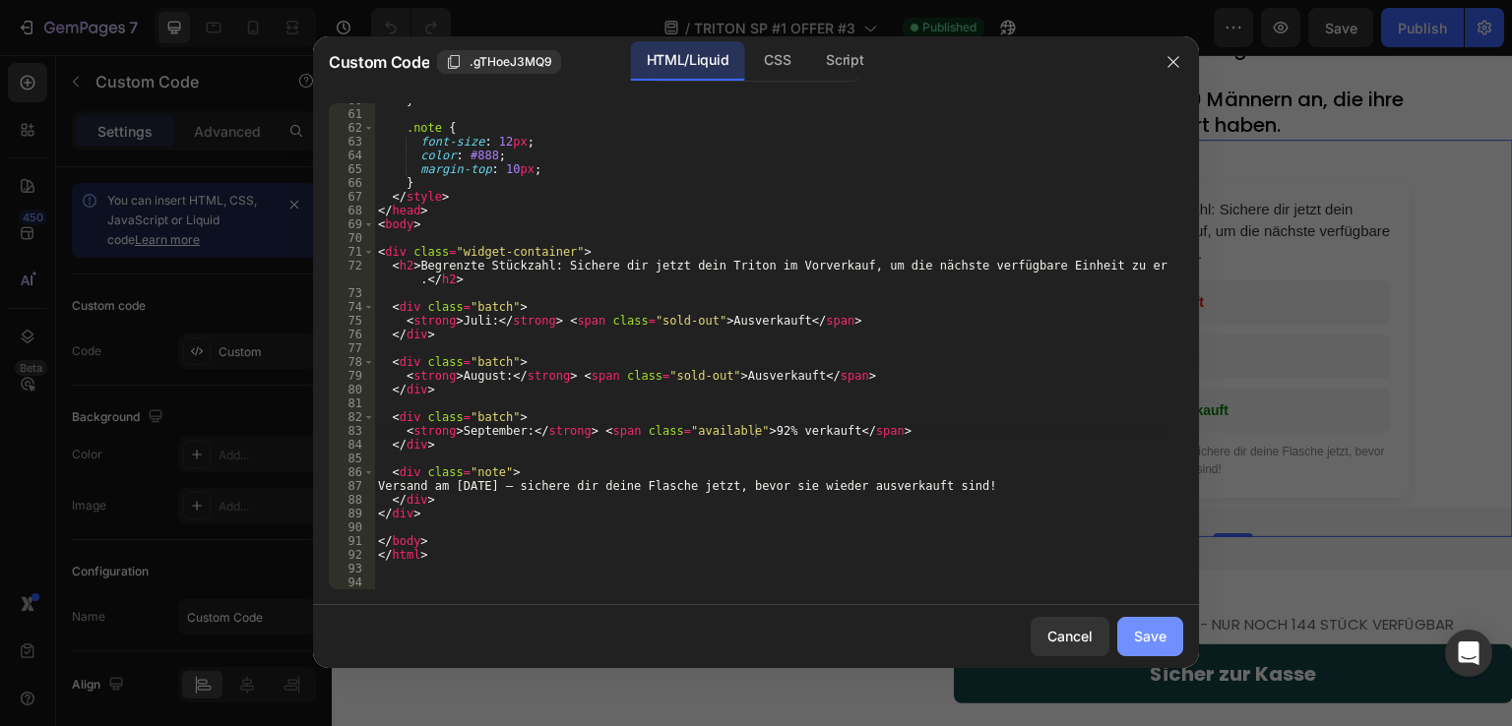
click at [1142, 637] on div "Save" at bounding box center [1150, 636] width 32 height 21
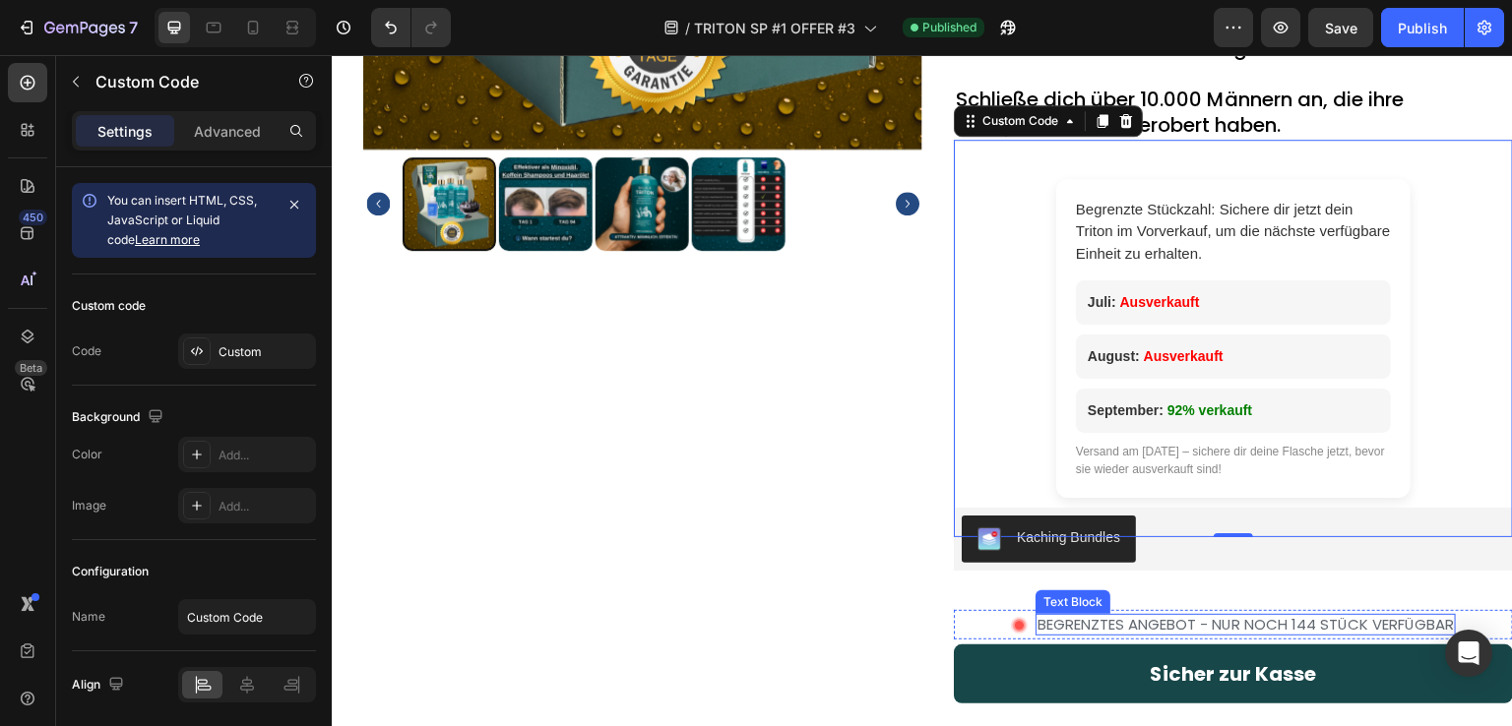
click at [1215, 627] on p "BEGRENZTES ANGEBOT - NUR NOCH 144 STÜCK VERFÜGBAR" at bounding box center [1246, 625] width 416 height 18
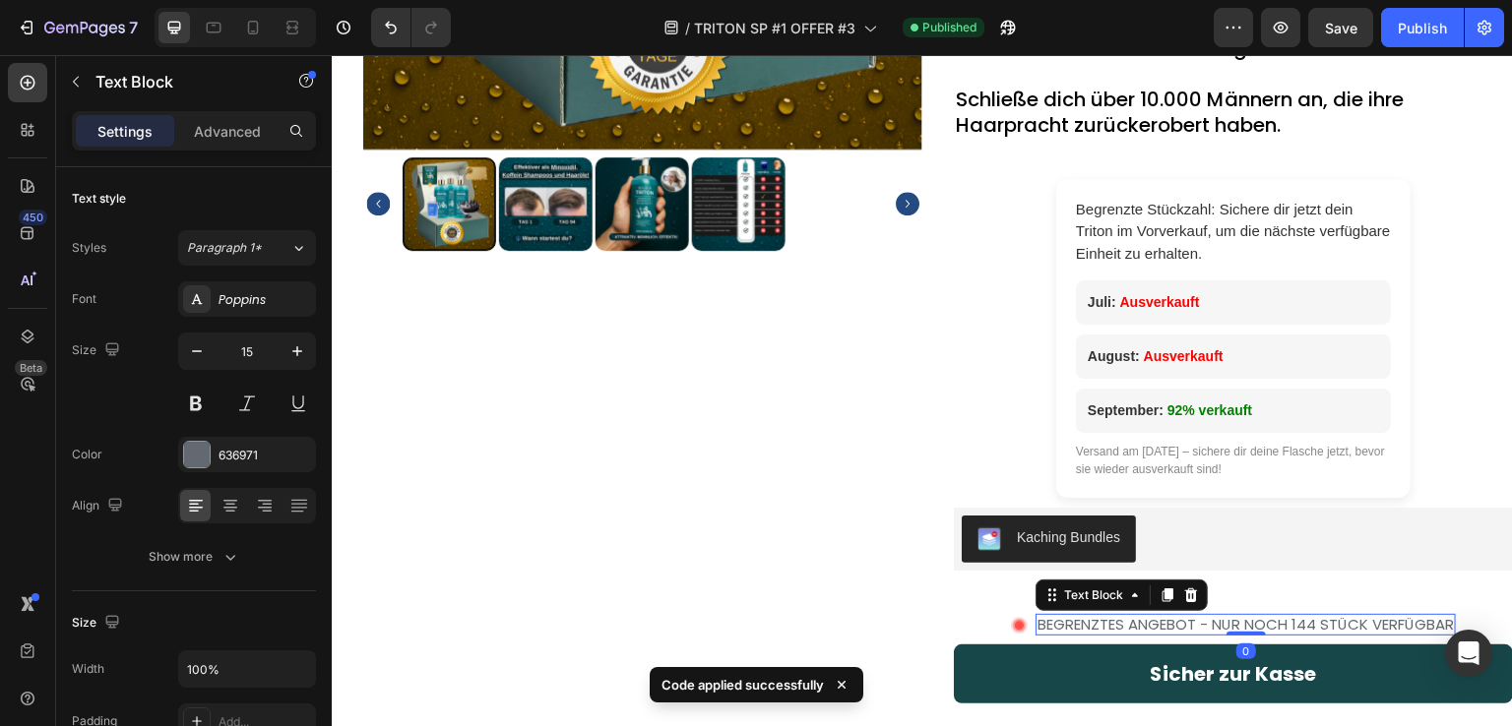
click at [1305, 624] on p "BEGRENZTES ANGEBOT - NUR NOCH 144 STÜCK VERFÜGBAR" at bounding box center [1246, 625] width 416 height 18
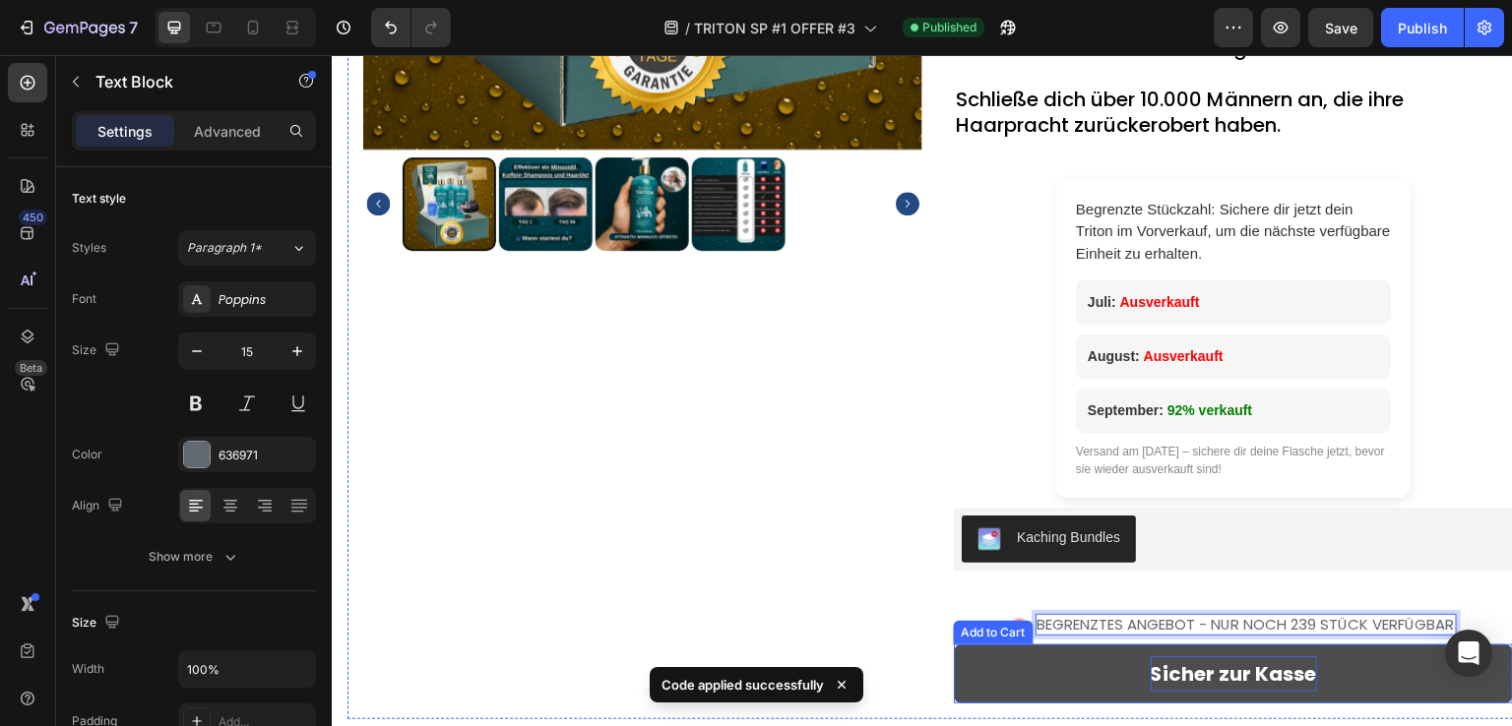
click at [1193, 691] on div "Sicher zur Kasse" at bounding box center [1234, 674] width 166 height 35
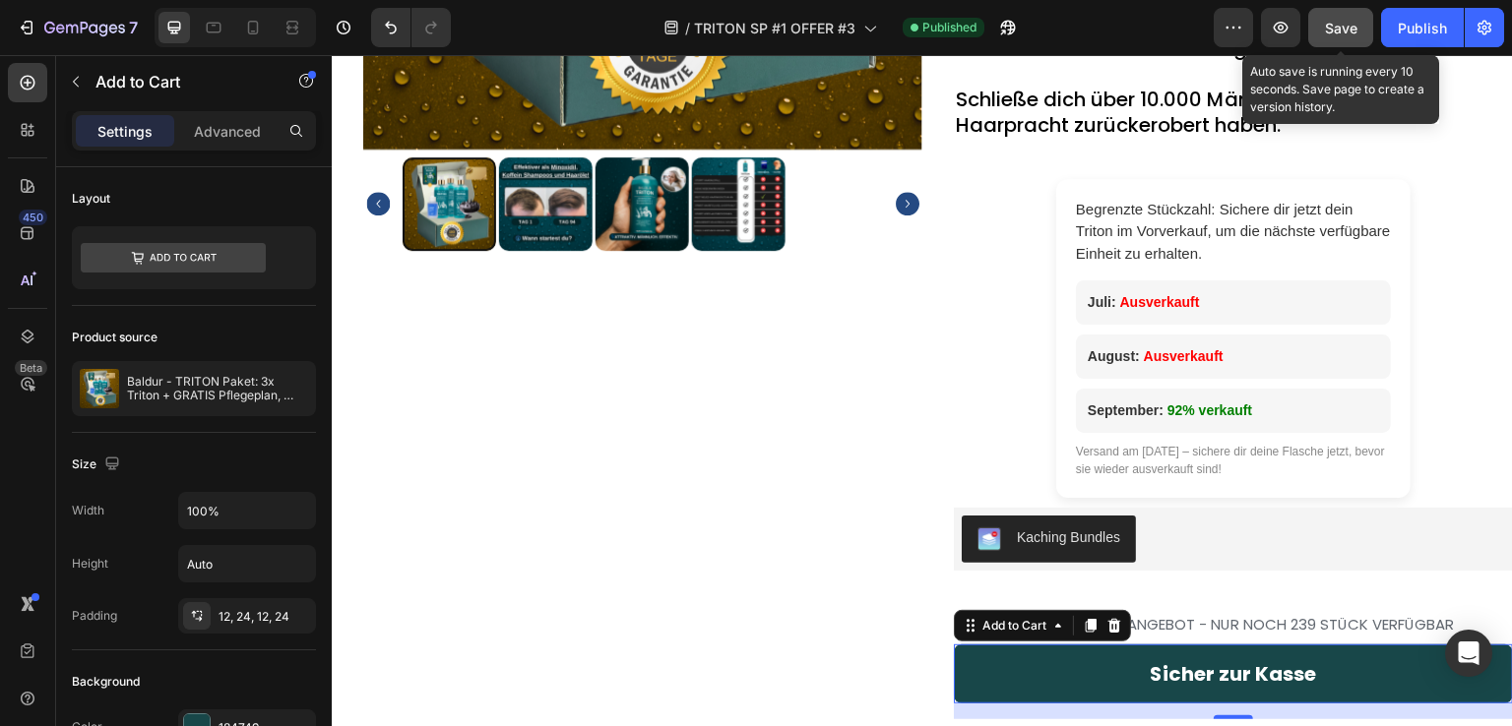
click at [1363, 33] on button "Save" at bounding box center [1340, 27] width 65 height 39
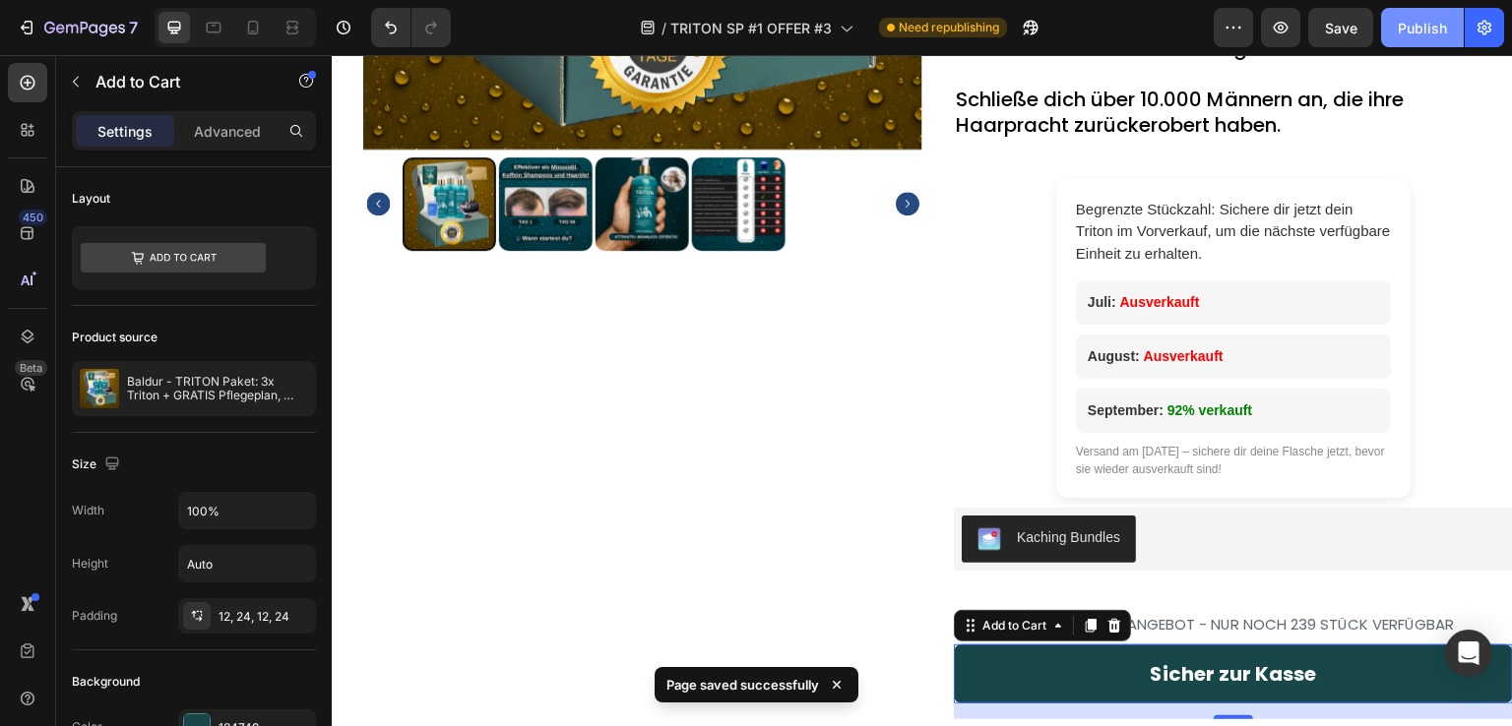
click at [1417, 26] on div "Publish" at bounding box center [1422, 28] width 49 height 21
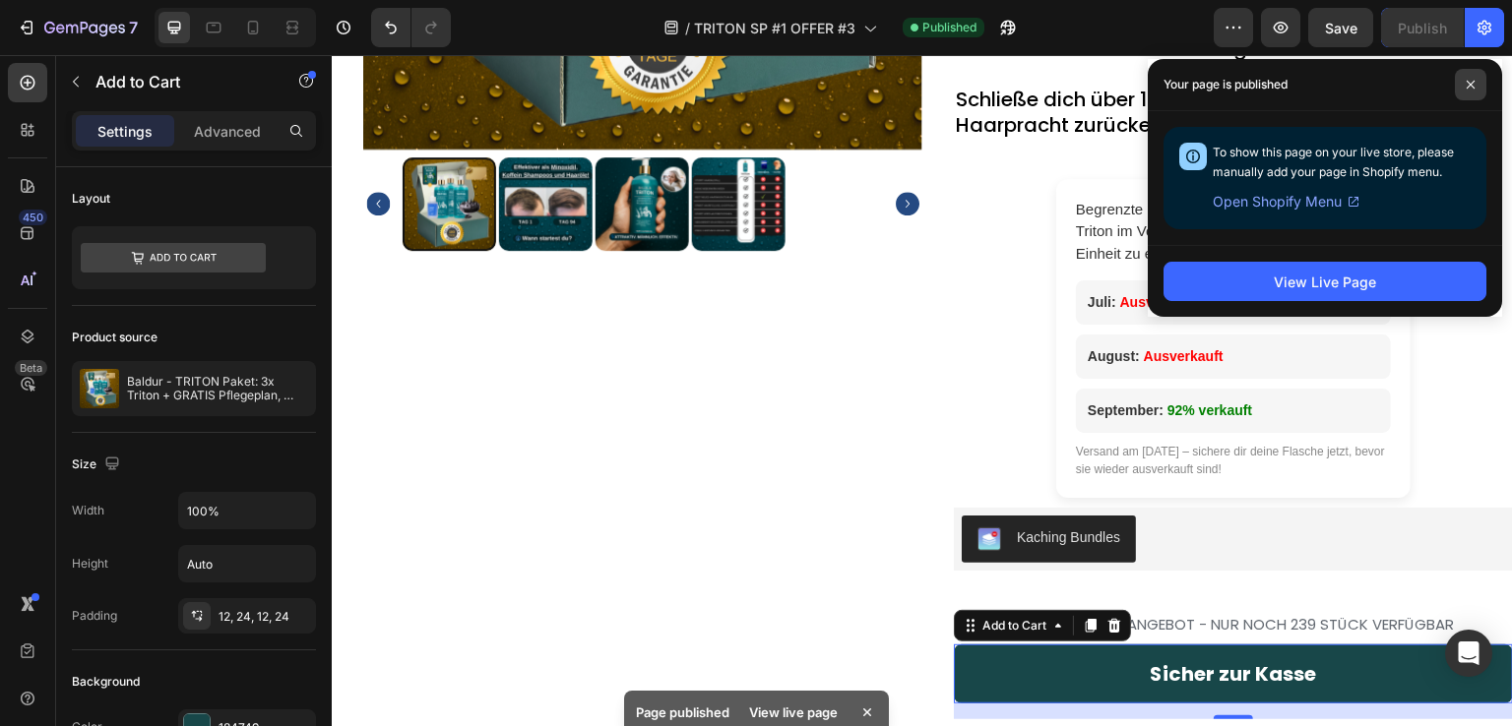
drag, startPoint x: 1465, startPoint y: 86, endPoint x: 1452, endPoint y: 87, distance: 12.8
click at [1463, 86] on span at bounding box center [1470, 84] width 31 height 31
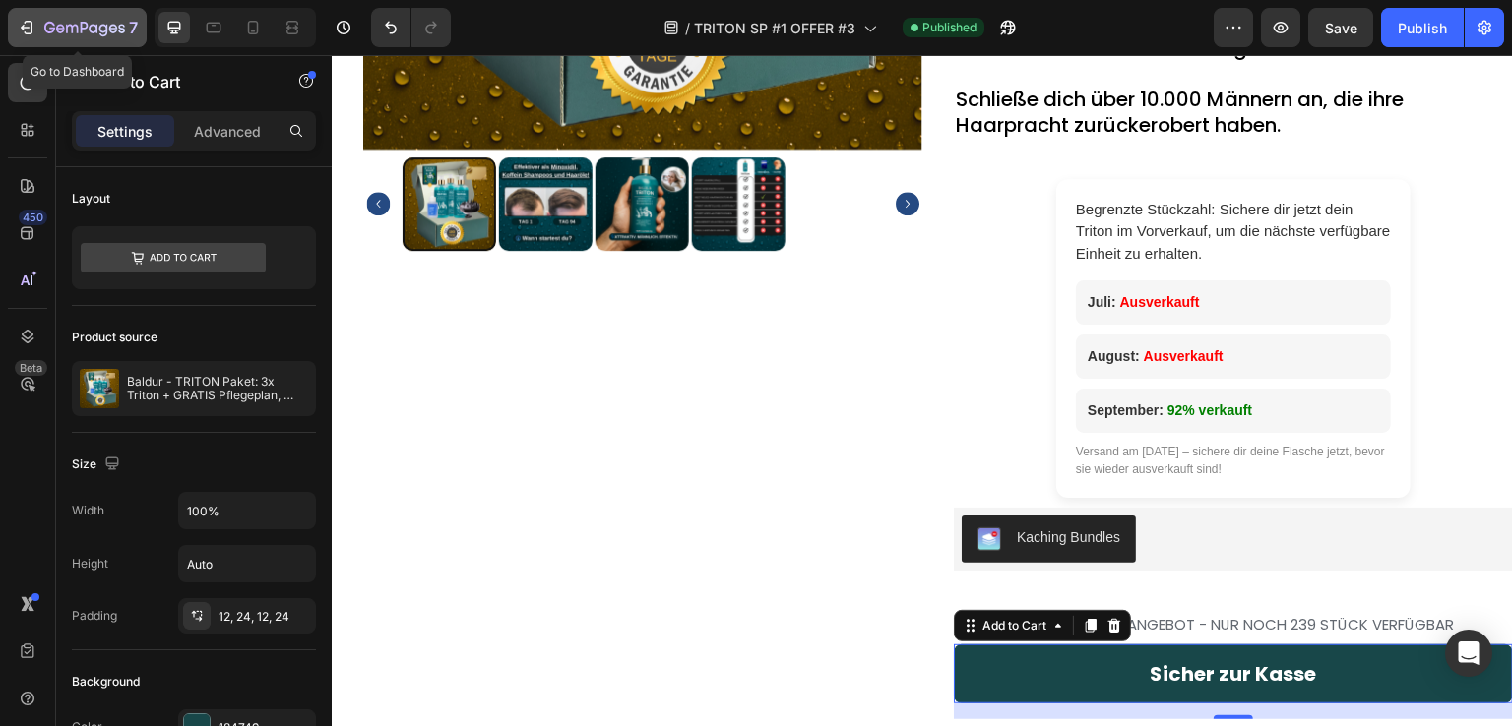
click at [14, 27] on button "7" at bounding box center [77, 27] width 139 height 39
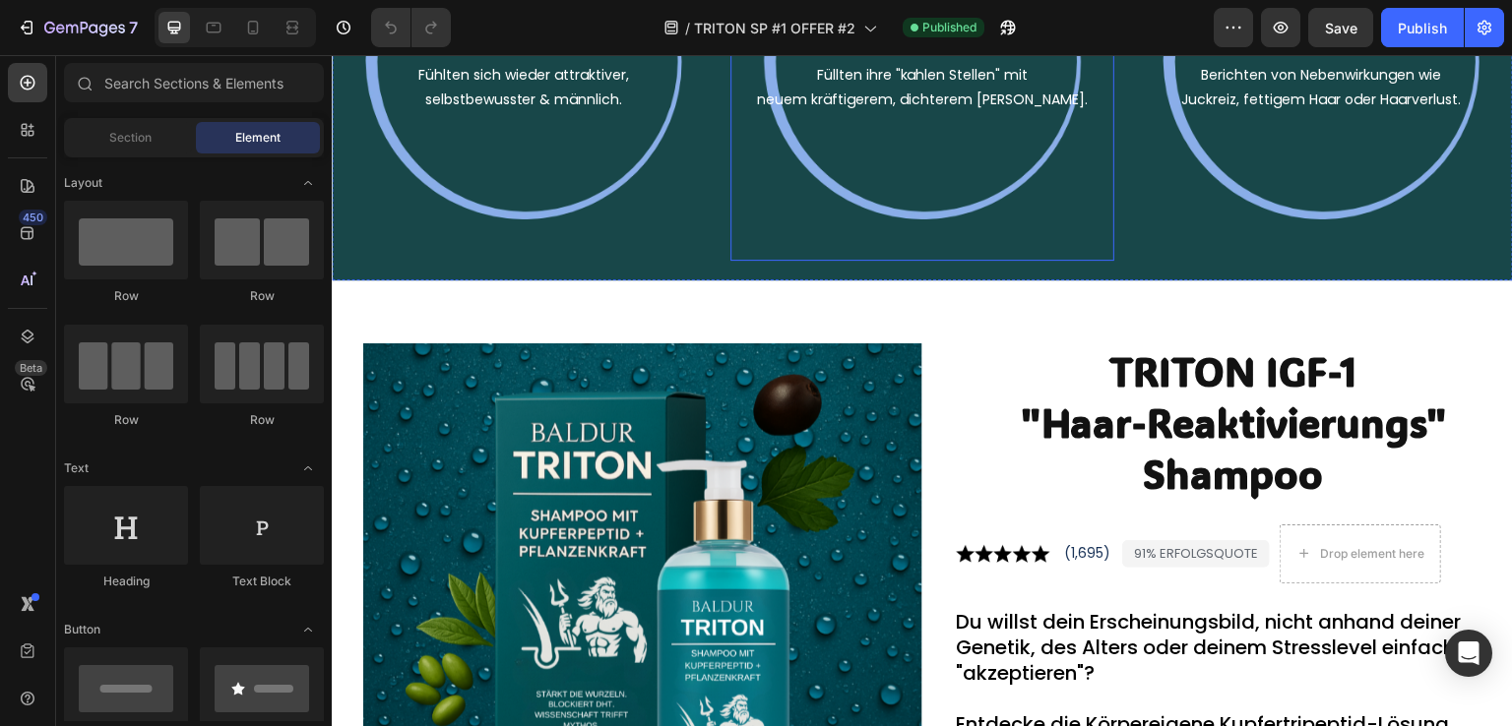
scroll to position [1870, 0]
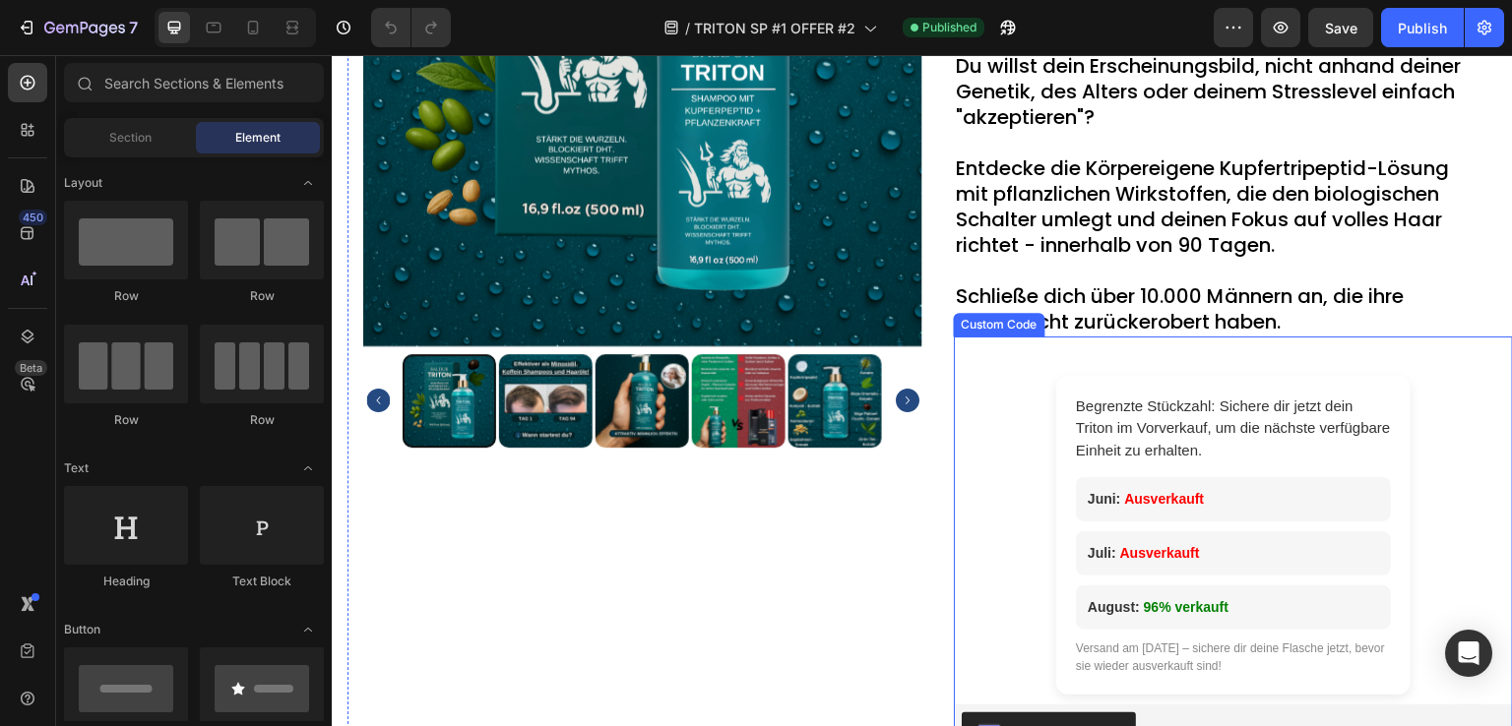
click at [1192, 419] on h2 "Begrenzte Stückzahl: Sichere dir jetzt dein Triton im Vorverkauf, um die nächst…" at bounding box center [1233, 429] width 315 height 67
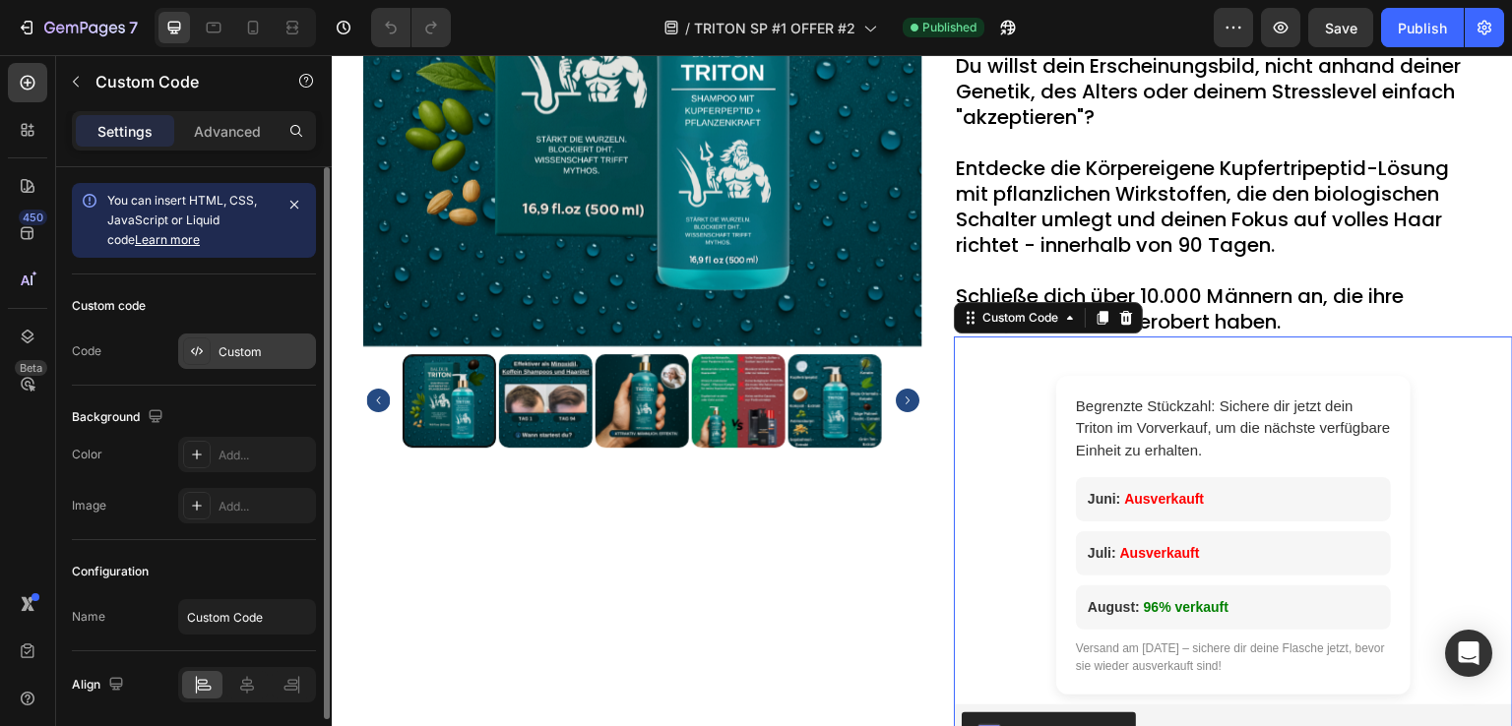
click at [232, 356] on div "Custom" at bounding box center [265, 353] width 93 height 18
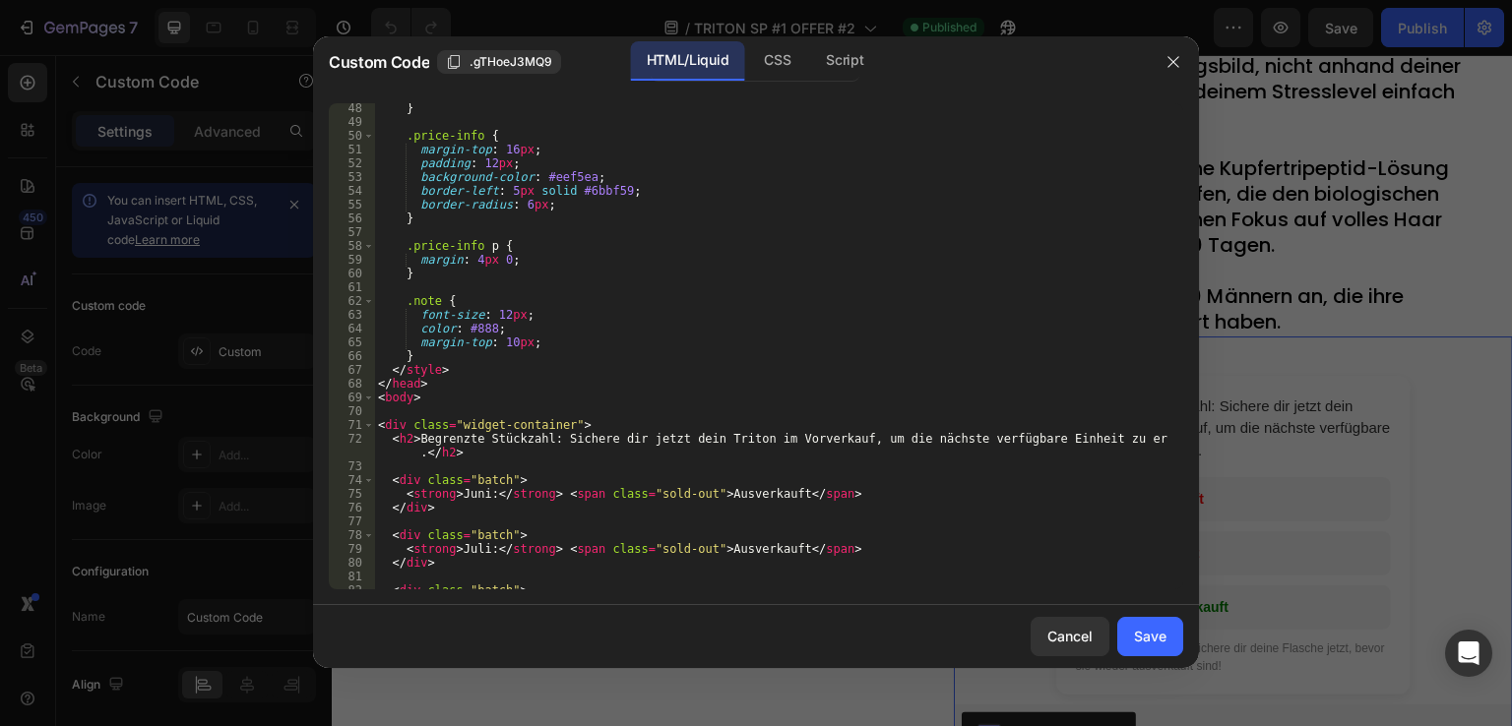
scroll to position [768, 0]
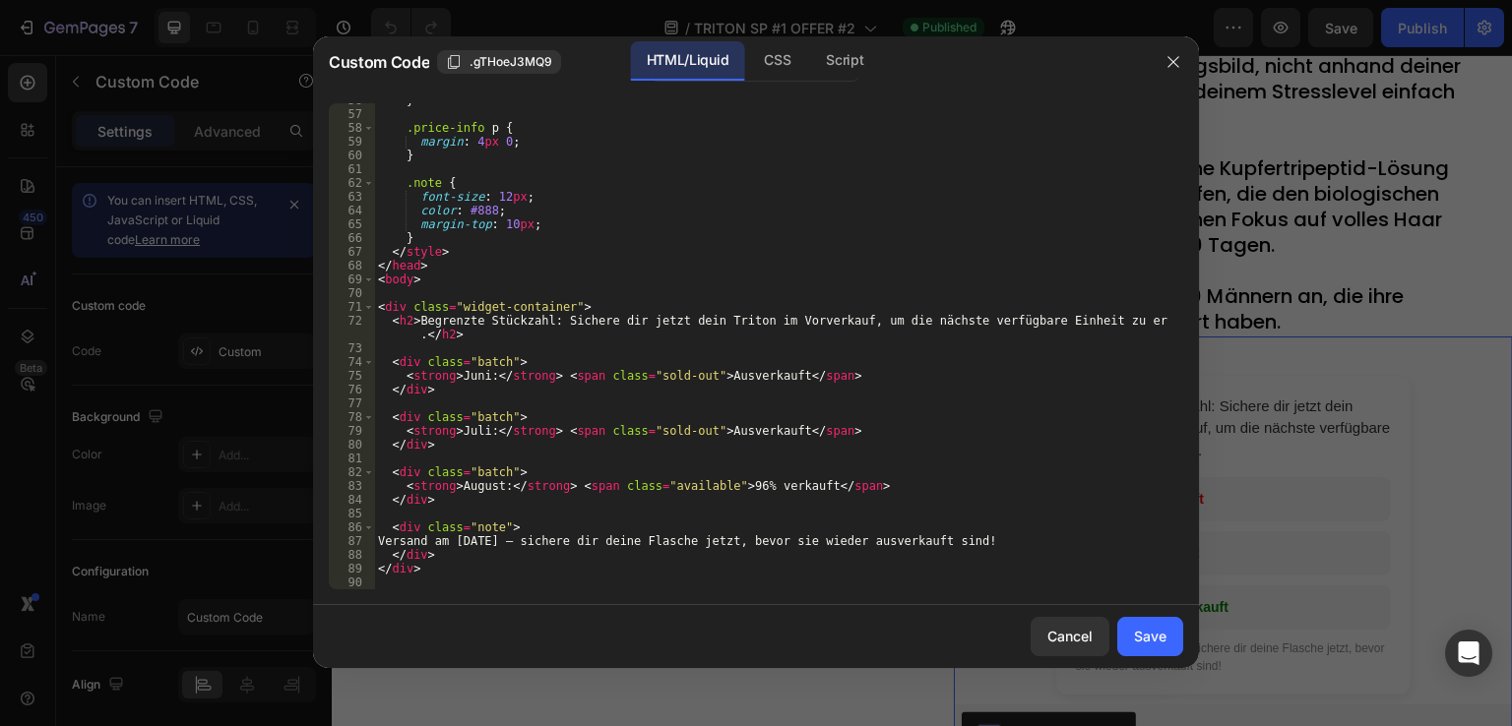
click at [473, 377] on div "} .price-info p { margin : 4 px 0 ; } .note { font-size : 12 px ; color : #888 …" at bounding box center [771, 351] width 794 height 514
drag, startPoint x: 479, startPoint y: 432, endPoint x: 459, endPoint y: 434, distance: 20.8
click at [459, 434] on div "} .price-info p { margin : 4 px 0 ; } .note { font-size : 12 px ; color : #888 …" at bounding box center [771, 351] width 794 height 514
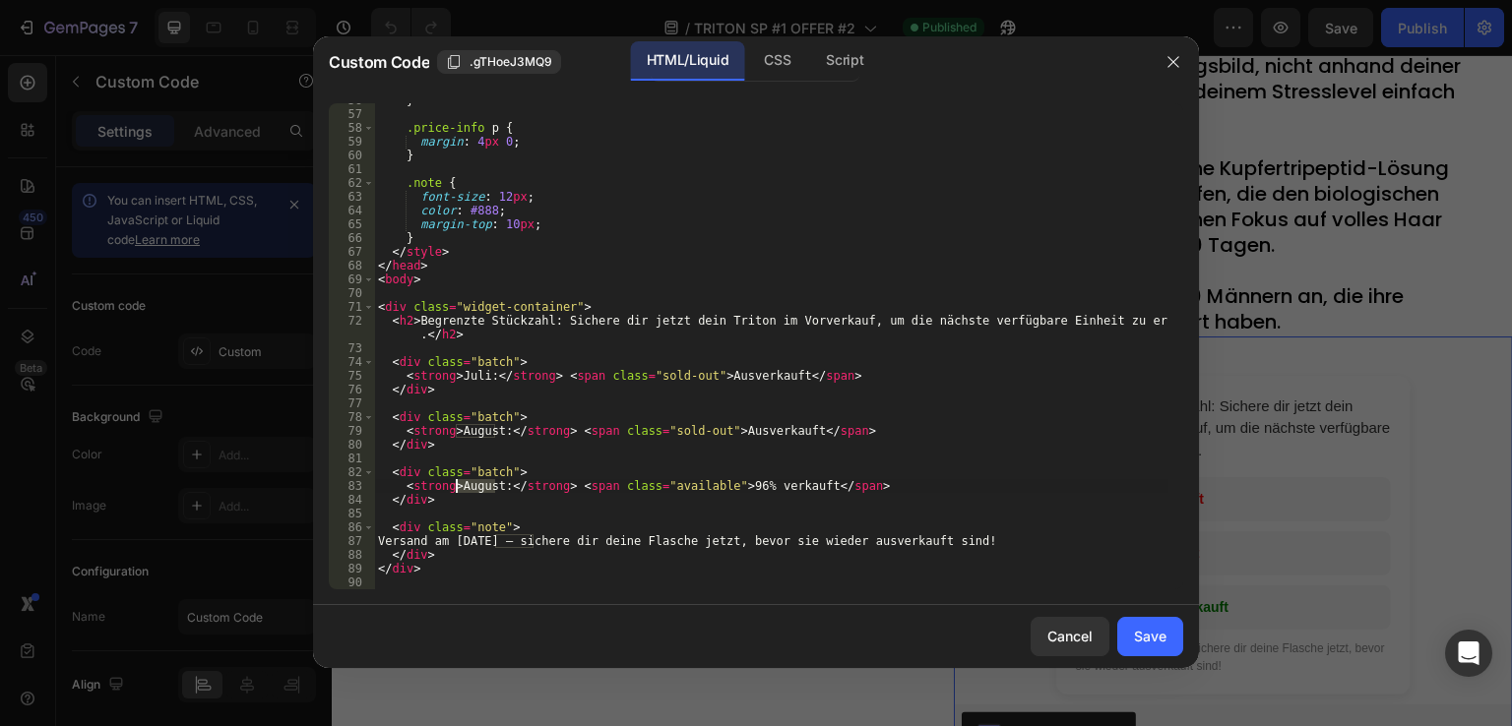
drag, startPoint x: 494, startPoint y: 488, endPoint x: 459, endPoint y: 489, distance: 35.5
click at [459, 489] on div "} .price-info p { margin : 4 px 0 ; } .note { font-size : 12 px ; color : #888 …" at bounding box center [771, 351] width 794 height 514
click at [749, 486] on div "} .price-info p { margin : 4 px 0 ; } .note { font-size : 12 px ; color : #888 …" at bounding box center [771, 351] width 794 height 514
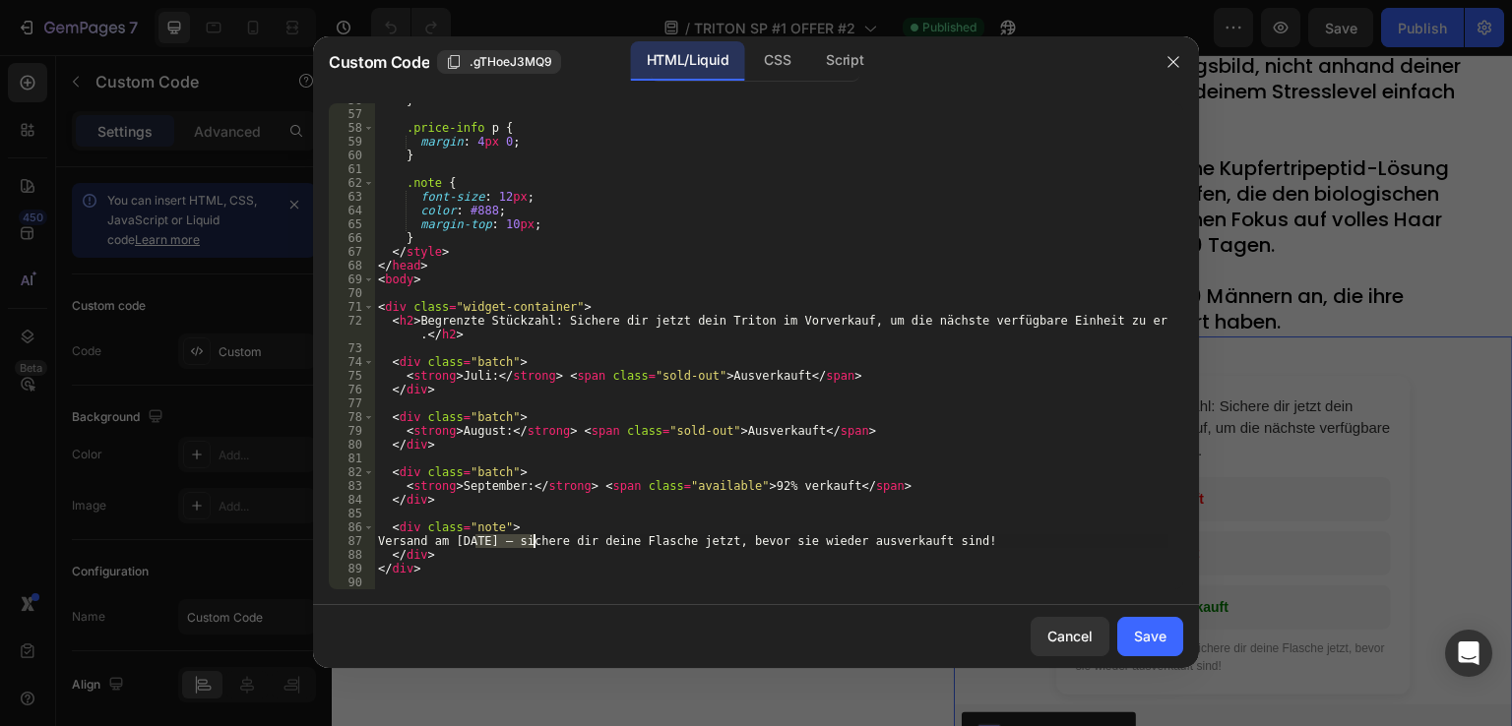
drag, startPoint x: 475, startPoint y: 544, endPoint x: 532, endPoint y: 547, distance: 56.2
click at [532, 547] on div "} .price-info p { margin : 4 px 0 ; } .note { font-size : 12 px ; color : #888 …" at bounding box center [771, 351] width 794 height 514
type textarea "Versand am [DATE] – sichere dir deine Flasche jetzt, bevor sie wieder ausverkau…"
click at [1144, 636] on div "Save" at bounding box center [1150, 636] width 32 height 21
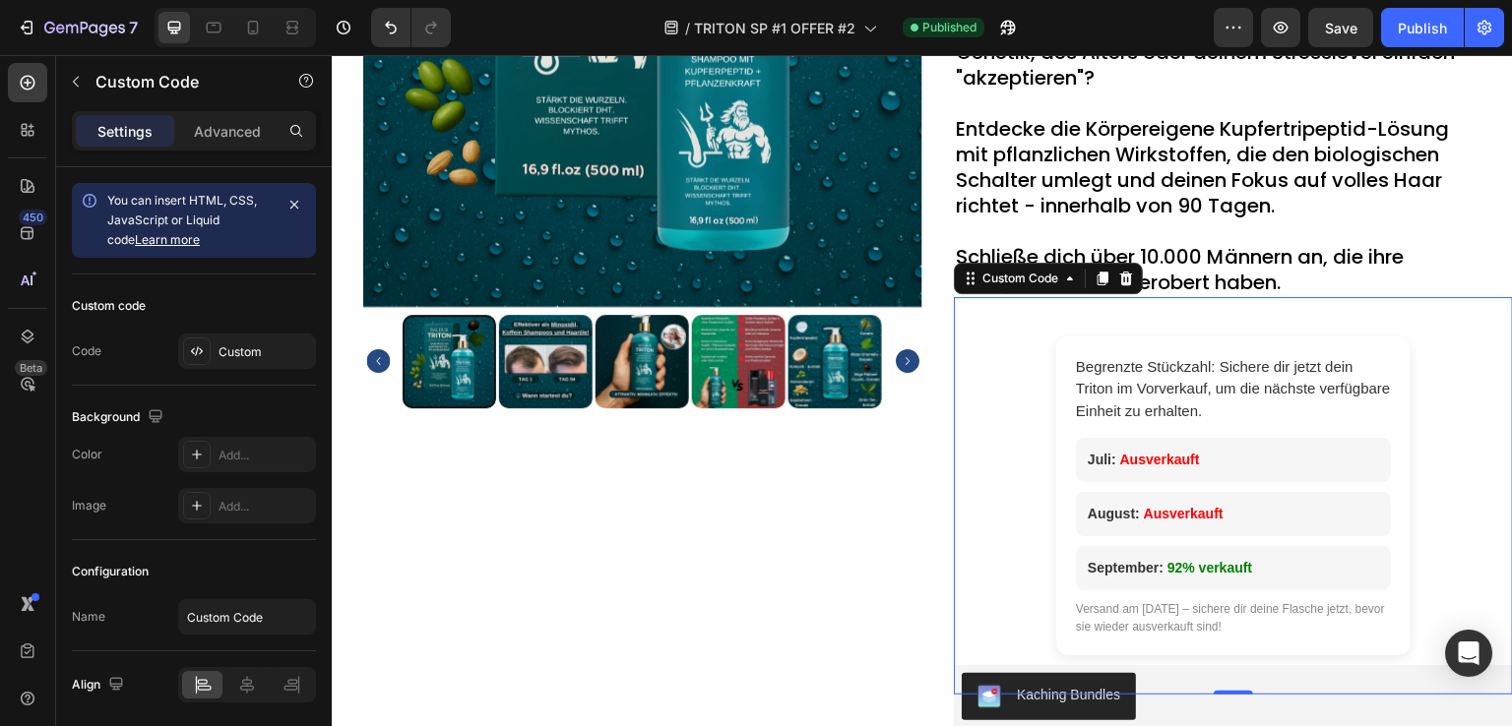
scroll to position [2264, 0]
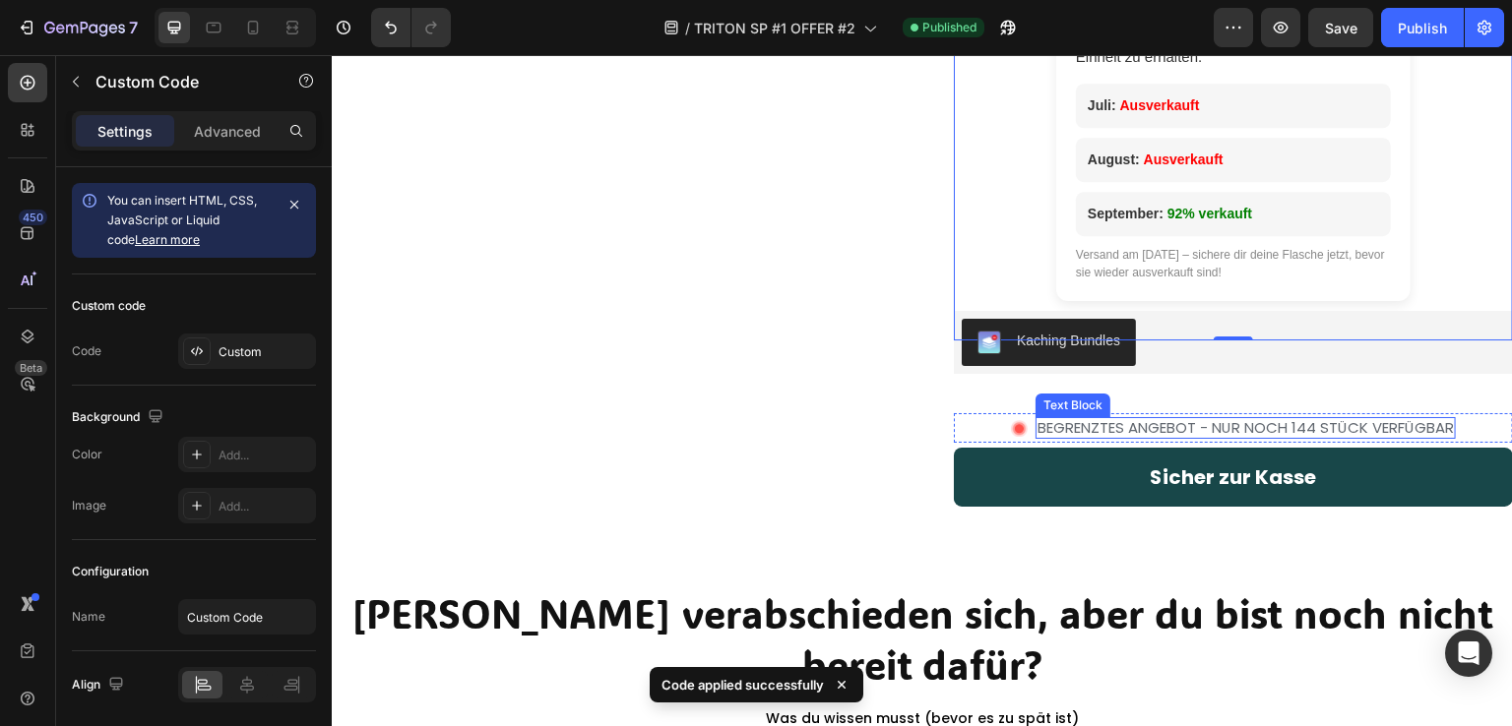
click at [1295, 423] on p "BEGRENZTES ANGEBOT - NUR NOCH 144 STÜCK VERFÜGBAR" at bounding box center [1246, 428] width 416 height 18
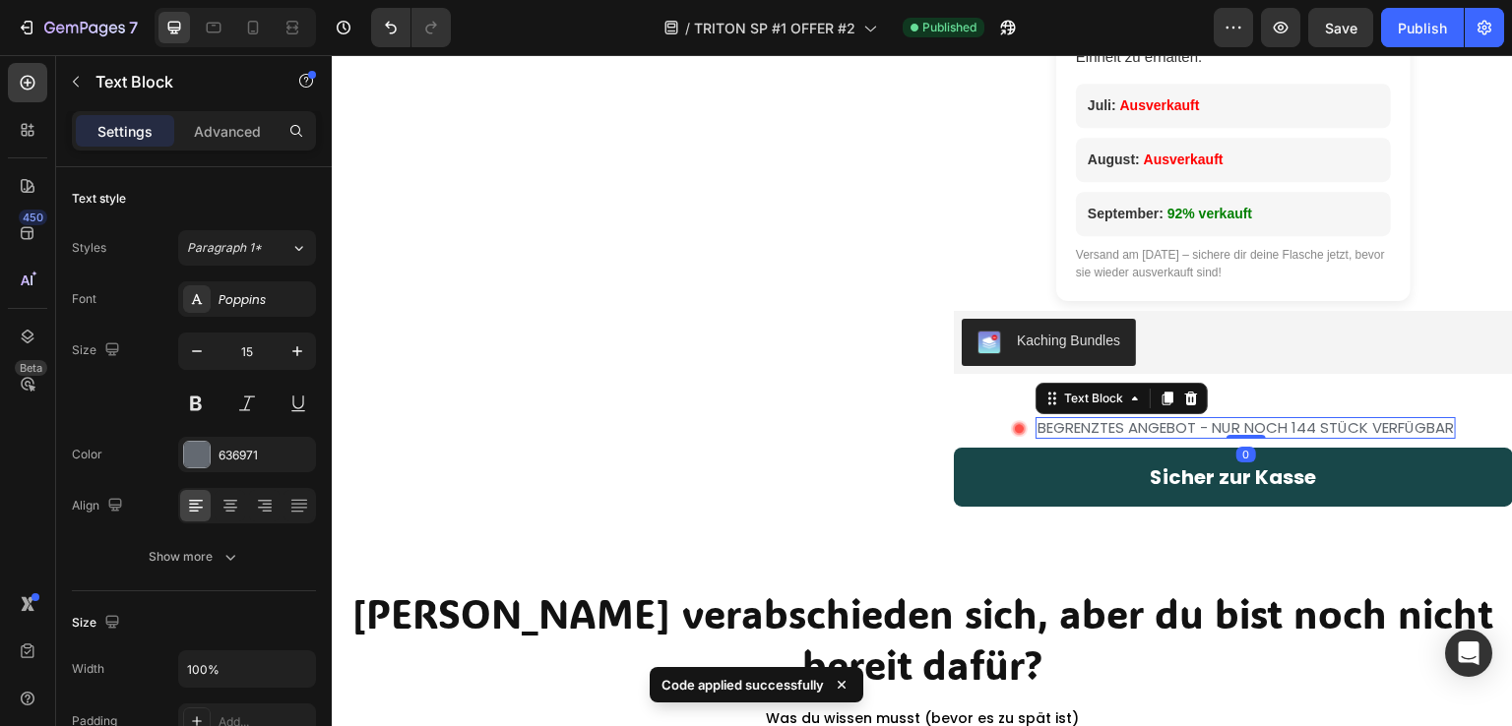
click at [1308, 429] on p "BEGRENZTES ANGEBOT - NUR NOCH 144 STÜCK VERFÜGBAR" at bounding box center [1246, 428] width 416 height 18
click at [1303, 428] on p "BEGRENZTES ANGEBOT - NUR NOCH 144 STÜCK VERFÜGBAR" at bounding box center [1246, 428] width 416 height 18
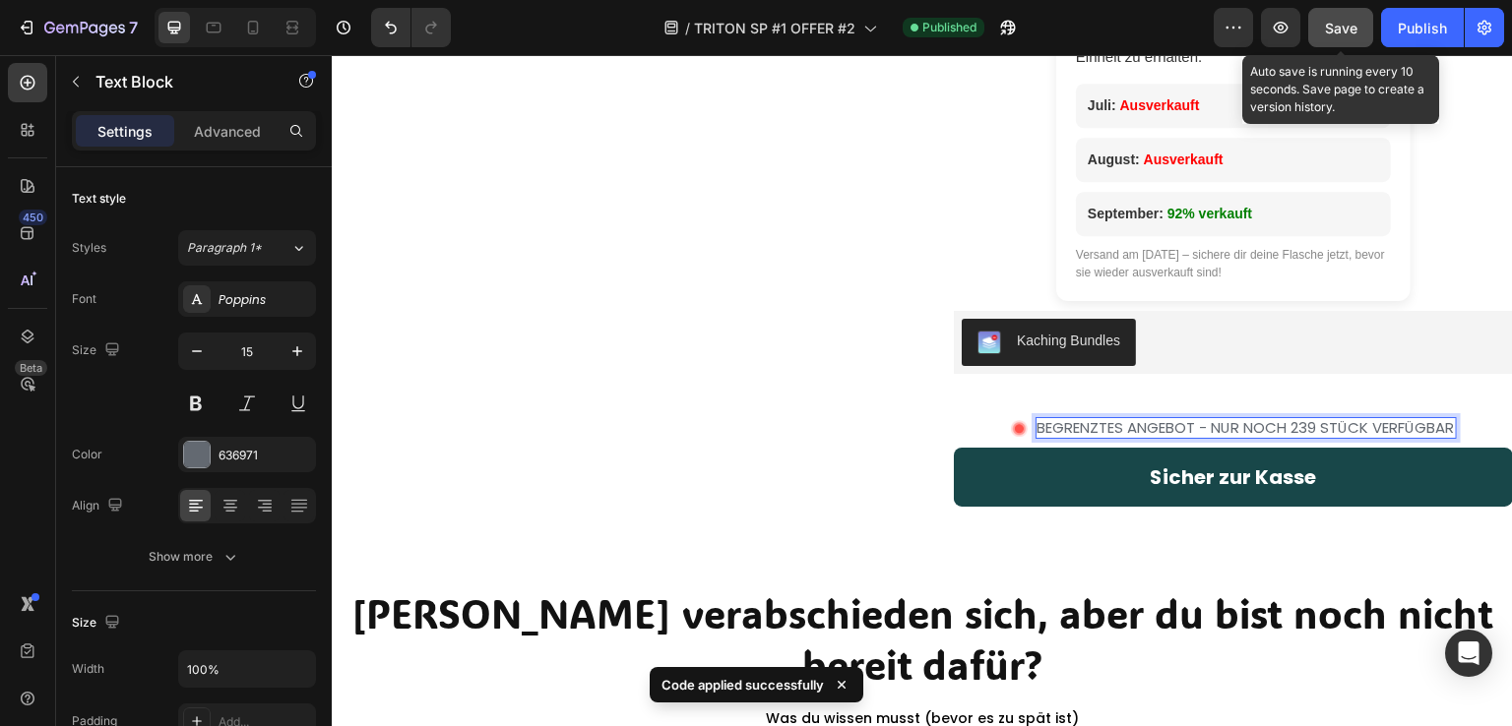
click at [1356, 22] on span "Save" at bounding box center [1341, 28] width 32 height 17
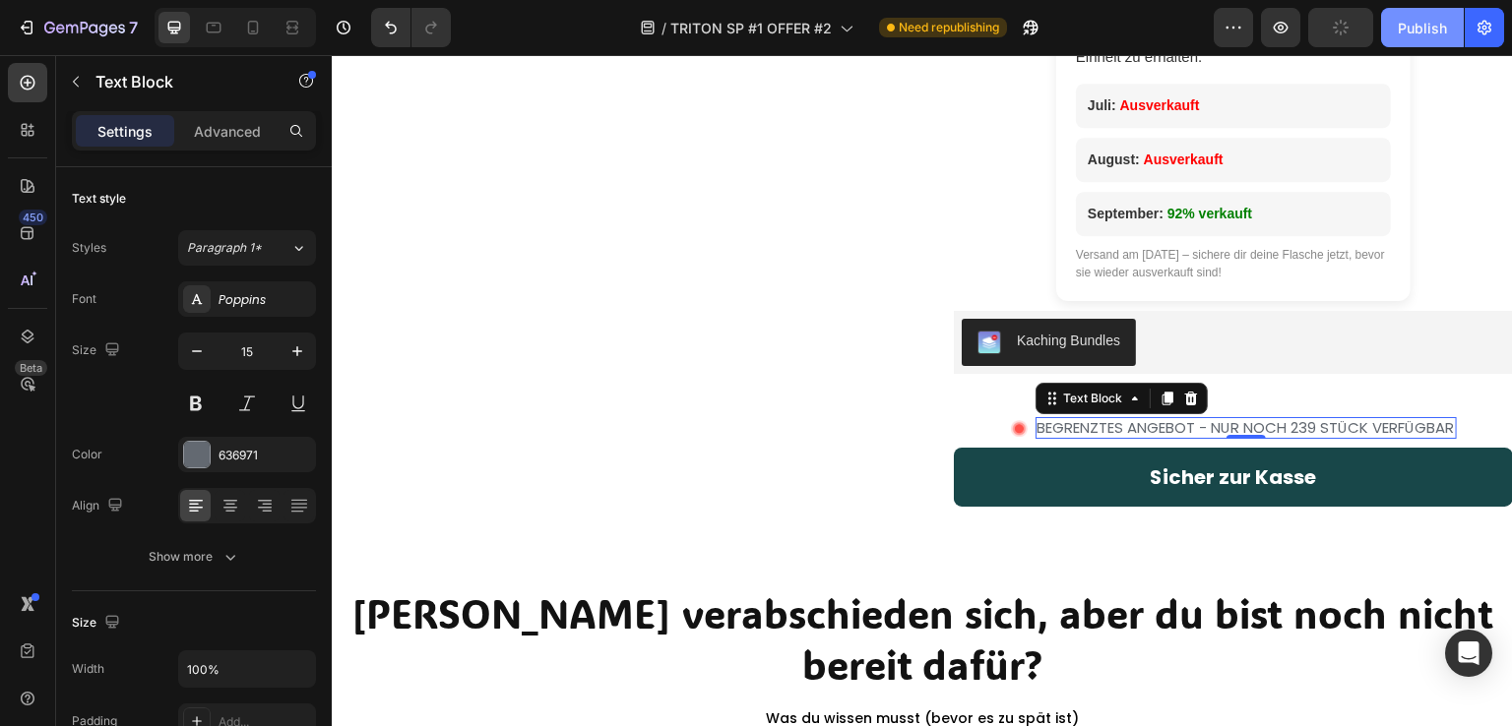
click at [1416, 30] on div "Publish" at bounding box center [1422, 28] width 49 height 21
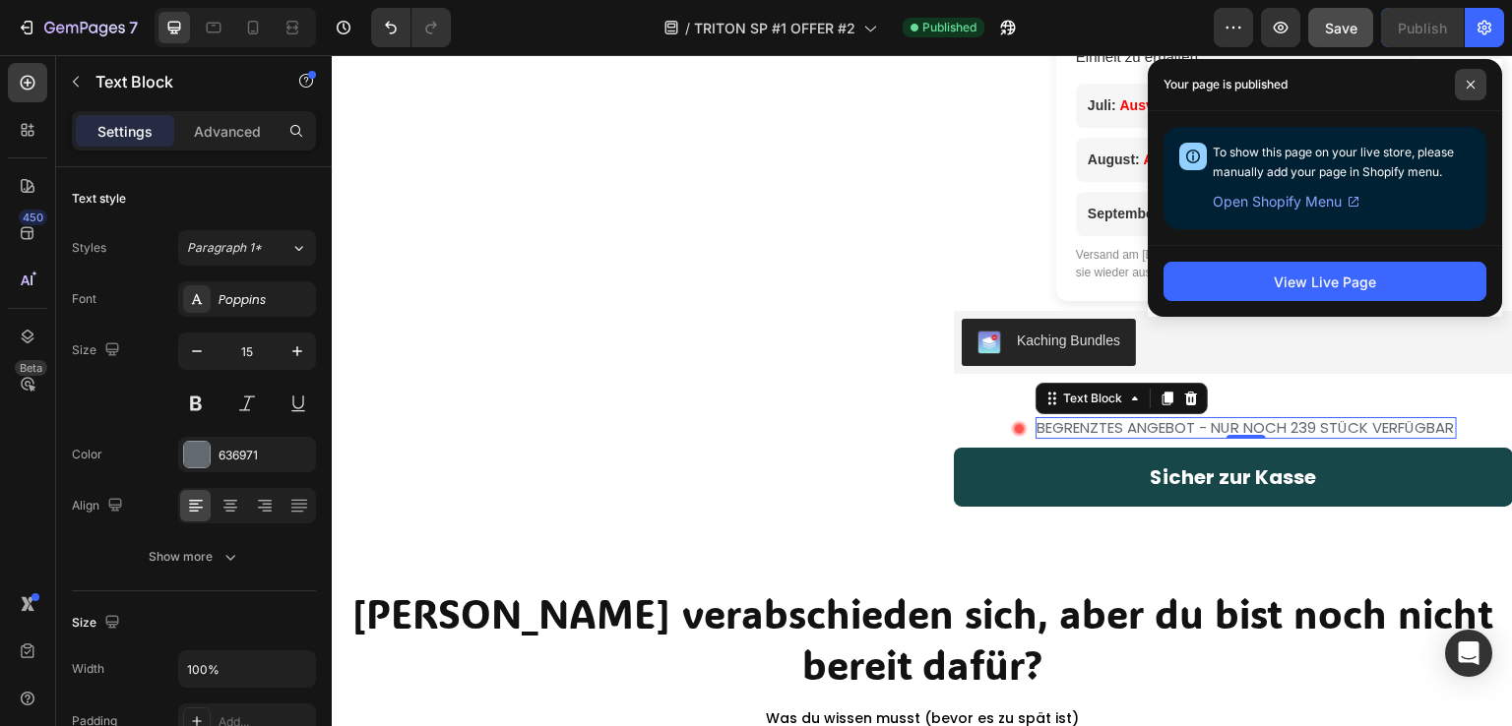
drag, startPoint x: 1469, startPoint y: 88, endPoint x: 1058, endPoint y: 1, distance: 419.5
click at [1469, 88] on icon at bounding box center [1471, 85] width 10 height 10
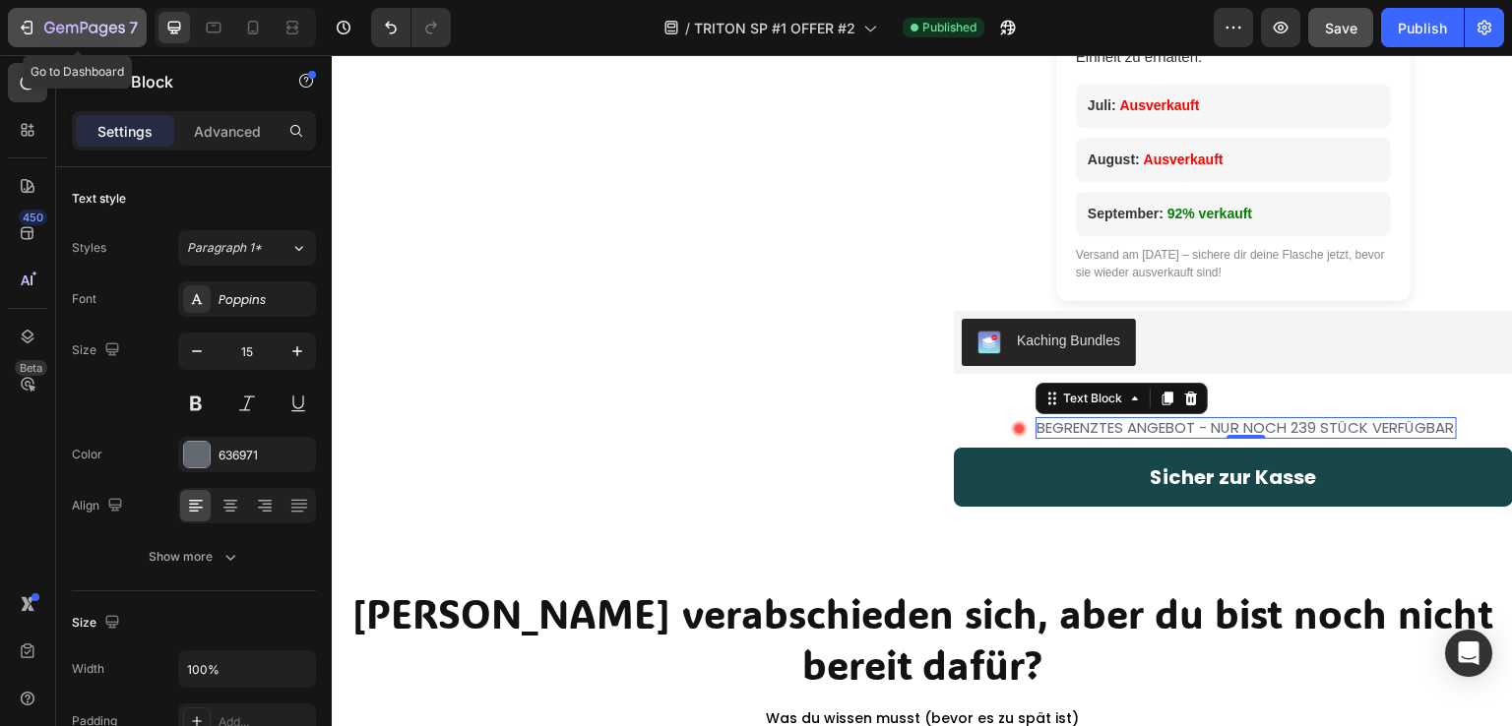
click at [28, 24] on icon "button" at bounding box center [27, 28] width 20 height 20
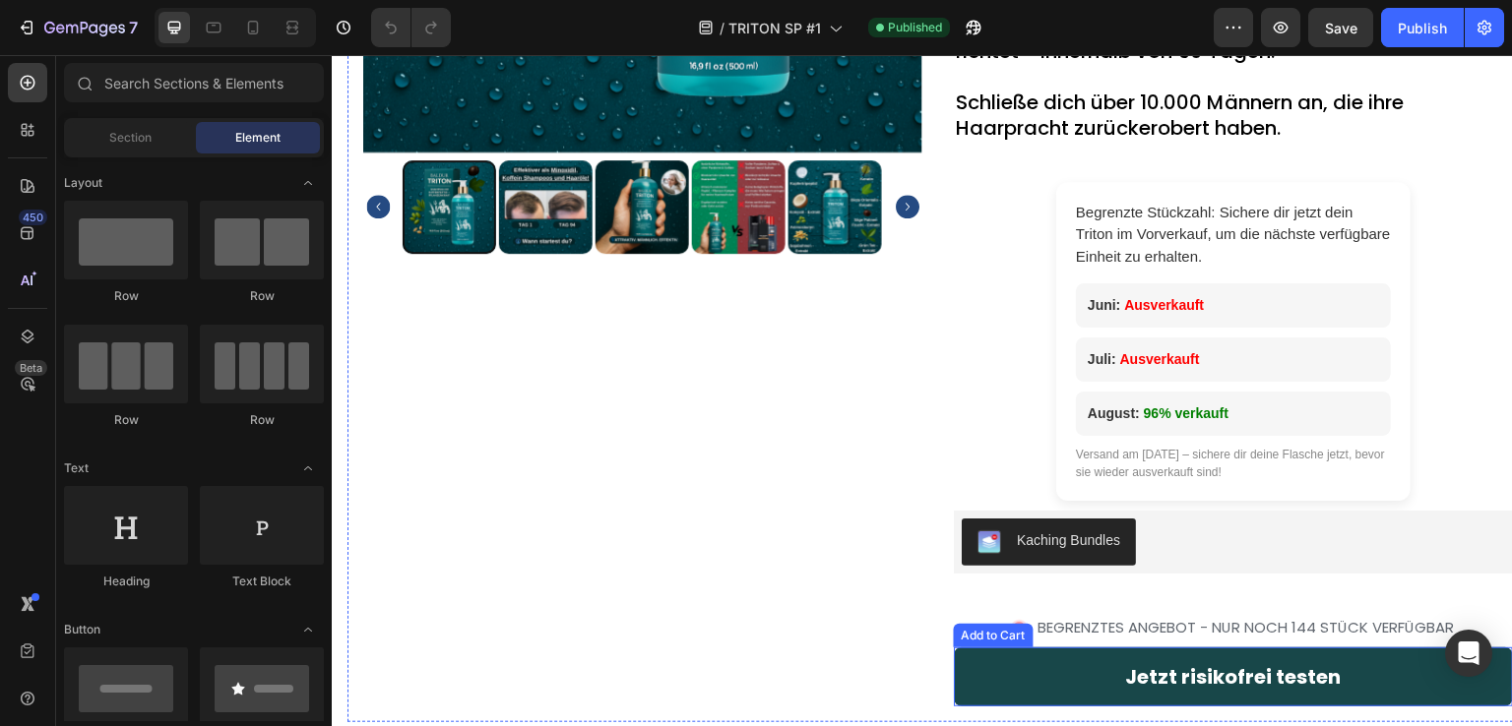
scroll to position [2166, 0]
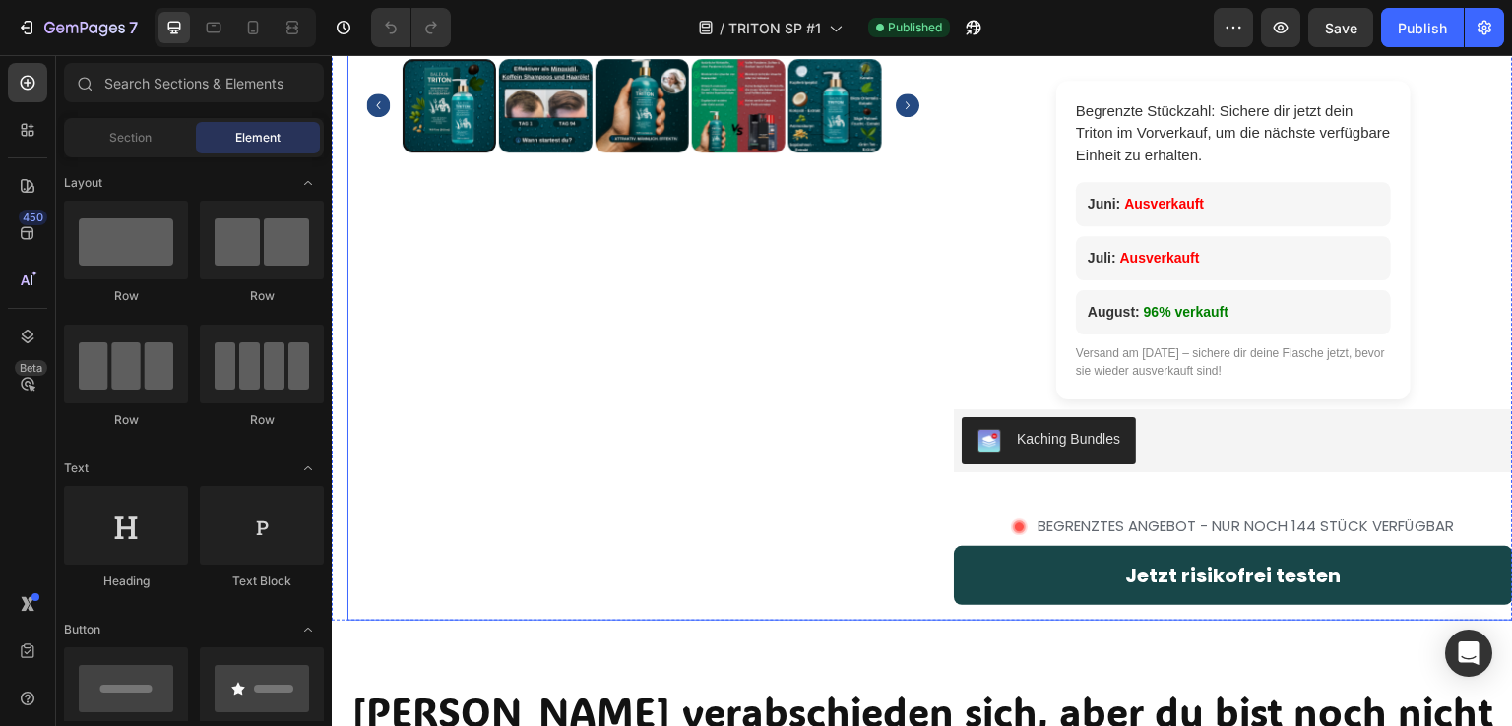
click at [1293, 531] on p "BEGRENZTES ANGEBOT - NUR NOCH 144 STÜCK VERFÜGBAR" at bounding box center [1246, 527] width 416 height 18
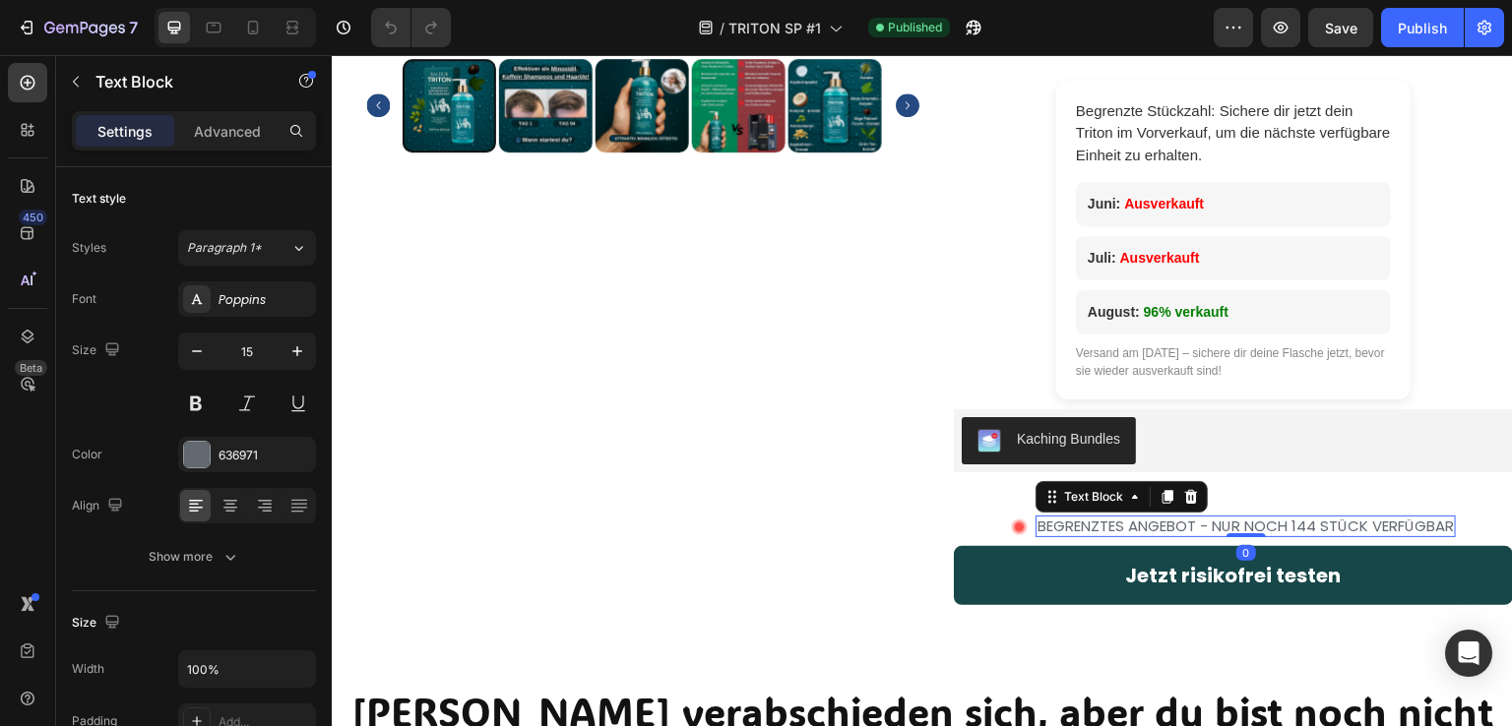
click at [1305, 530] on p "BEGRENZTES ANGEBOT - NUR NOCH 144 STÜCK VERFÜGBAR" at bounding box center [1246, 527] width 416 height 18
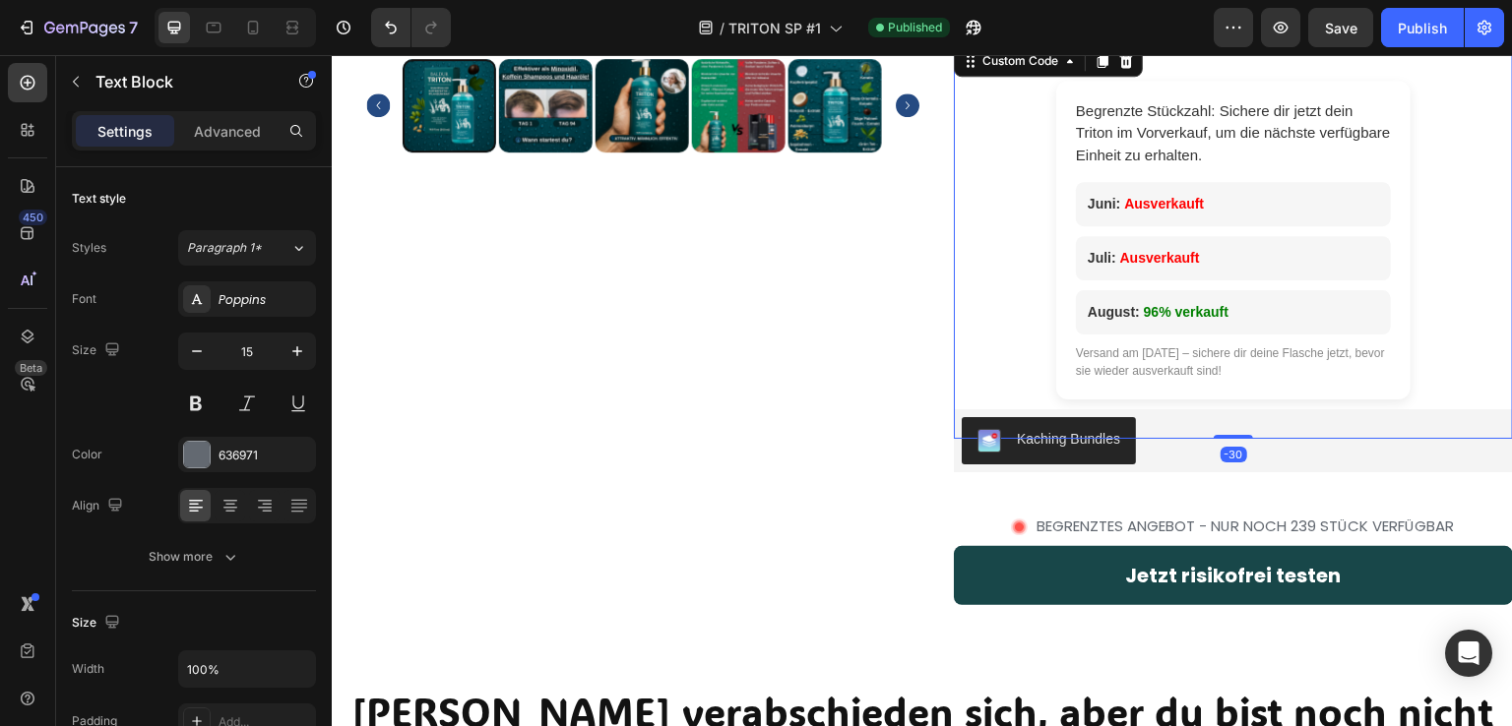
click at [1274, 132] on h2 "Begrenzte Stückzahl: Sichere dir jetzt dein Triton im Vorverkauf, um die nächst…" at bounding box center [1233, 133] width 315 height 67
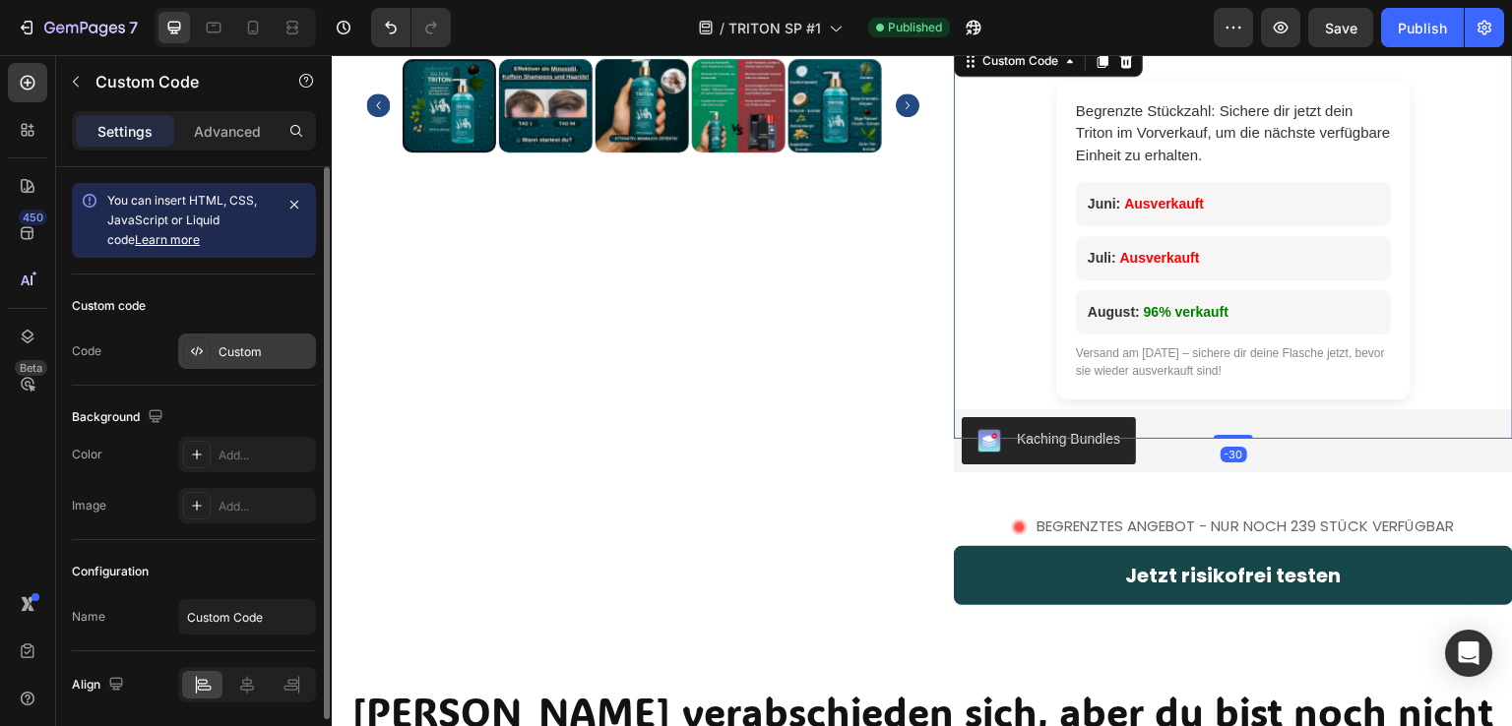
click at [230, 355] on div "Custom" at bounding box center [265, 353] width 93 height 18
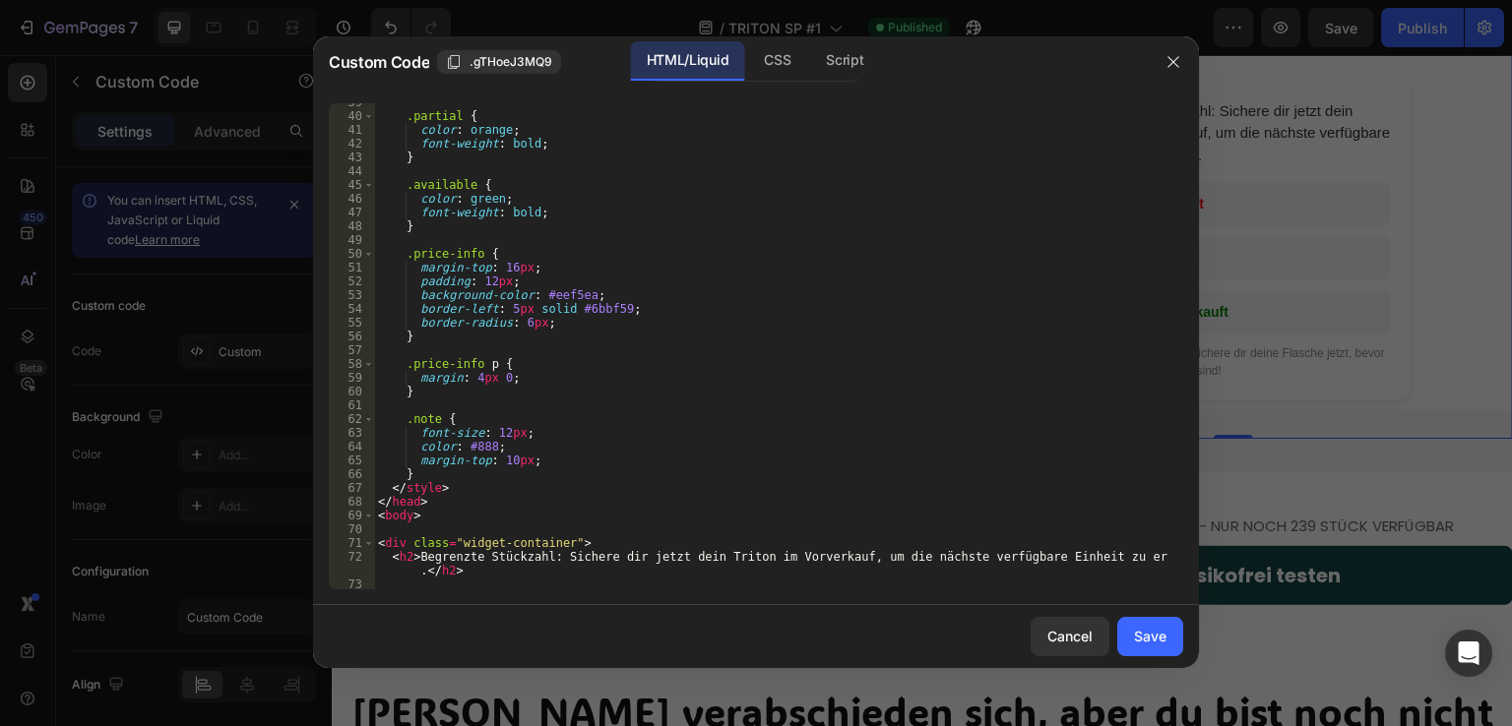
scroll to position [768, 0]
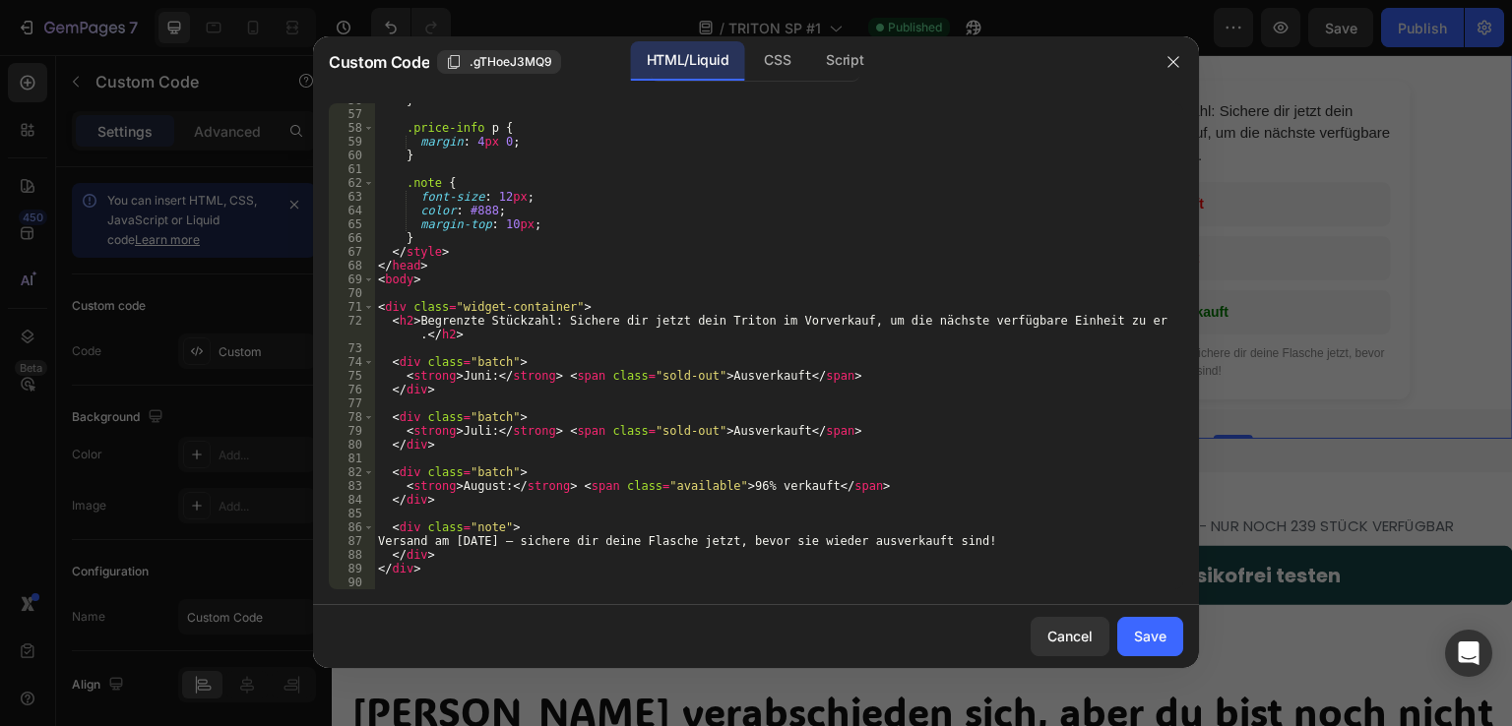
click at [474, 377] on div "} .price-info p { margin : 4 px 0 ; } .note { font-size : 12 px ; color : #888 …" at bounding box center [771, 351] width 794 height 514
drag, startPoint x: 480, startPoint y: 430, endPoint x: 458, endPoint y: 433, distance: 22.8
click at [458, 433] on div "} .price-info p { margin : 4 px 0 ; } .note { font-size : 12 px ; color : #888 …" at bounding box center [771, 351] width 794 height 514
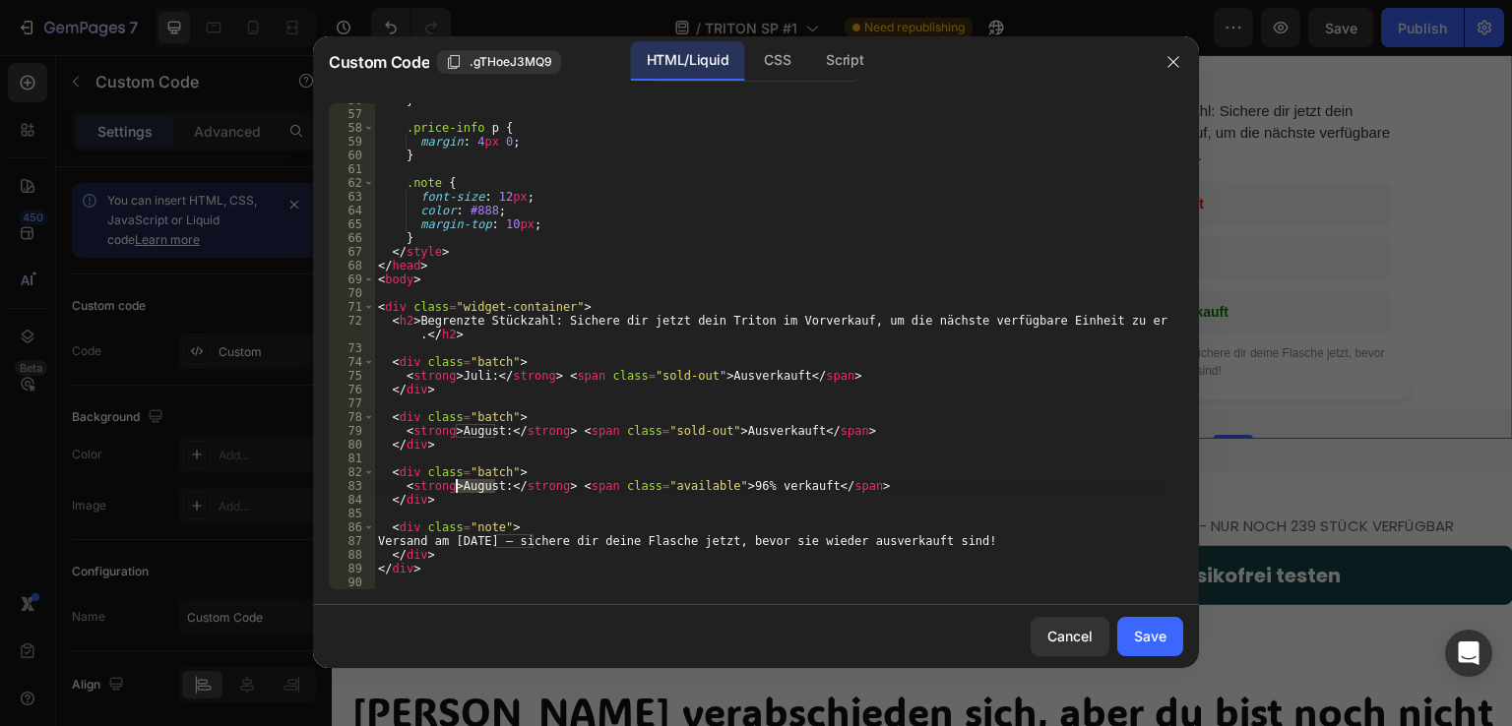
drag, startPoint x: 493, startPoint y: 489, endPoint x: 459, endPoint y: 489, distance: 34.5
click at [459, 489] on div "} .price-info p { margin : 4 px 0 ; } .note { font-size : 12 px ; color : #888 …" at bounding box center [771, 351] width 794 height 514
drag, startPoint x: 533, startPoint y: 542, endPoint x: 477, endPoint y: 545, distance: 55.2
click at [477, 545] on div "} .price-info p { margin : 4 px 0 ; } .note { font-size : 12 px ; color : #888 …" at bounding box center [771, 351] width 794 height 514
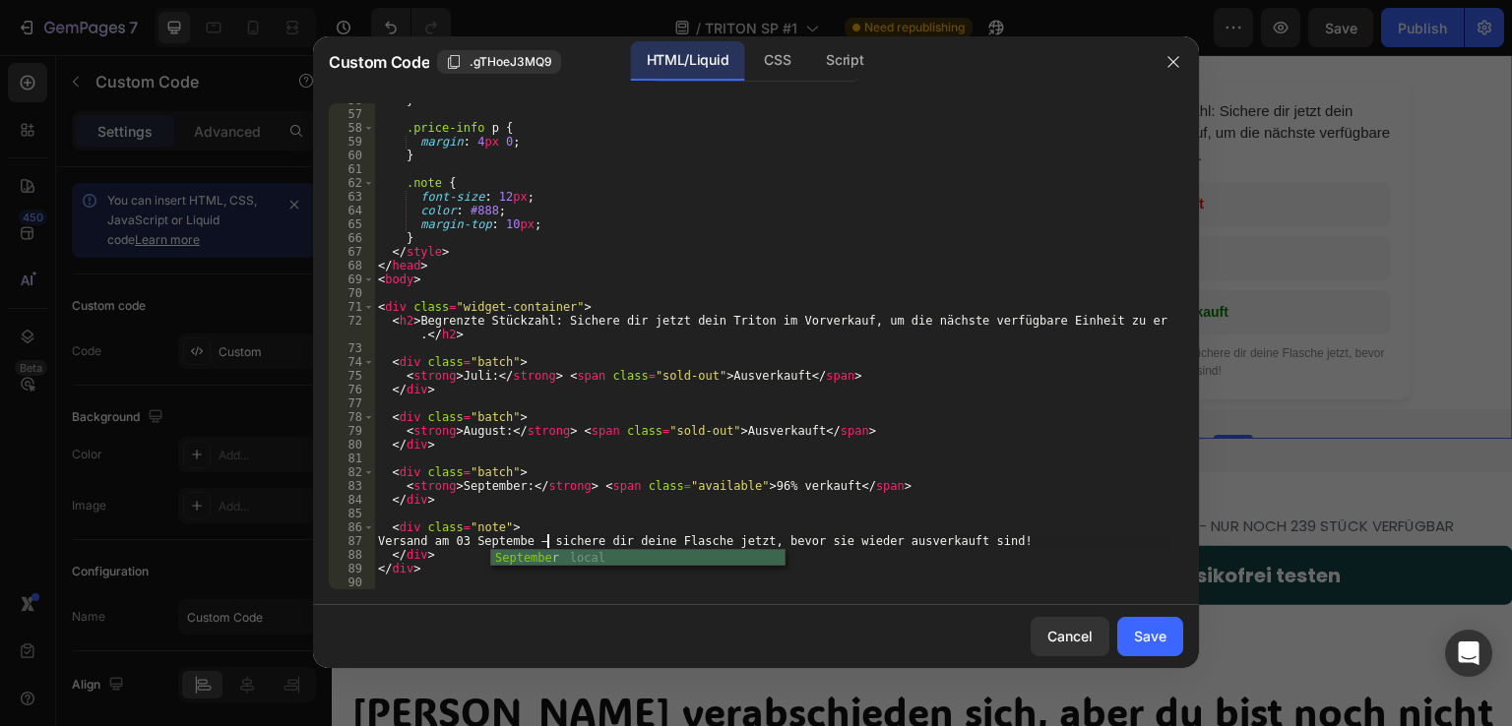
scroll to position [0, 15]
type textarea "Versand am [DATE] – sichere dir deine Flasche jetzt, bevor sie wieder ausverkau…"
click at [1175, 638] on button "Save" at bounding box center [1150, 636] width 66 height 39
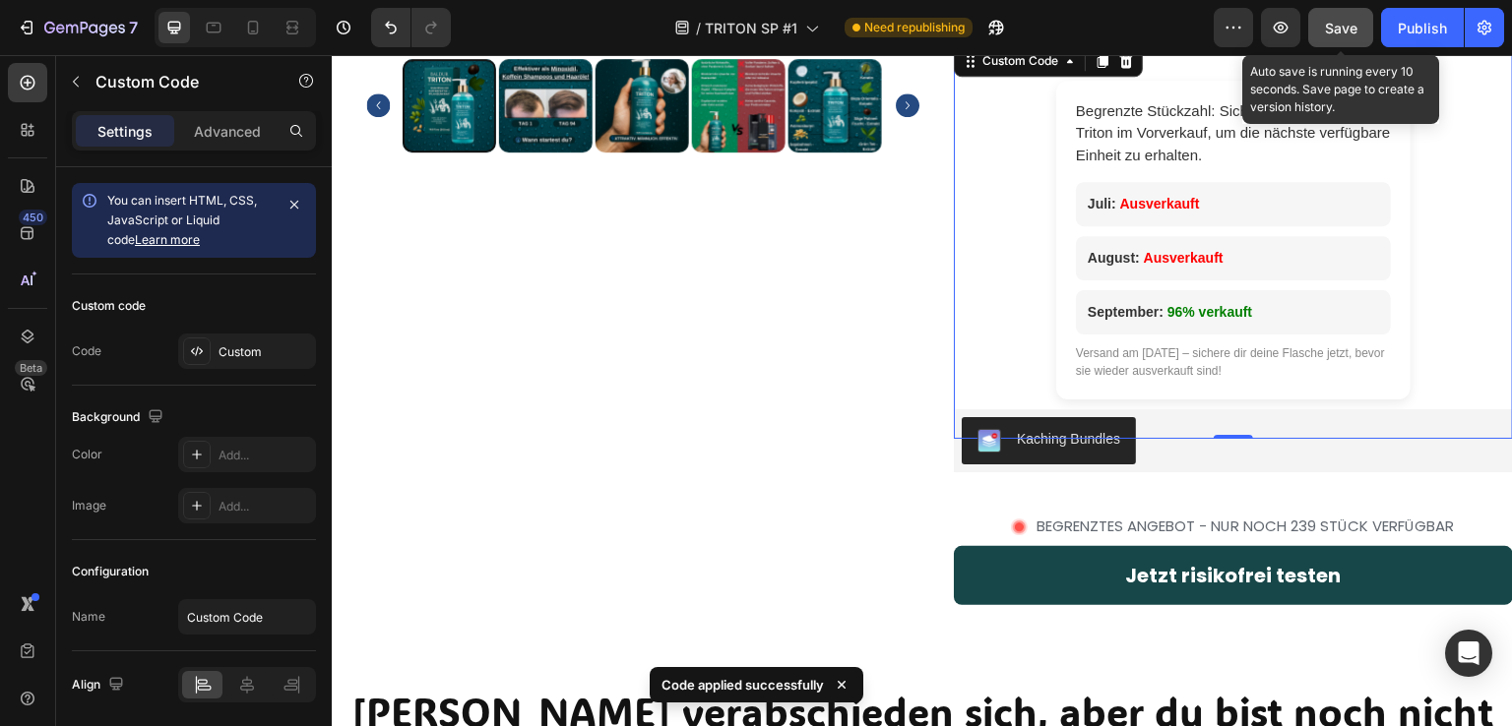
click at [1346, 34] on span "Save" at bounding box center [1341, 28] width 32 height 17
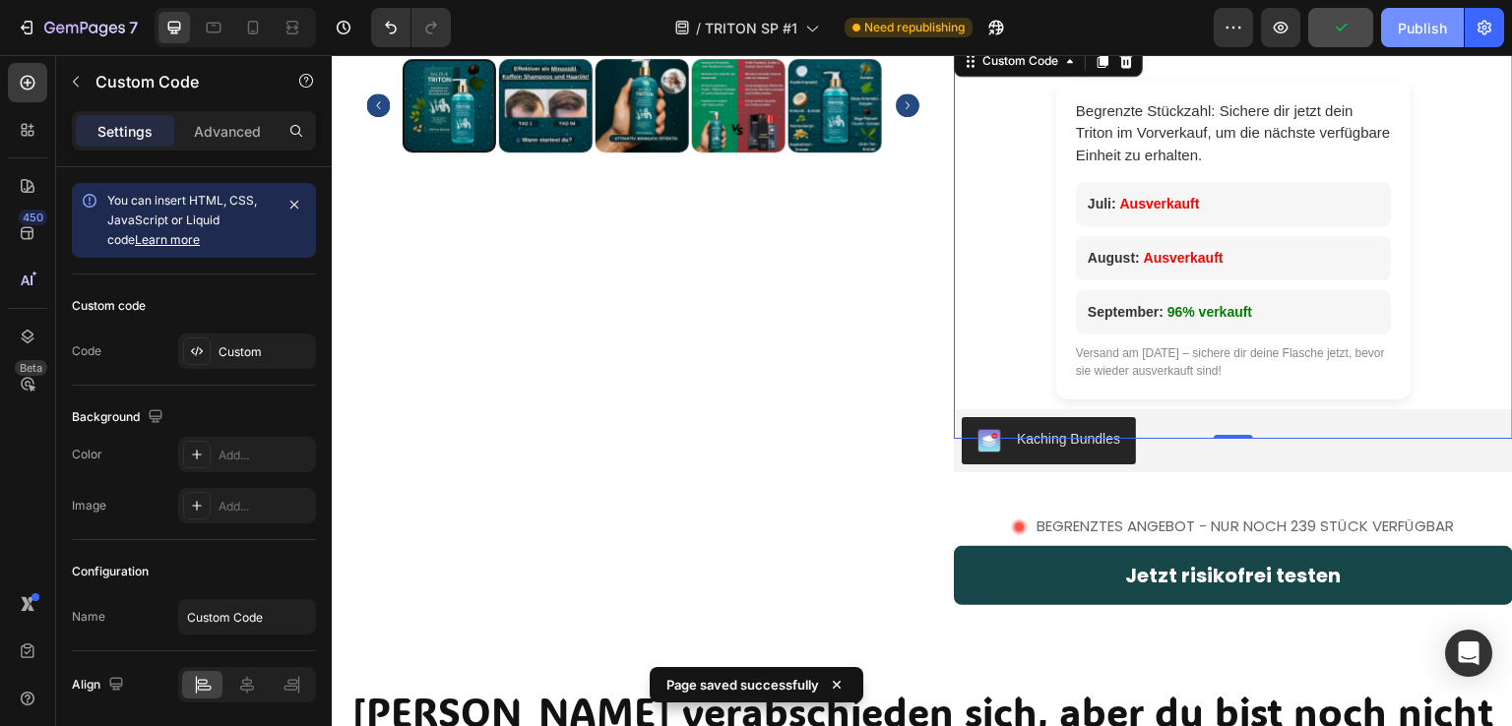
click at [1429, 31] on div "Publish" at bounding box center [1422, 28] width 49 height 21
